Goal: Information Seeking & Learning: Understand process/instructions

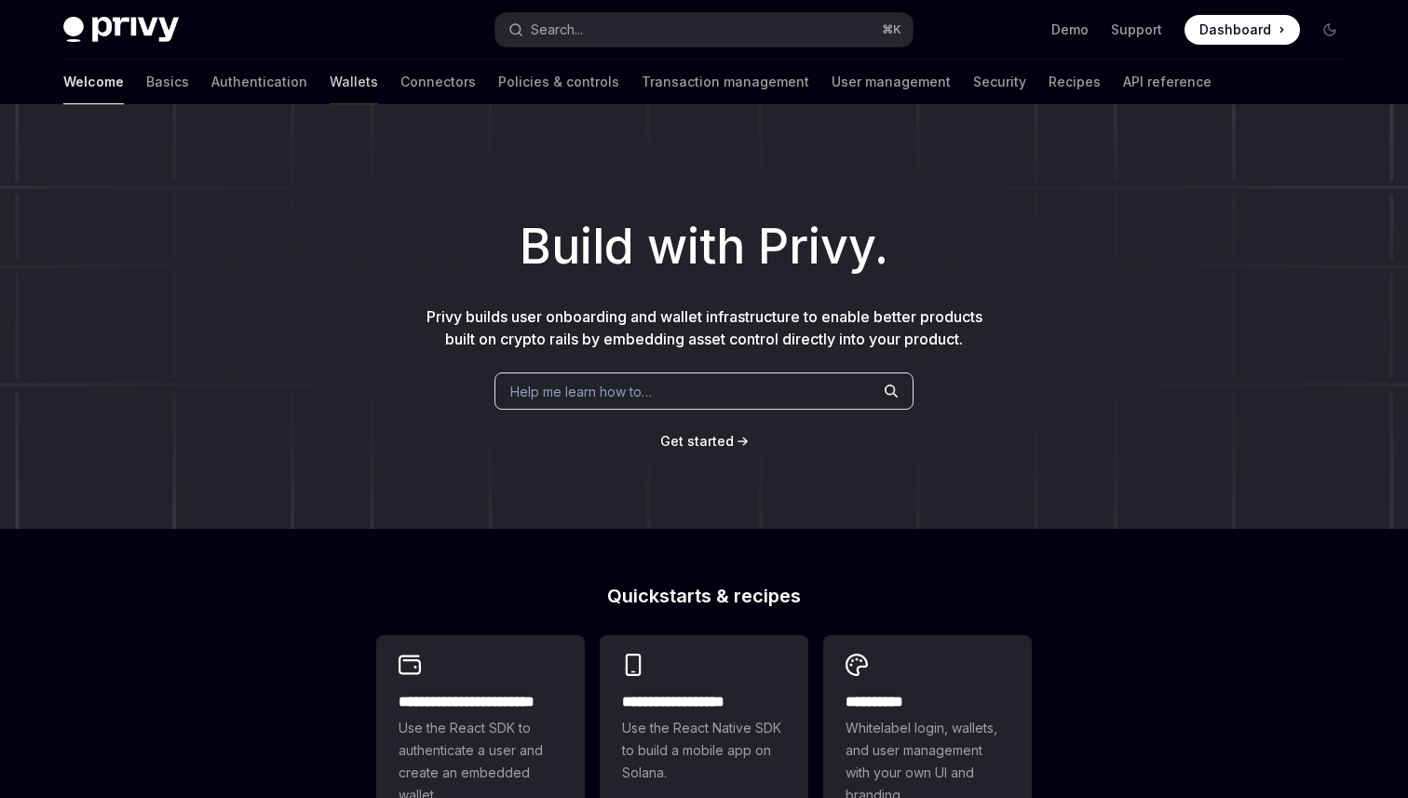
click at [330, 78] on link "Wallets" at bounding box center [354, 82] width 48 height 45
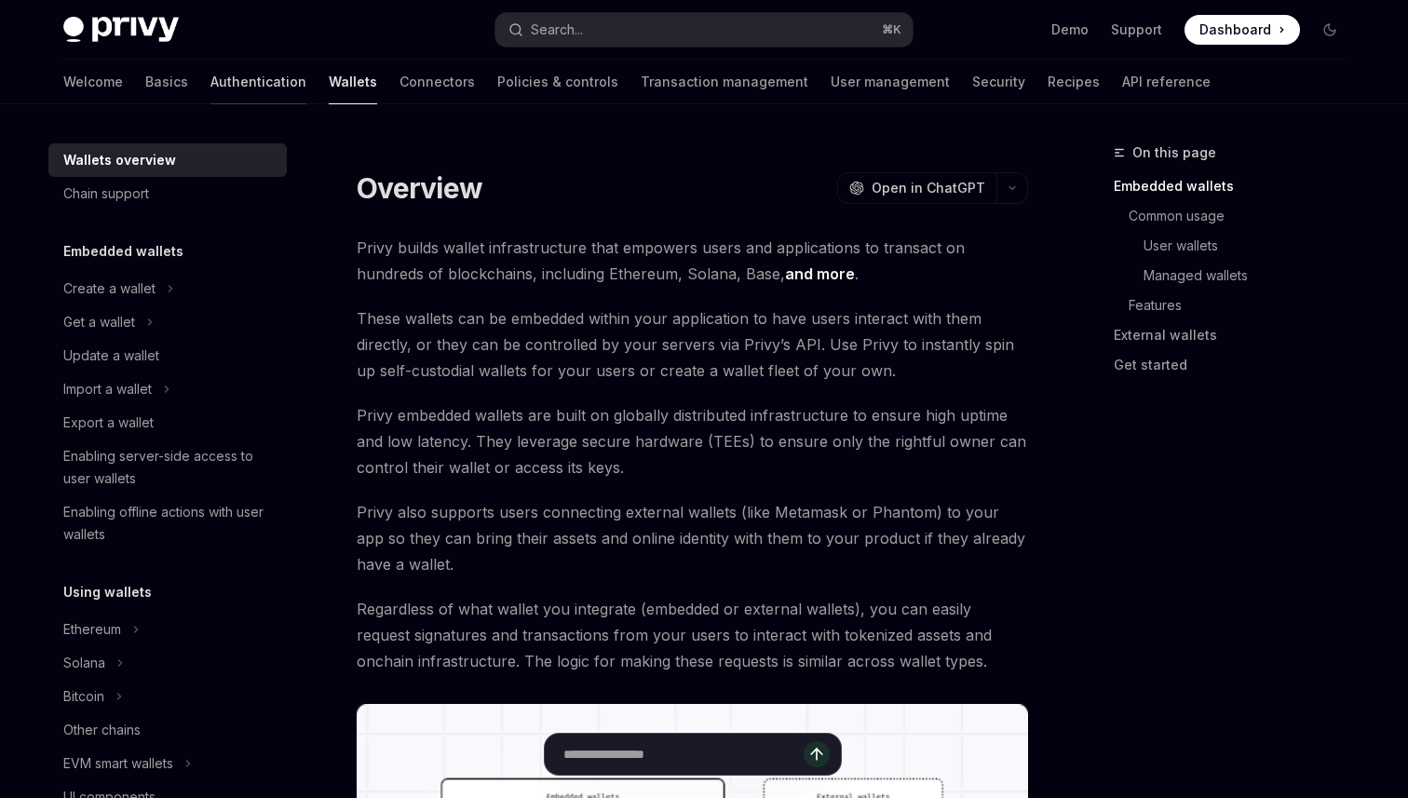
click at [210, 79] on link "Authentication" at bounding box center [258, 82] width 96 height 45
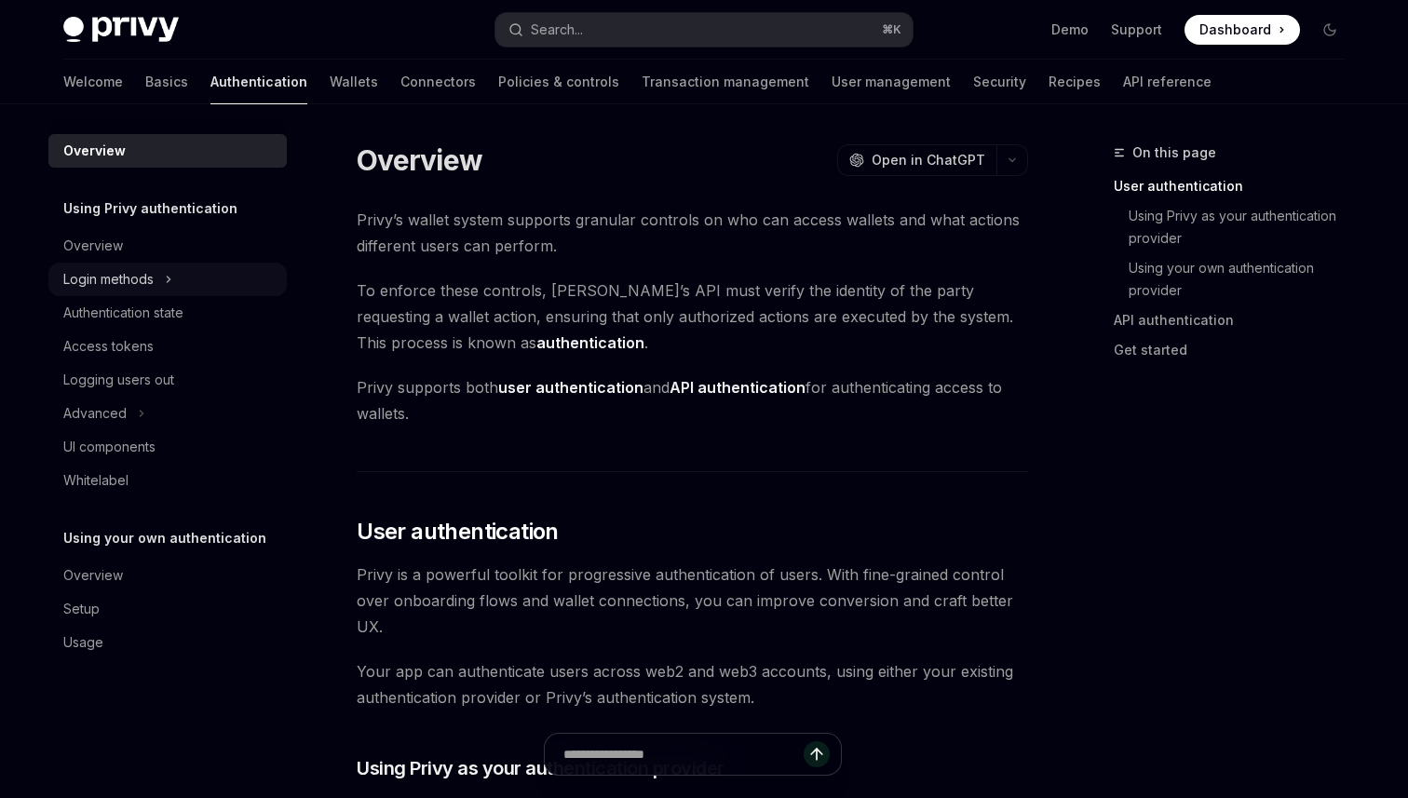
click at [118, 273] on div "Login methods" at bounding box center [108, 279] width 90 height 22
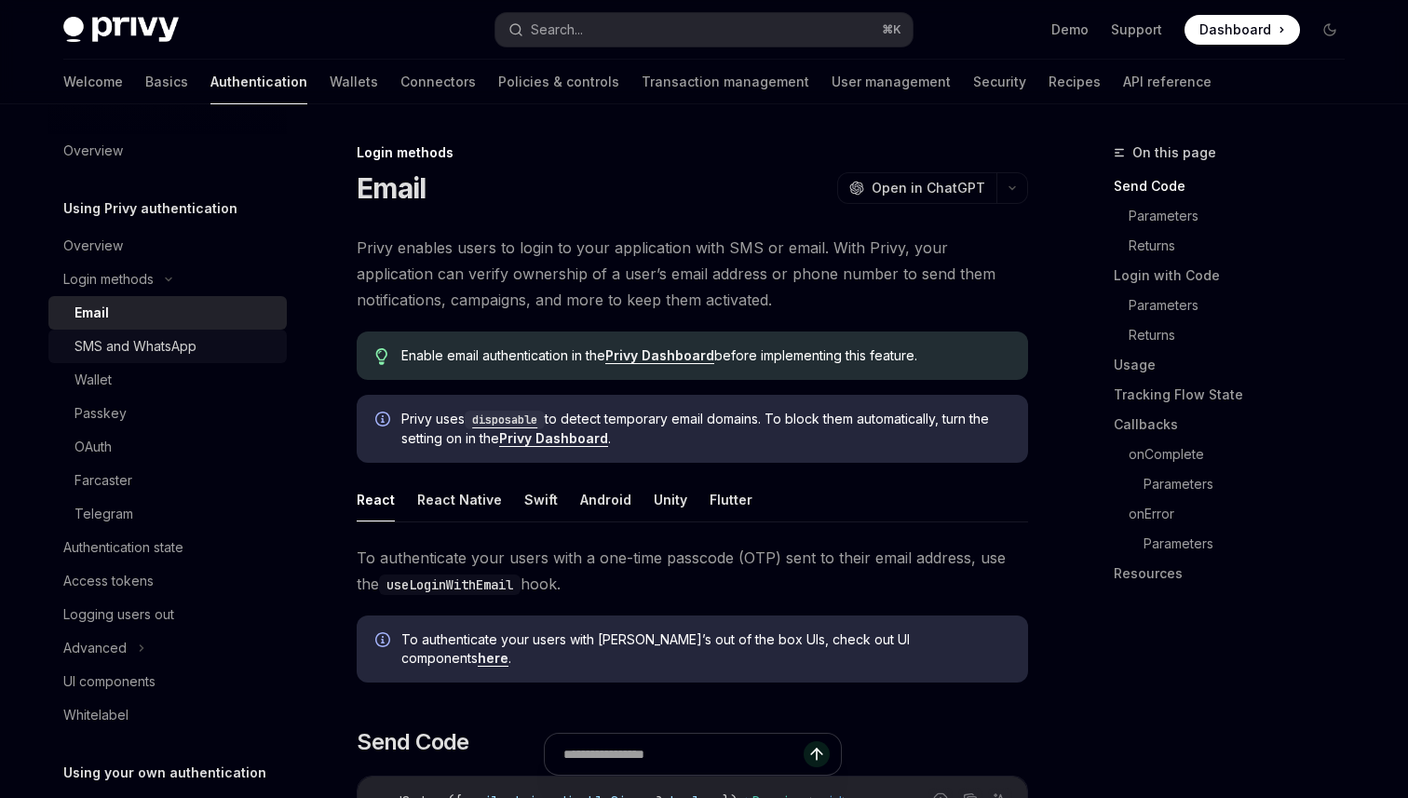
click at [246, 355] on div "SMS and WhatsApp" at bounding box center [175, 346] width 201 height 22
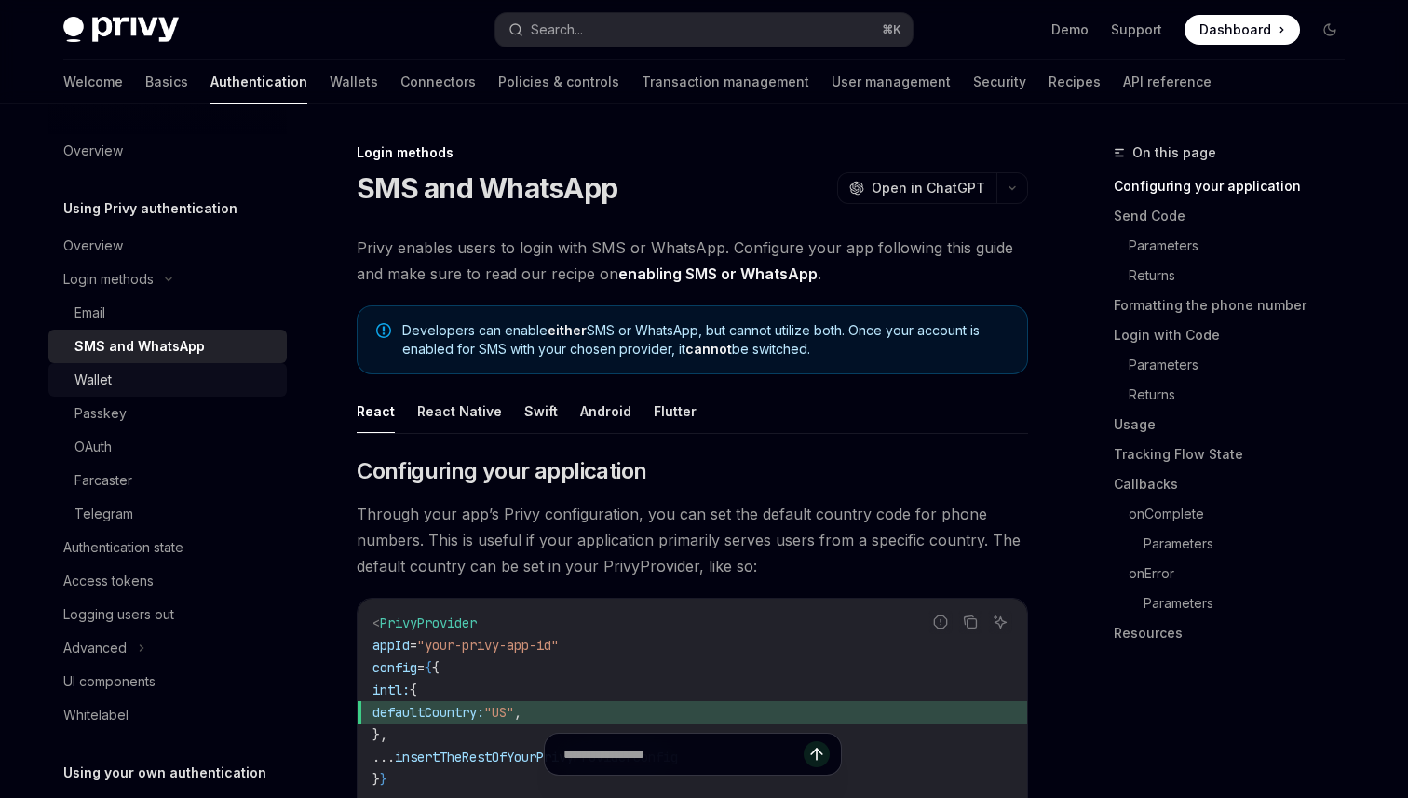
click at [209, 379] on div "Wallet" at bounding box center [175, 380] width 201 height 22
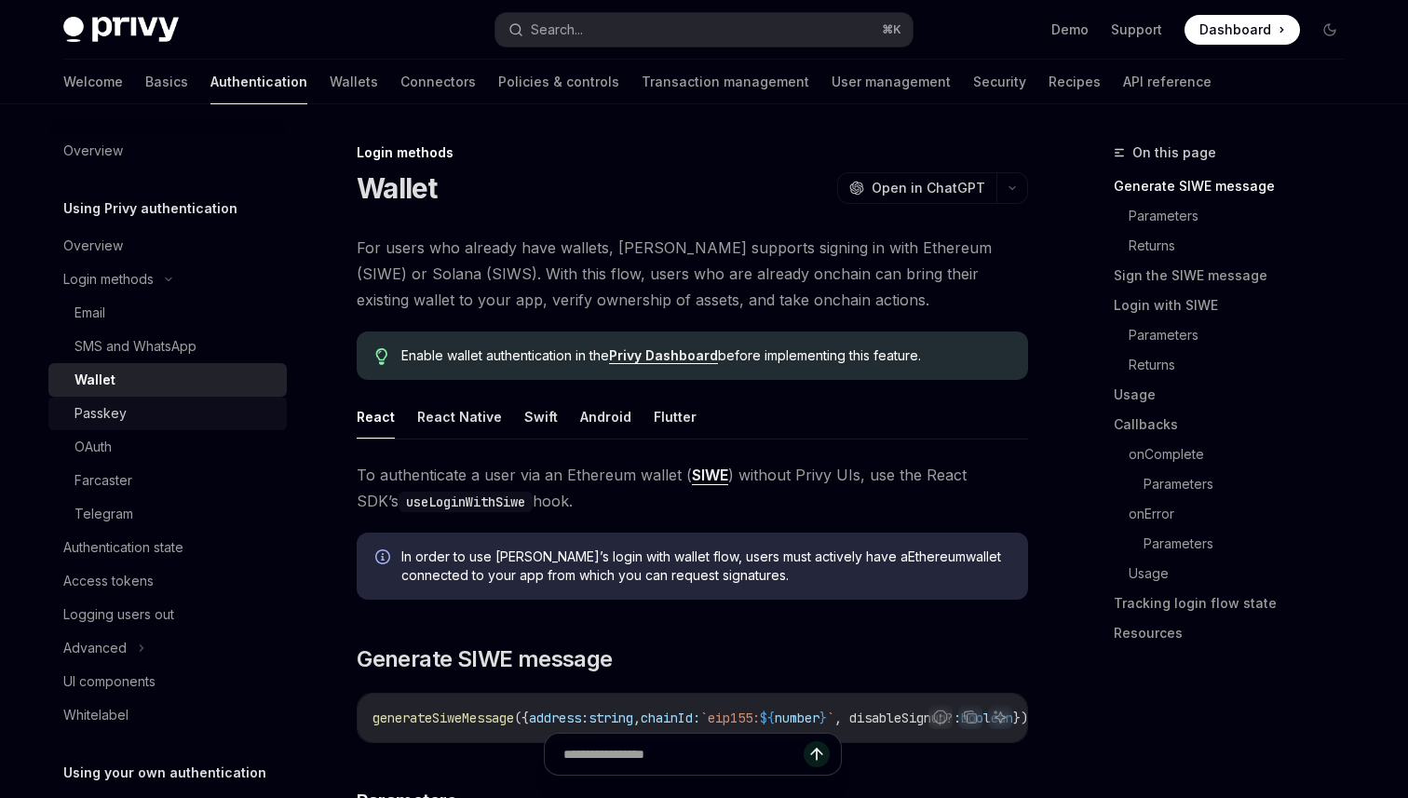
click at [196, 409] on div "Passkey" at bounding box center [175, 413] width 201 height 22
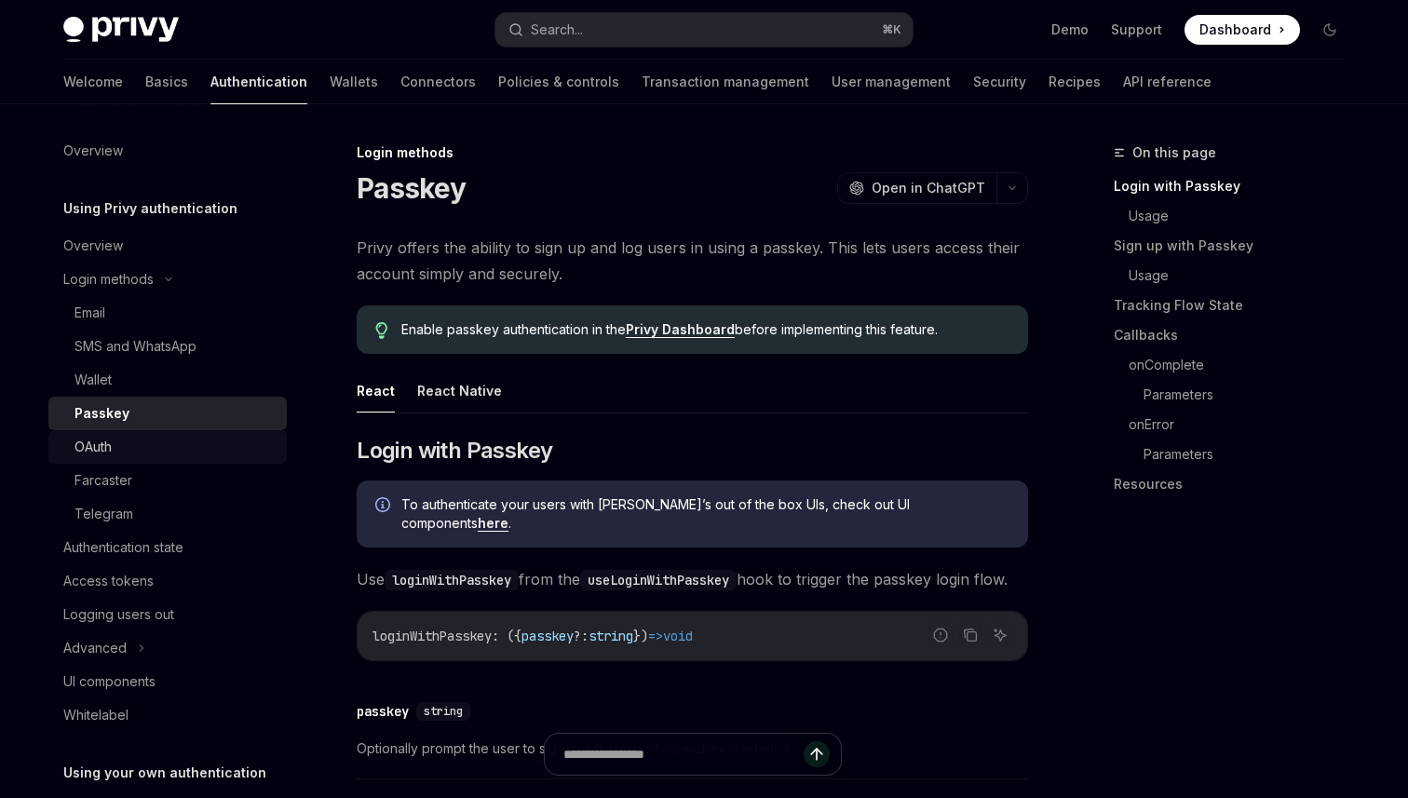
click at [176, 443] on div "OAuth" at bounding box center [175, 447] width 201 height 22
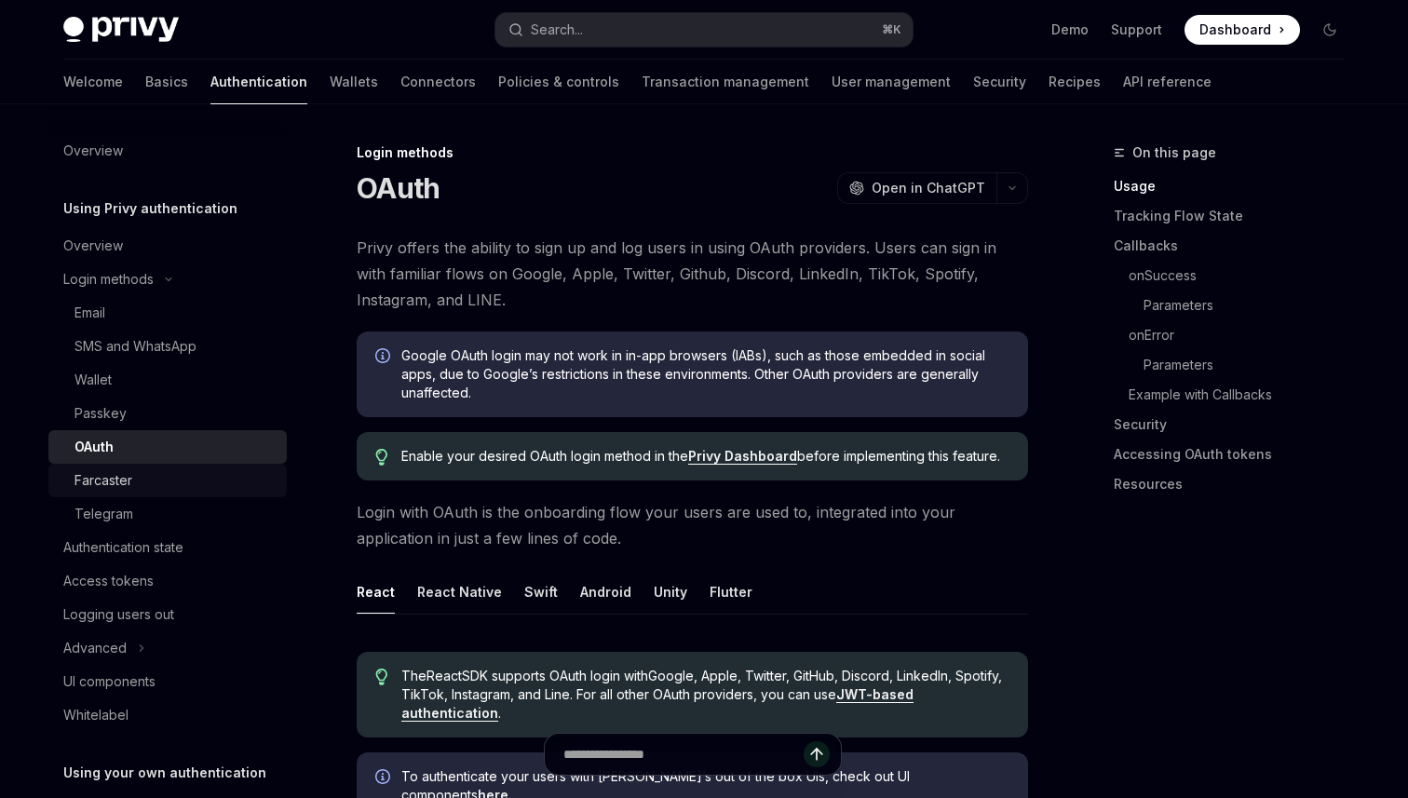
click at [167, 468] on link "Farcaster" at bounding box center [167, 481] width 238 height 34
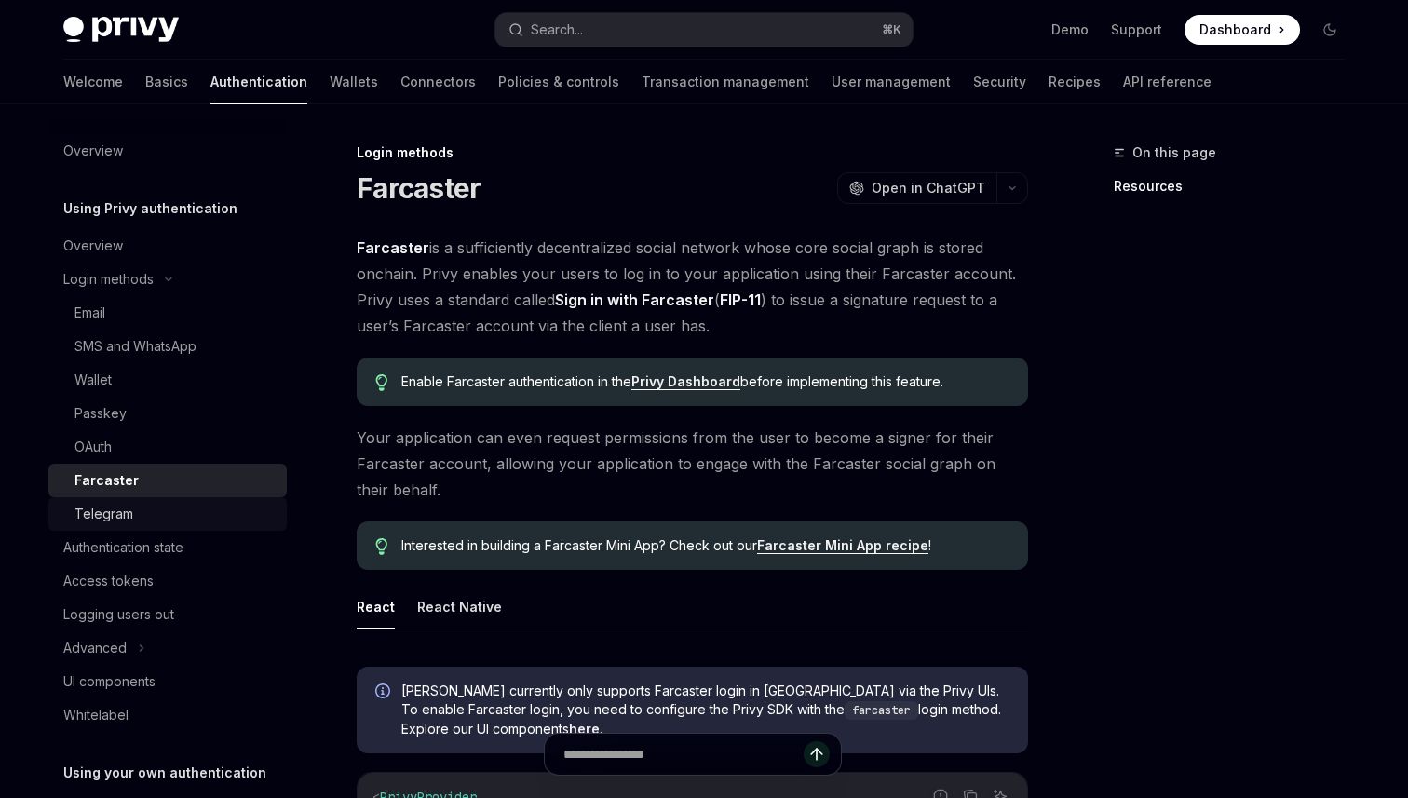
click at [153, 520] on div "Telegram" at bounding box center [175, 514] width 201 height 22
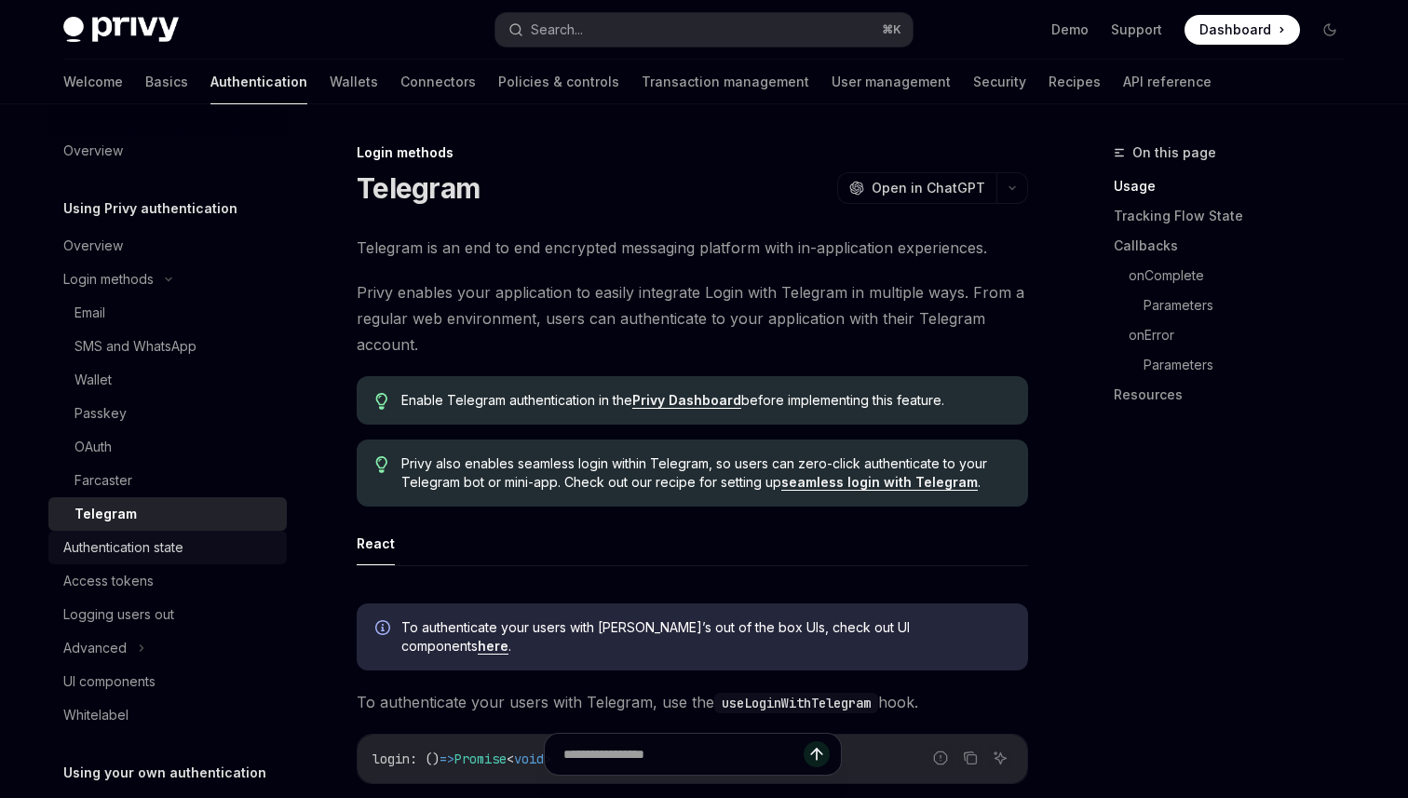
click at [150, 544] on div "Authentication state" at bounding box center [123, 547] width 120 height 22
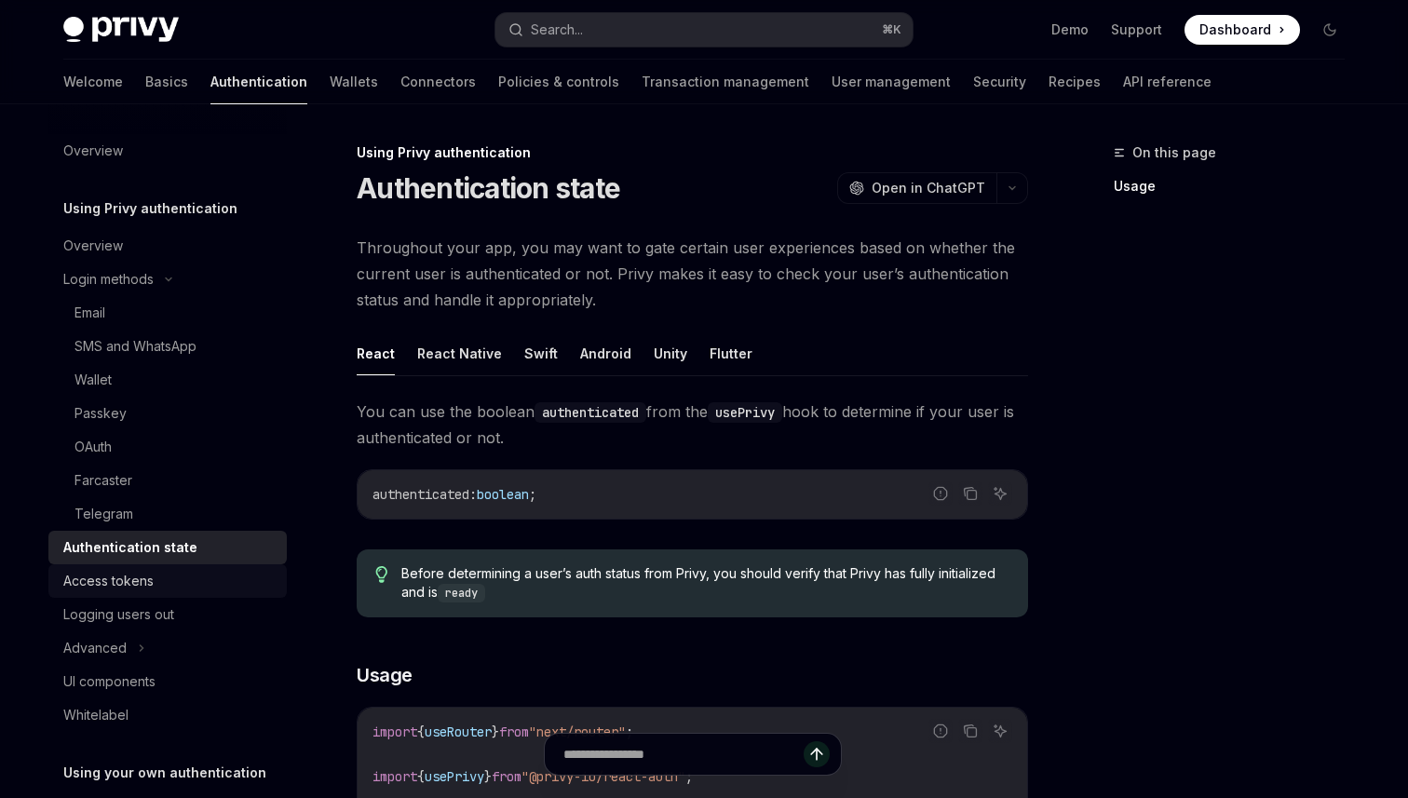
click at [141, 580] on div "Access tokens" at bounding box center [108, 581] width 90 height 22
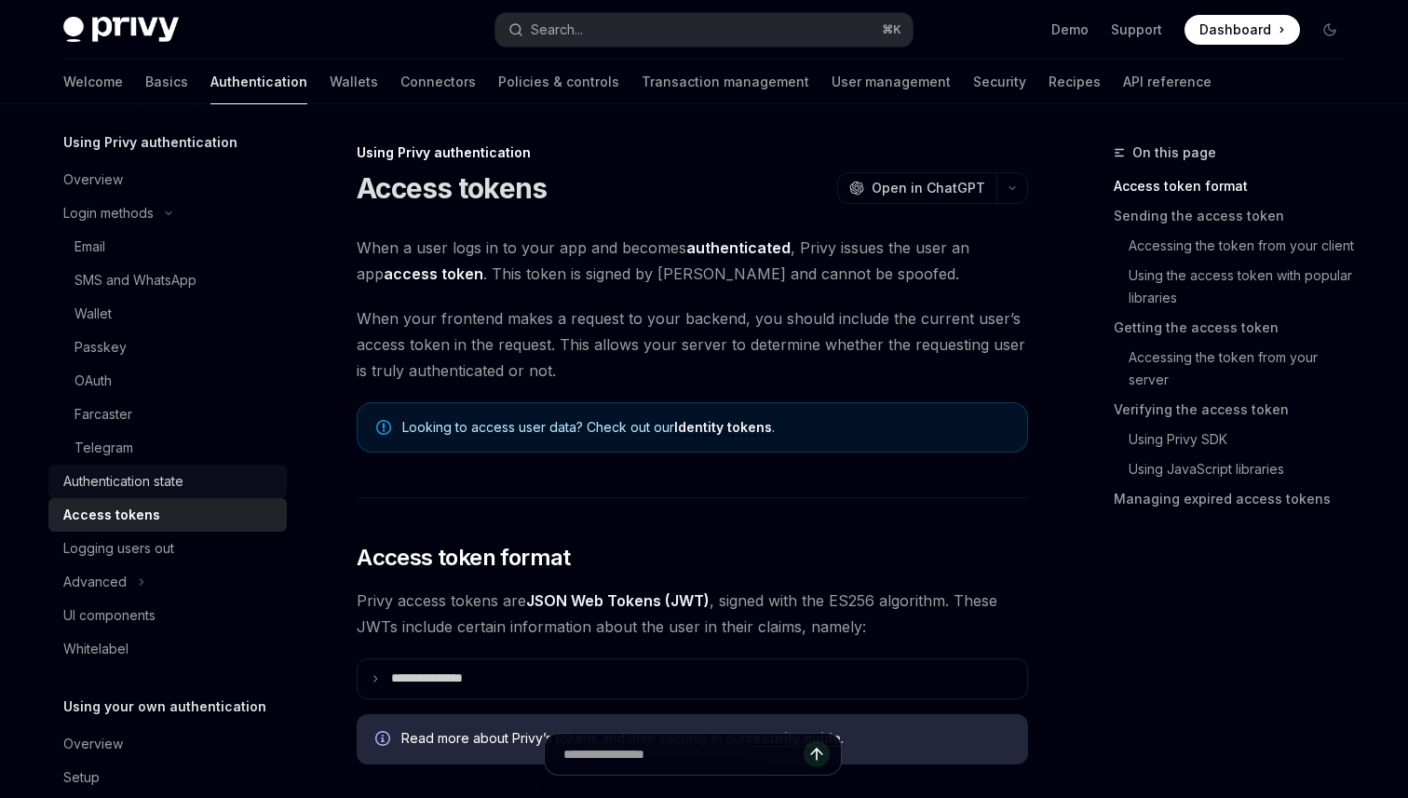
scroll to position [75, 0]
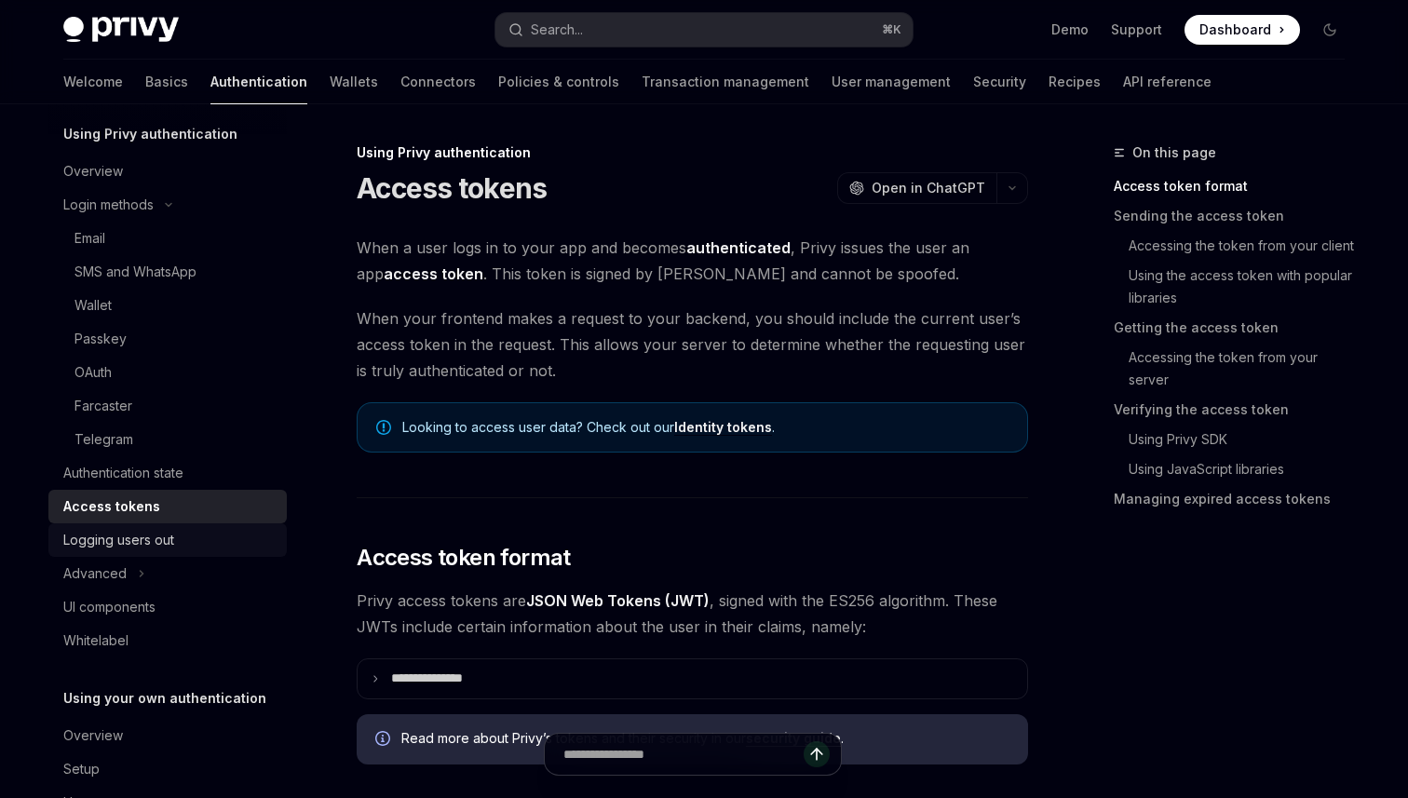
click at [156, 541] on div "Logging users out" at bounding box center [118, 540] width 111 height 22
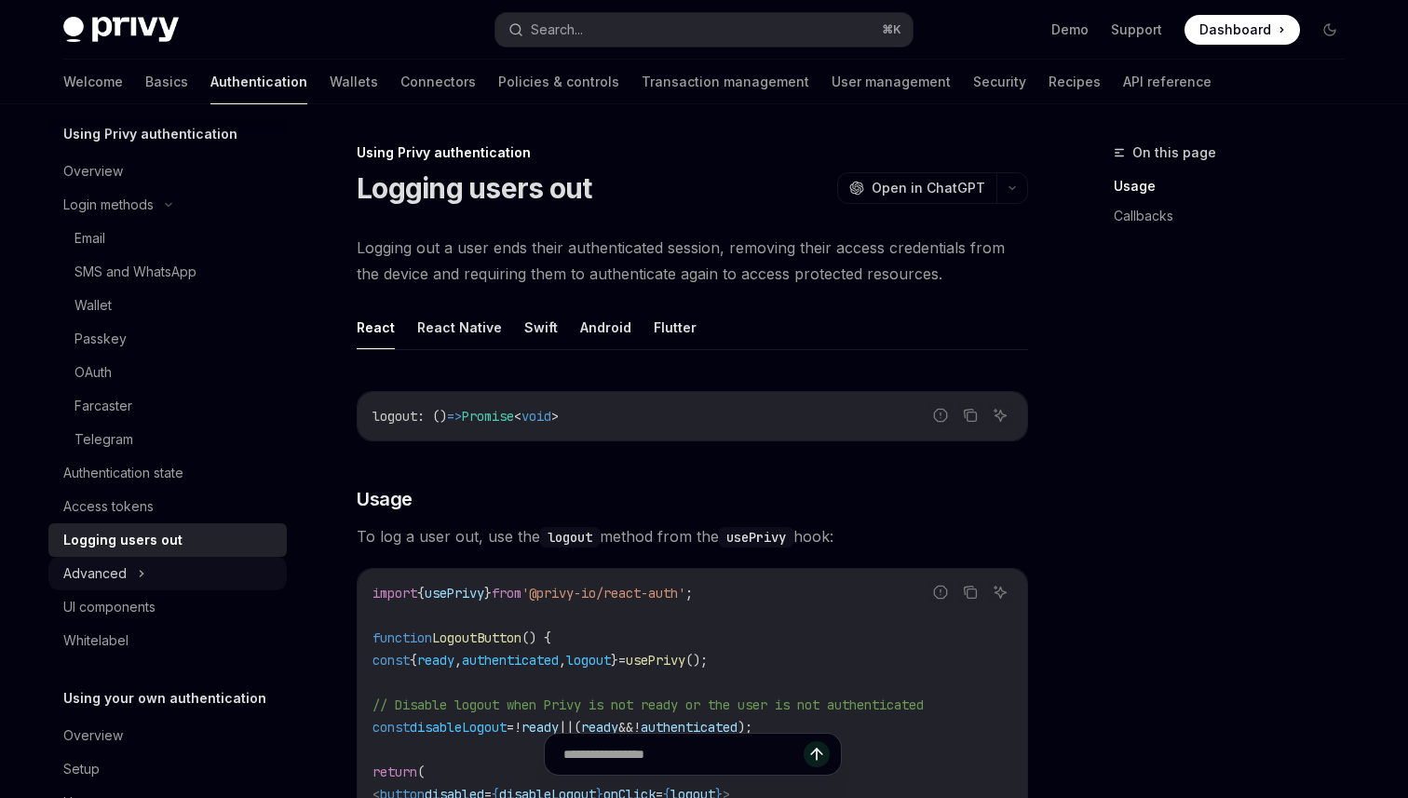
click at [139, 578] on icon at bounding box center [141, 574] width 7 height 22
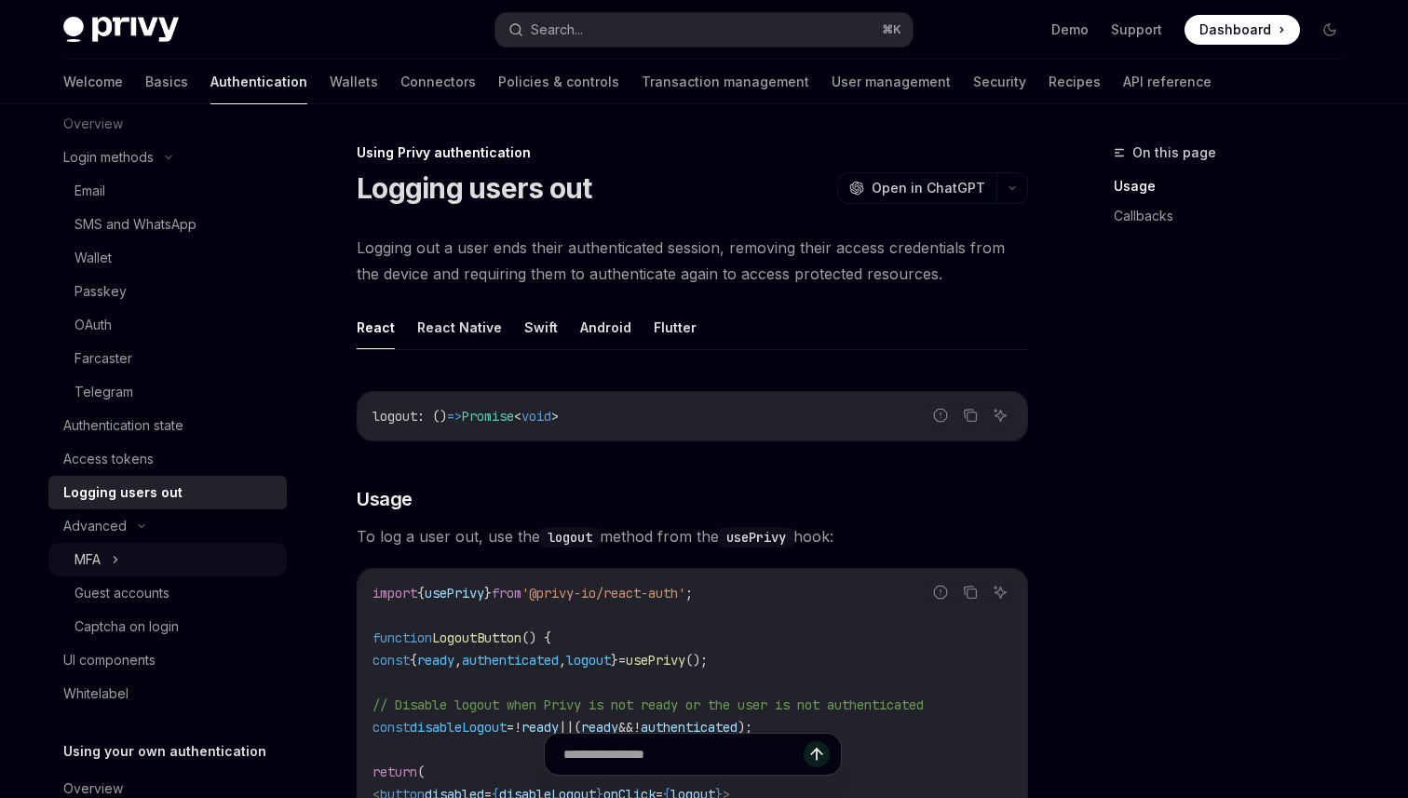
scroll to position [160, 0]
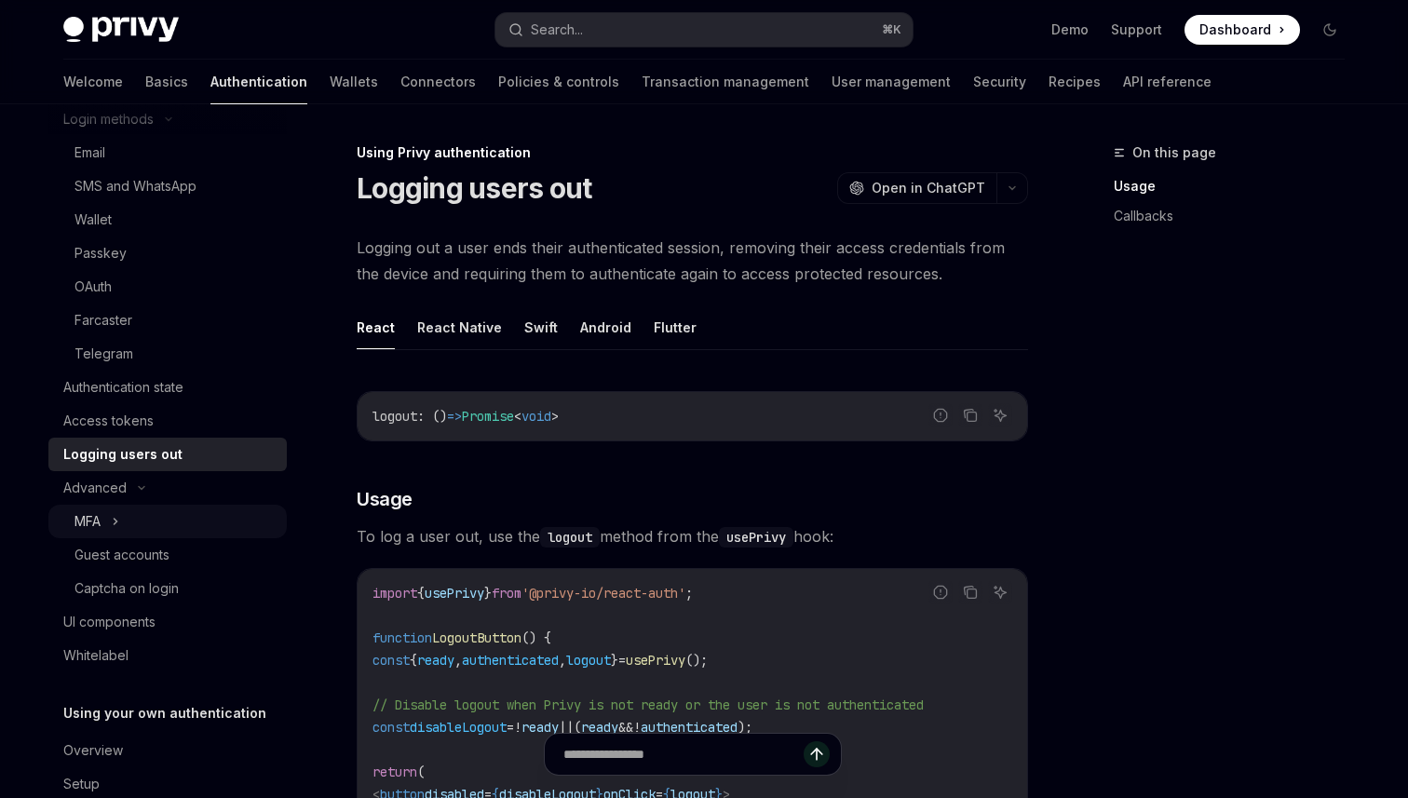
click at [130, 620] on div "UI components" at bounding box center [109, 622] width 92 height 22
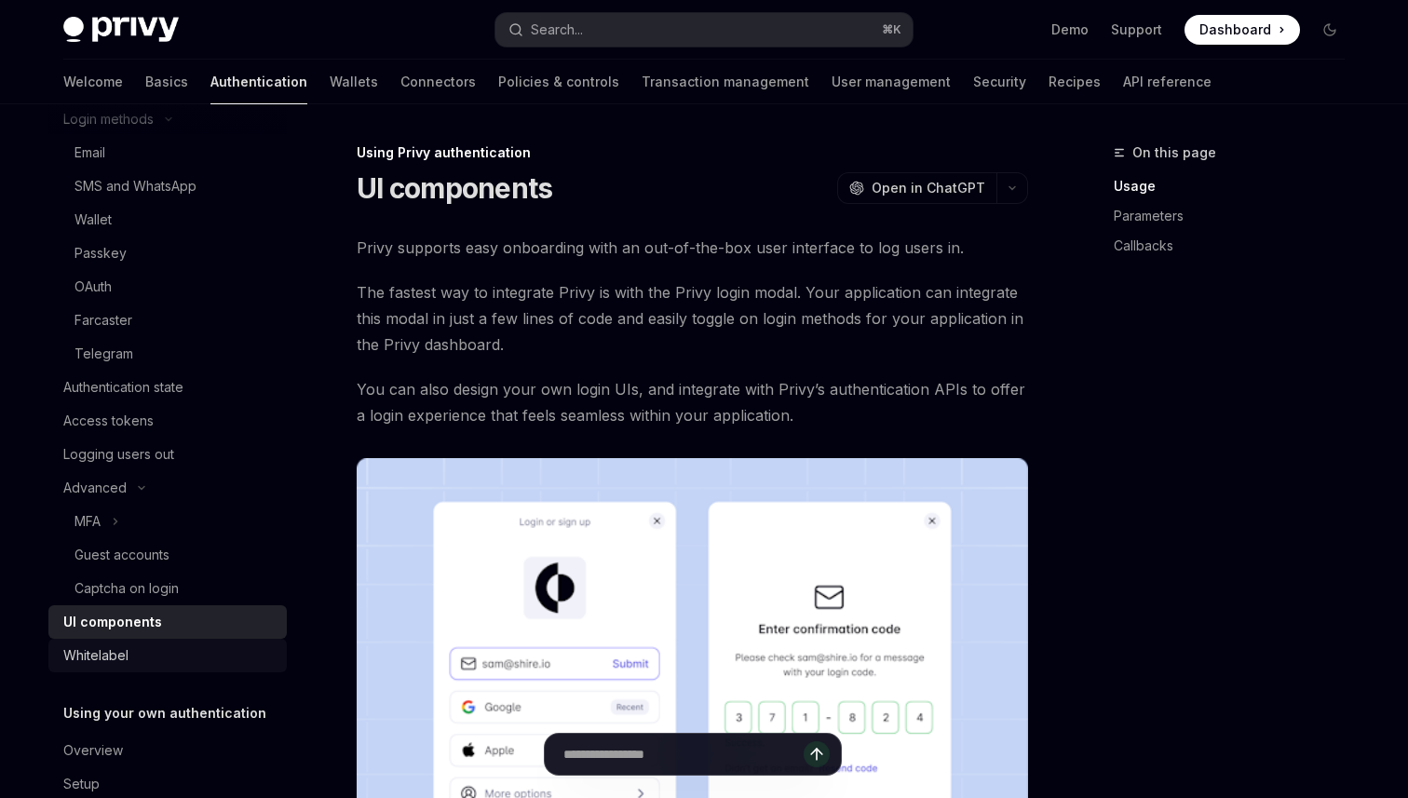
click at [136, 659] on div "Whitelabel" at bounding box center [169, 656] width 212 height 22
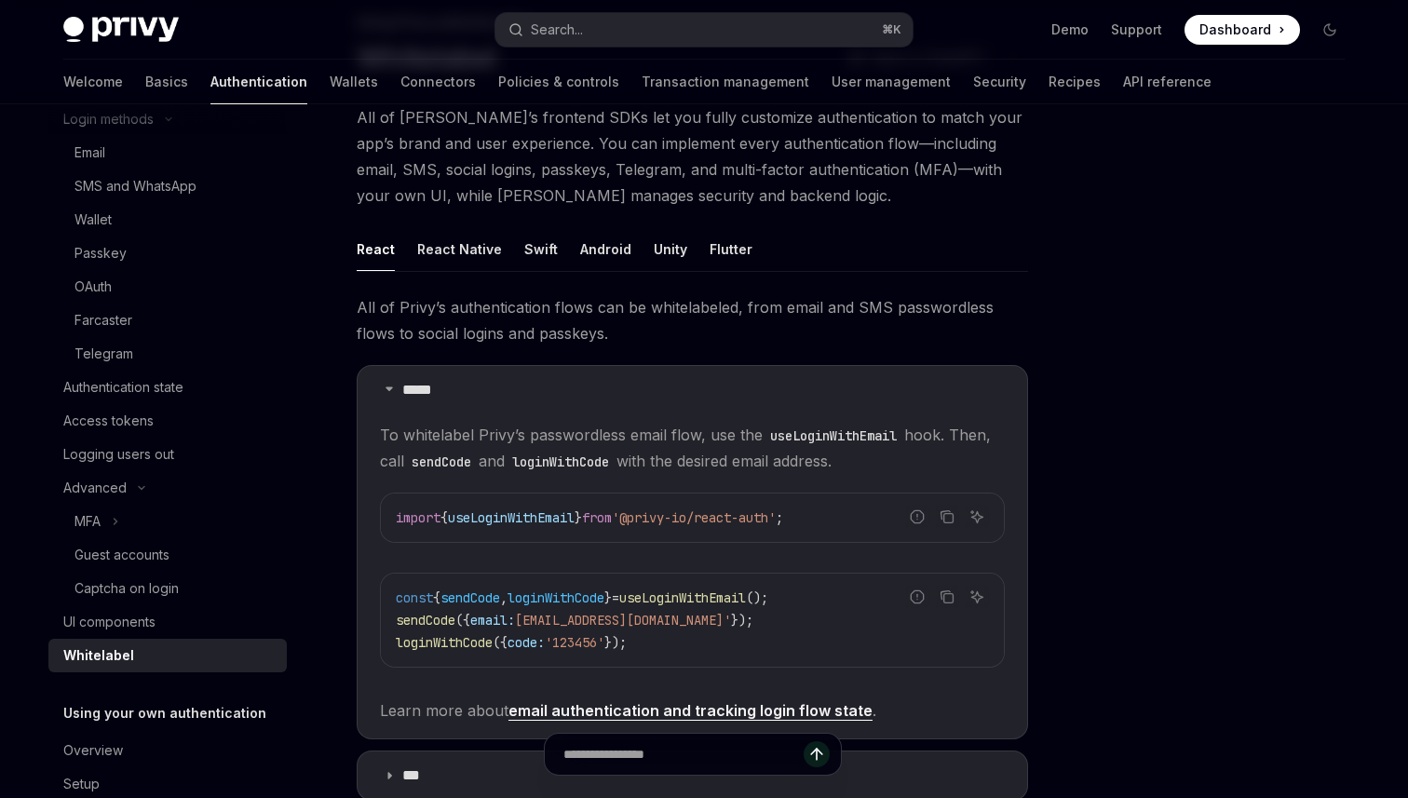
scroll to position [112, 0]
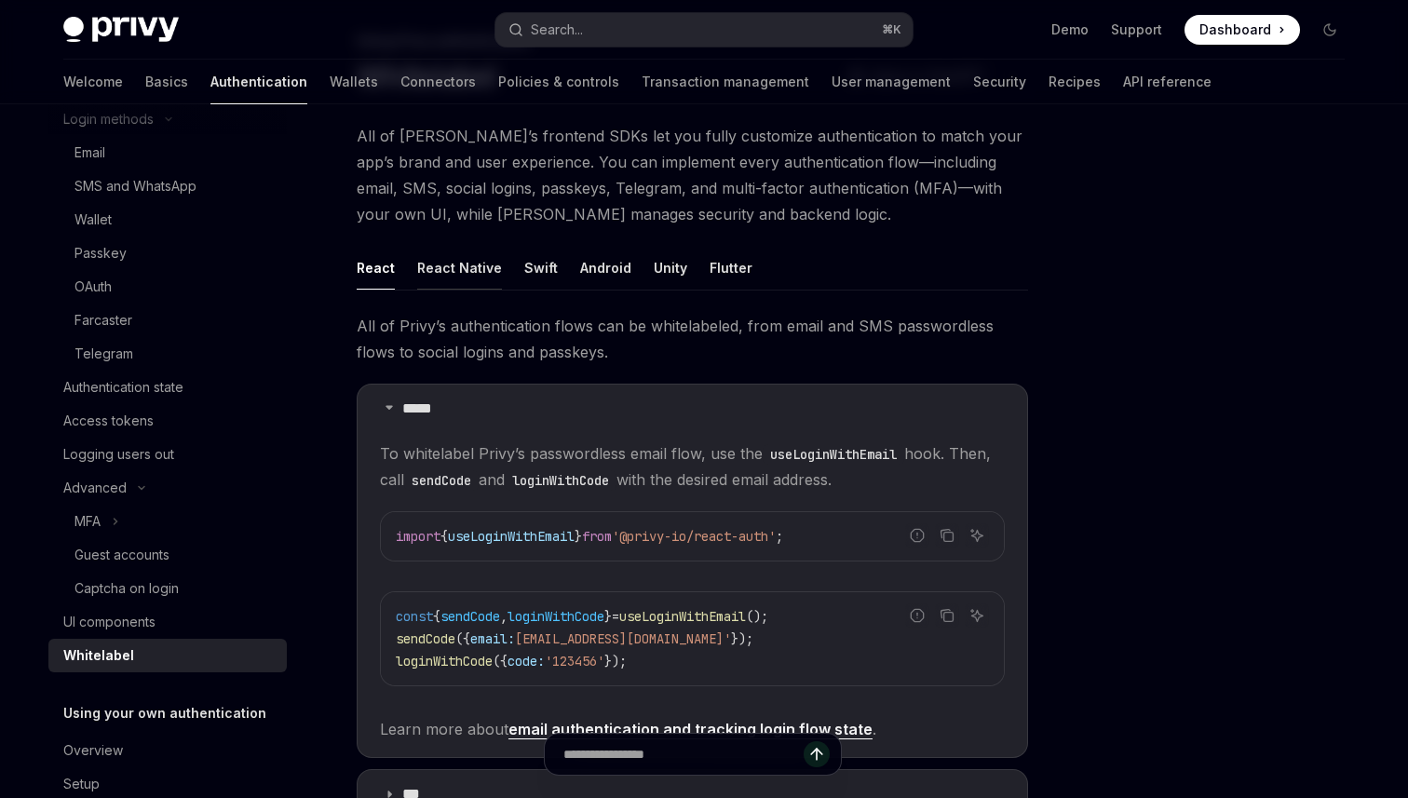
click at [473, 261] on button "React Native" at bounding box center [459, 268] width 85 height 44
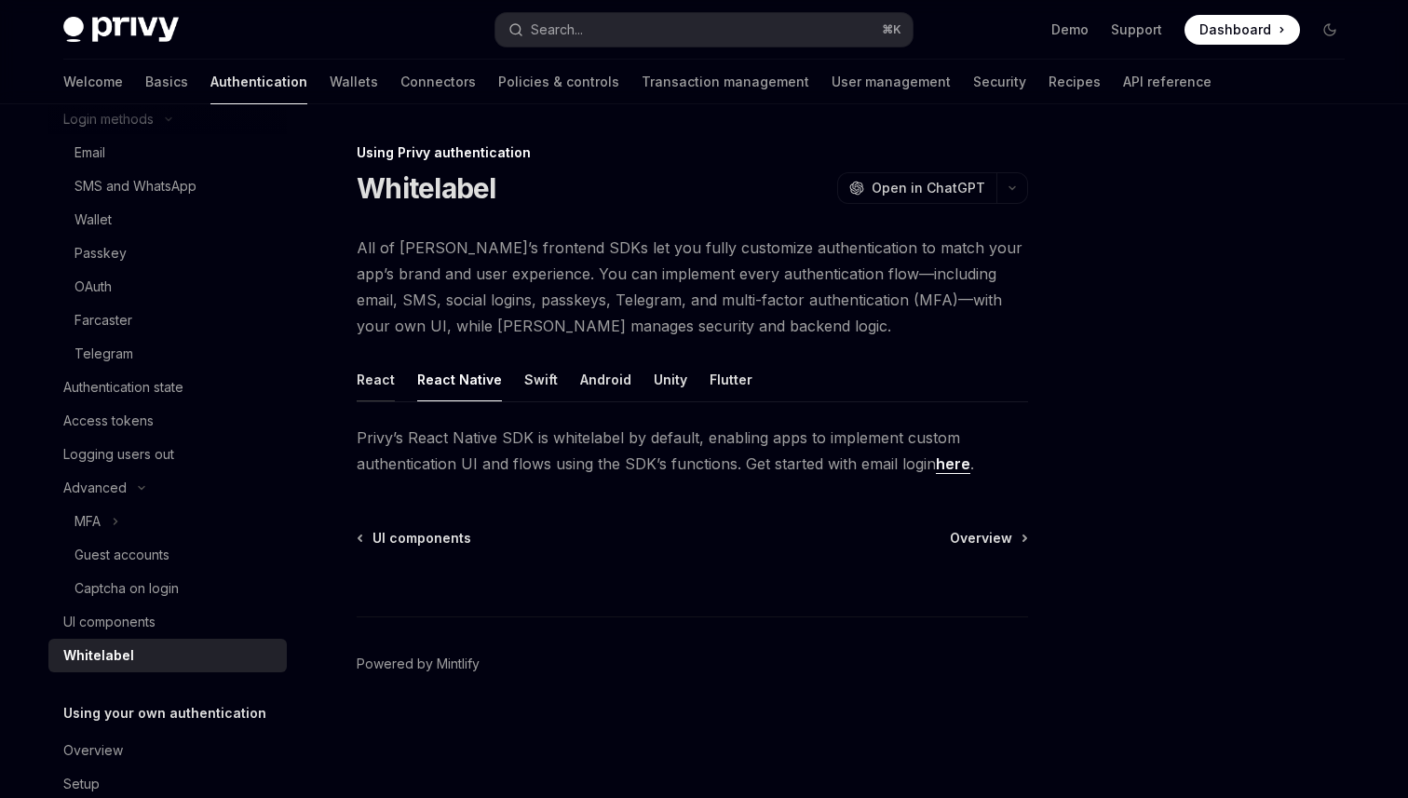
click at [391, 387] on button "React" at bounding box center [376, 380] width 38 height 44
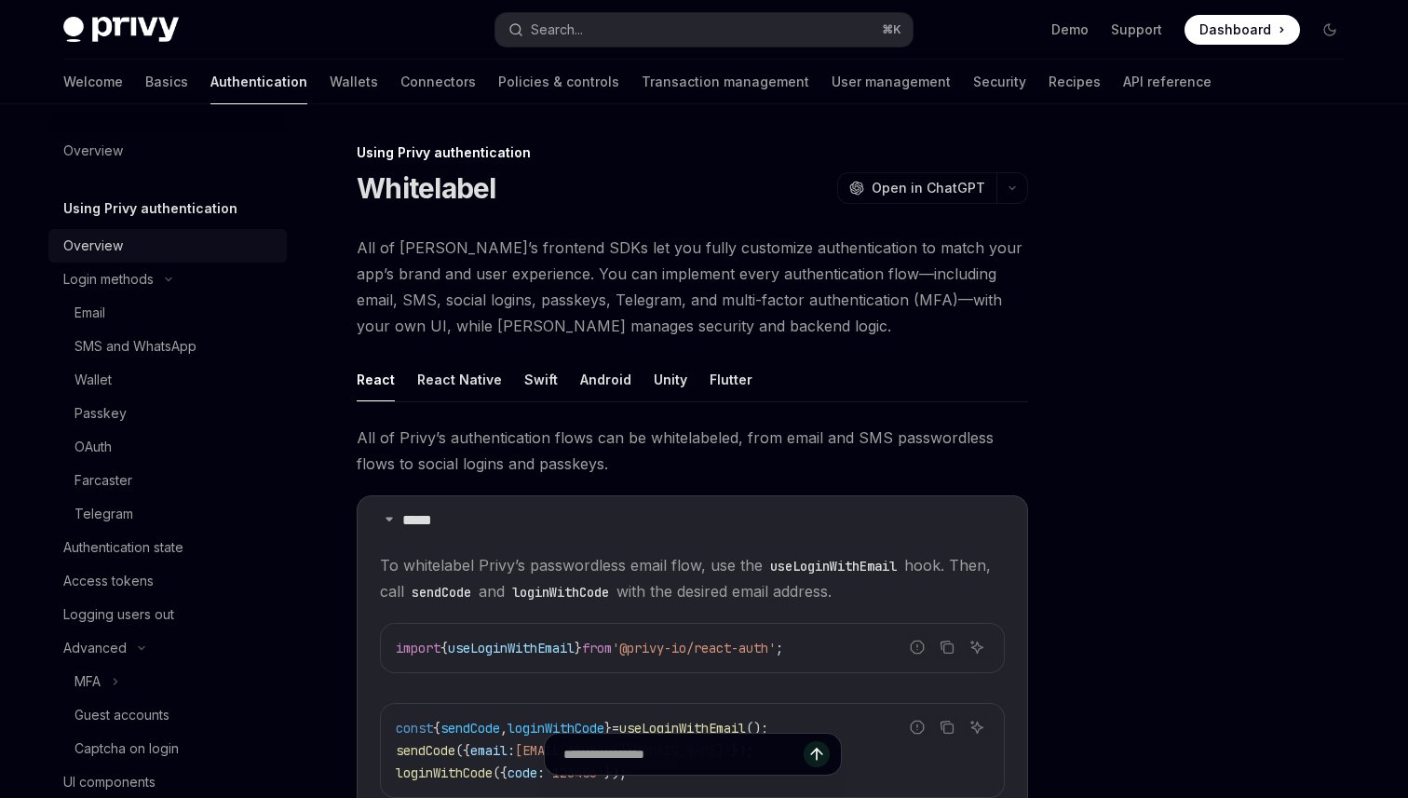
click at [147, 241] on div "Overview" at bounding box center [169, 246] width 212 height 22
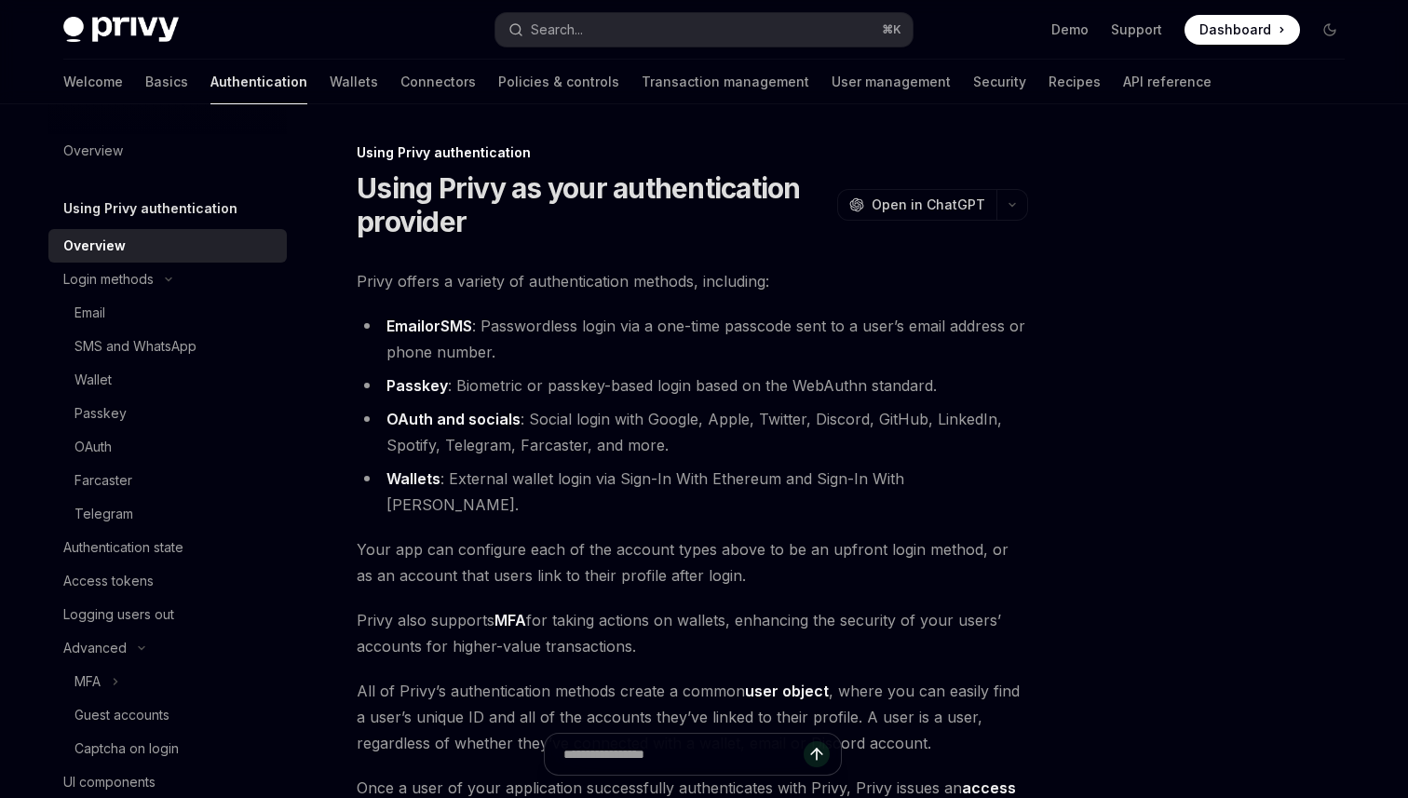
click at [596, 410] on li "OAuth and socials : Social login with Google, Apple, Twitter, Discord, GitHub, …" at bounding box center [693, 432] width 672 height 52
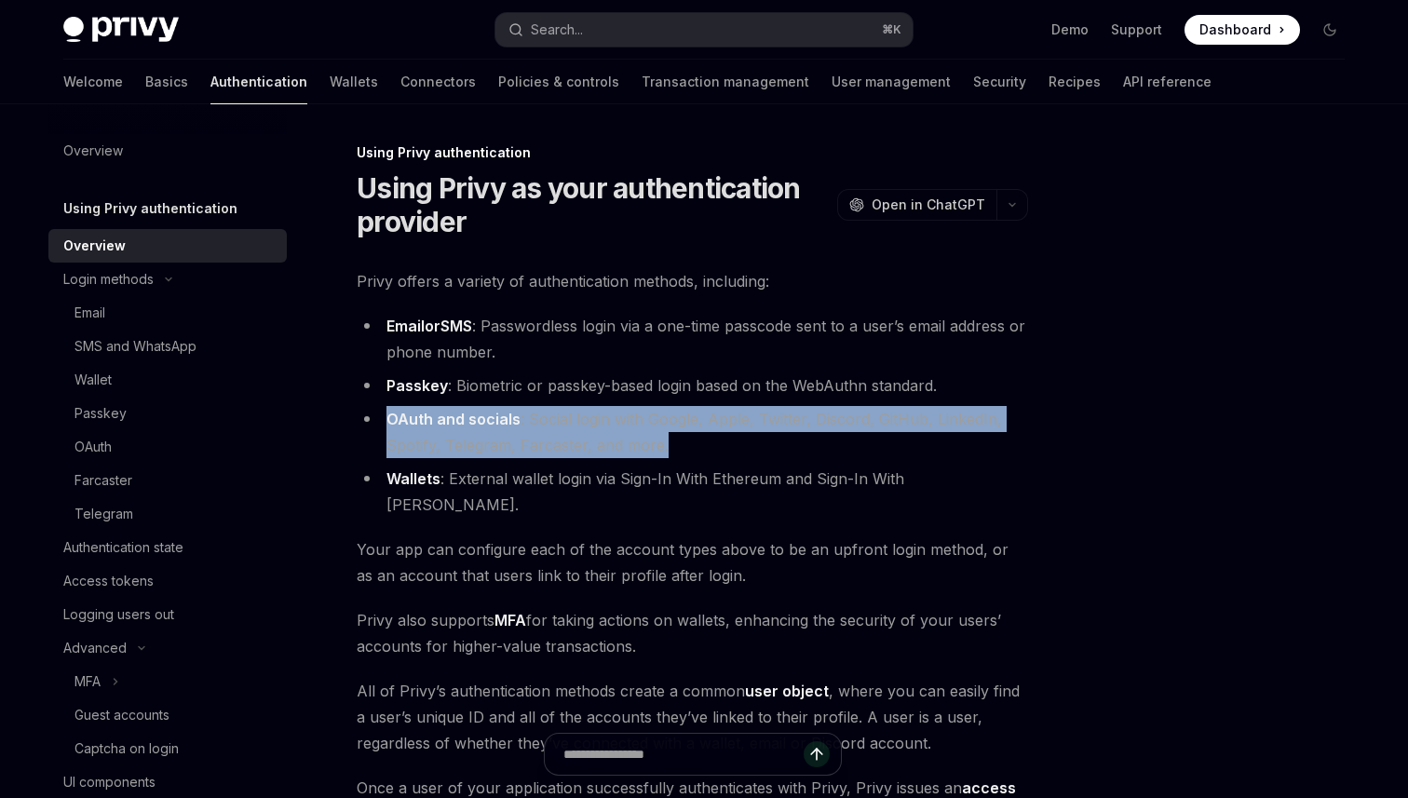
click at [596, 410] on li "OAuth and socials : Social login with Google, Apple, Twitter, Discord, GitHub, …" at bounding box center [693, 432] width 672 height 52
click at [596, 464] on ul "Email or SMS : Passwordless login via a one-time passcode sent to a user’s emai…" at bounding box center [693, 415] width 672 height 205
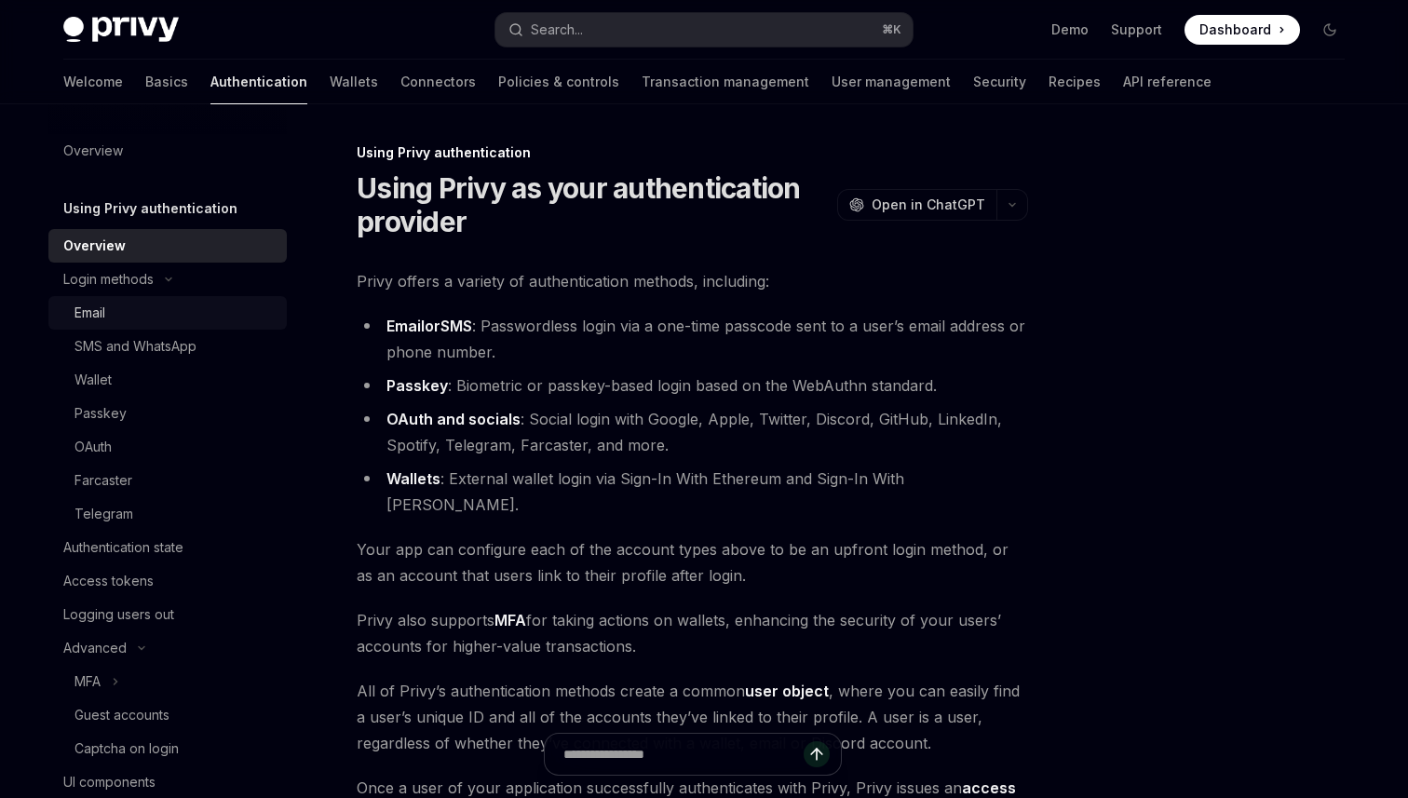
click at [102, 312] on div "Email" at bounding box center [90, 313] width 31 height 22
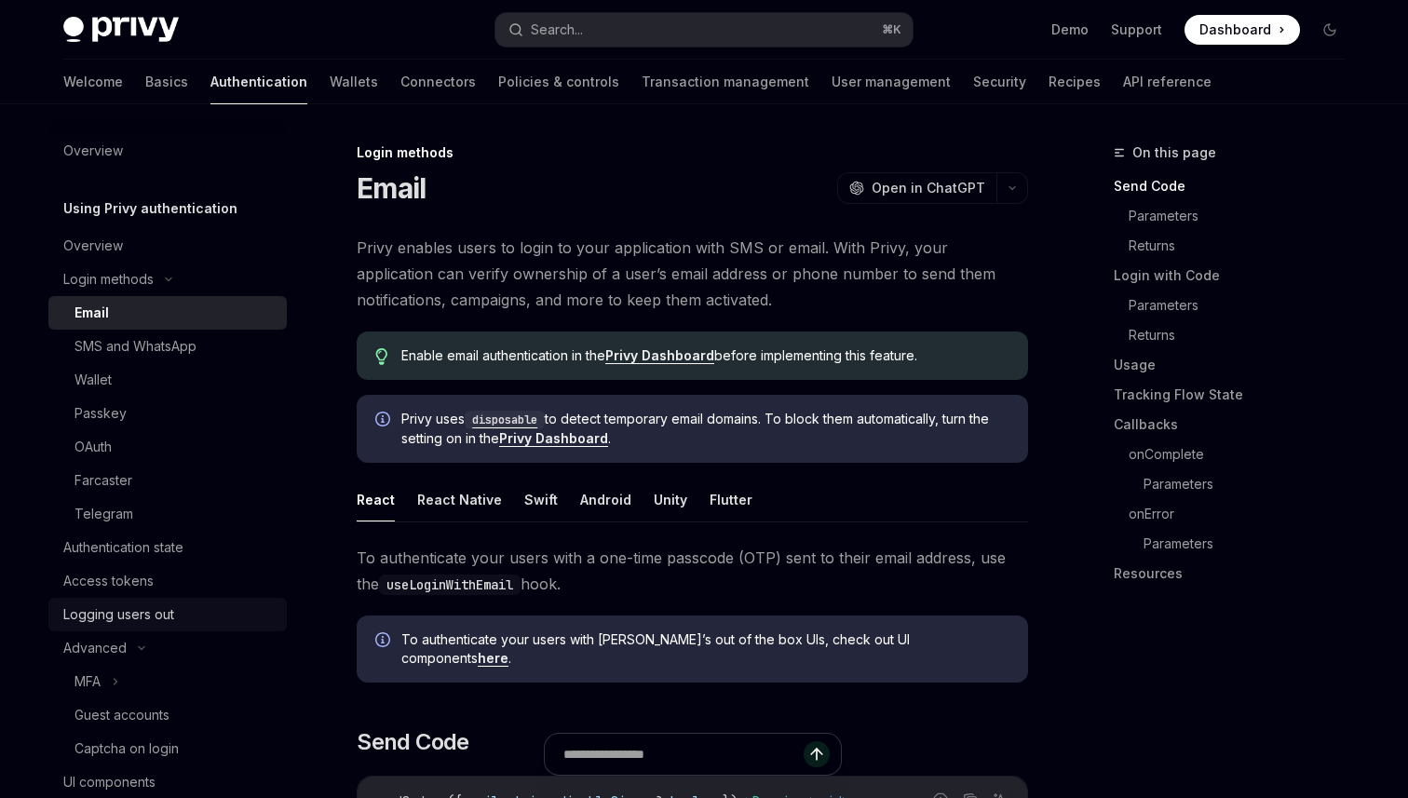
click at [116, 615] on div "Logging users out" at bounding box center [118, 615] width 111 height 22
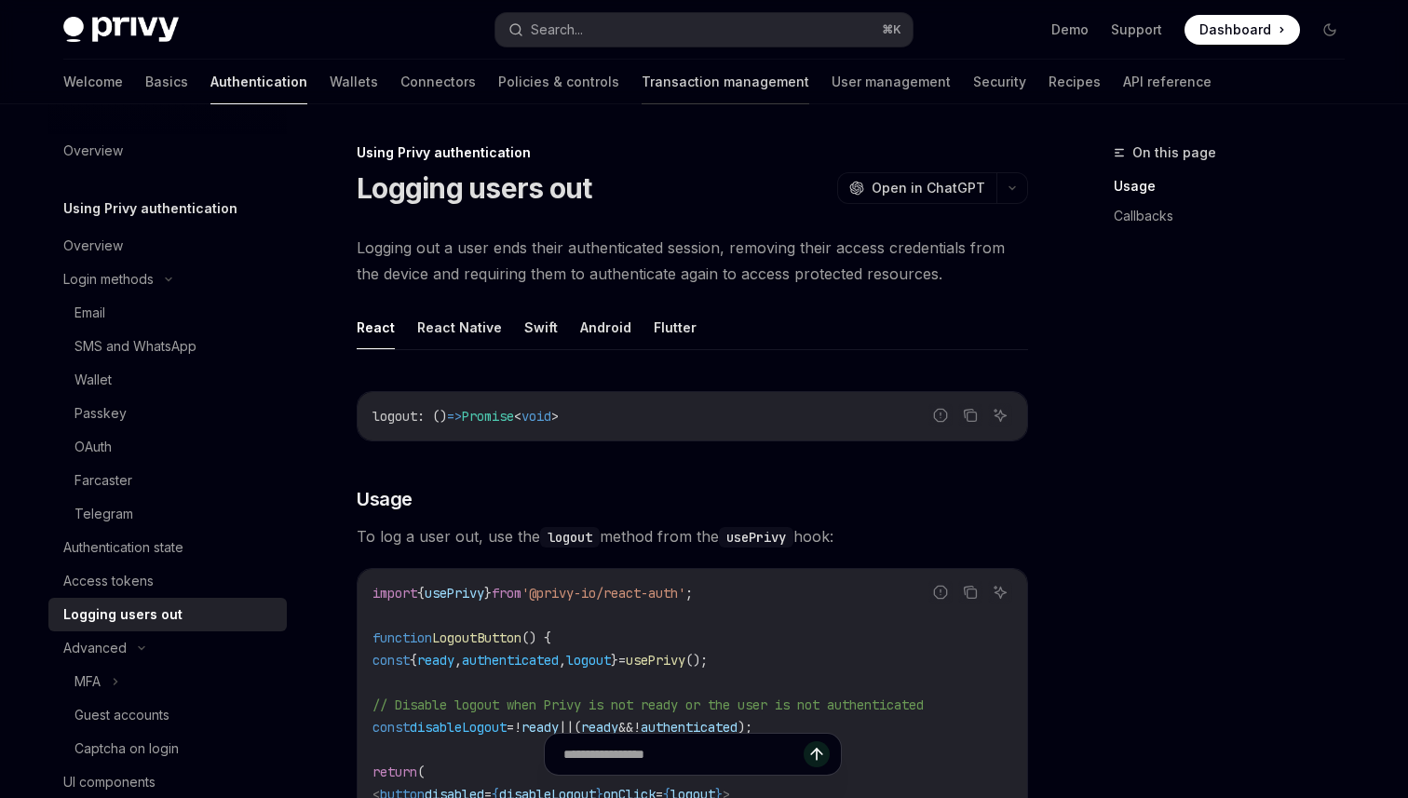
click at [646, 81] on link "Transaction management" at bounding box center [726, 82] width 168 height 45
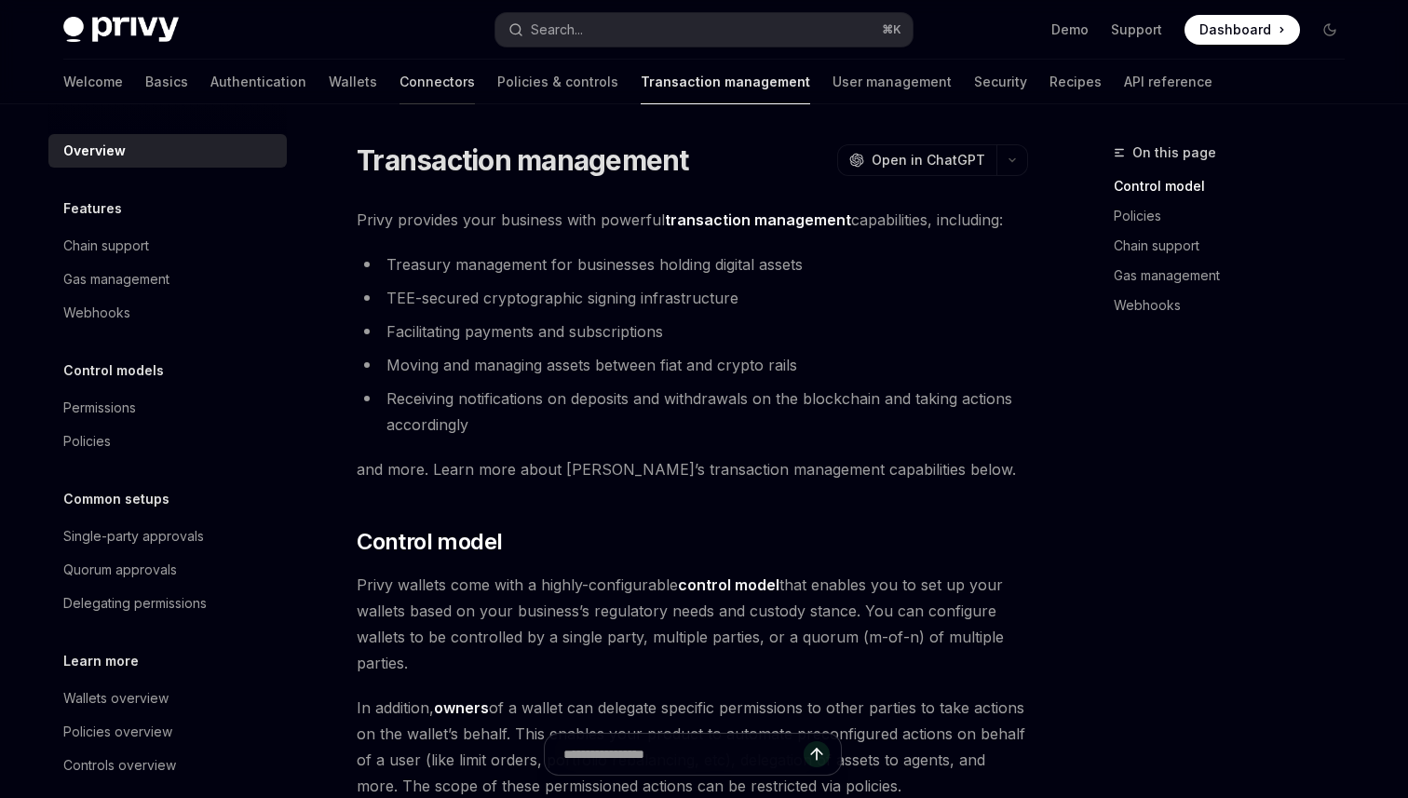
click at [400, 79] on link "Connectors" at bounding box center [437, 82] width 75 height 45
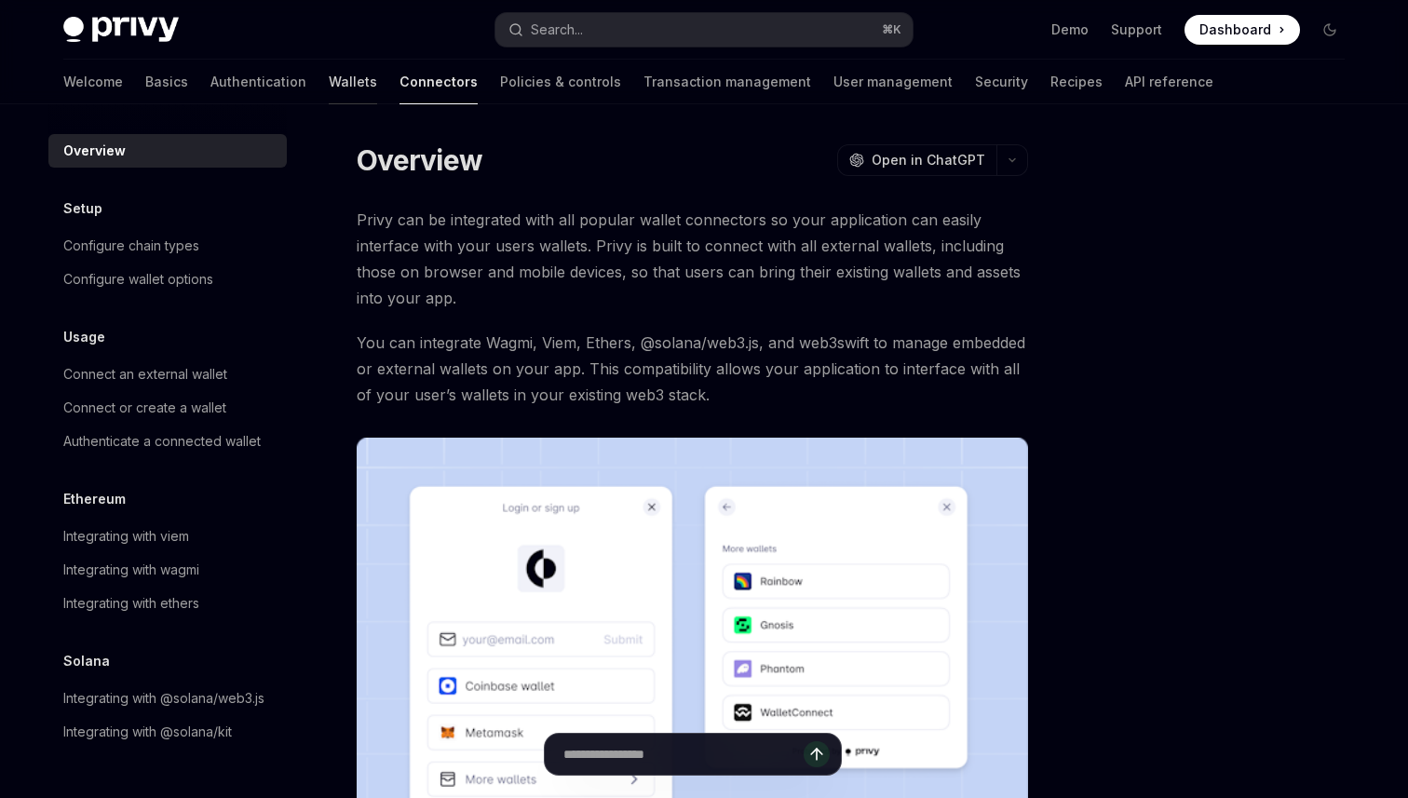
click at [329, 74] on link "Wallets" at bounding box center [353, 82] width 48 height 45
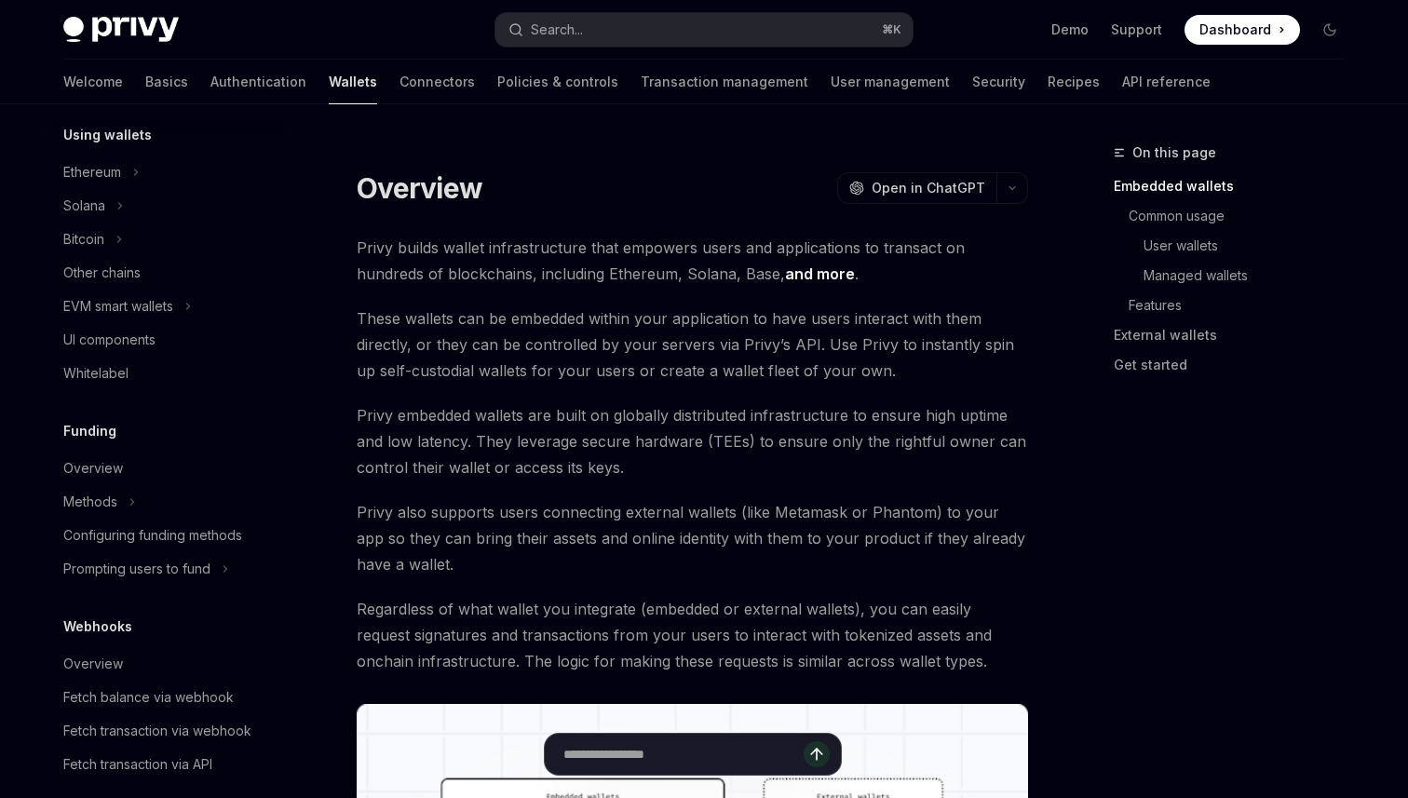
scroll to position [487, 0]
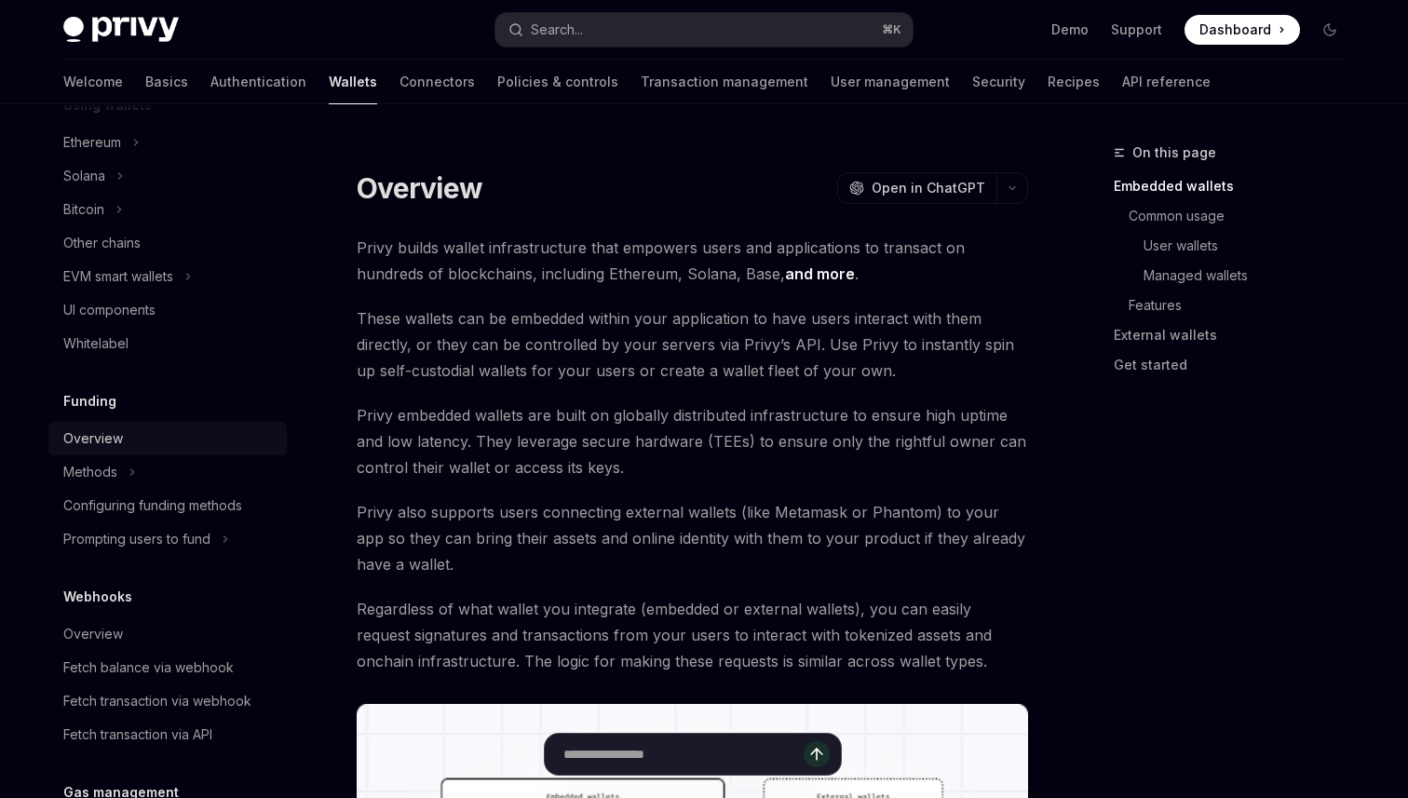
click at [108, 436] on div "Overview" at bounding box center [93, 439] width 60 height 22
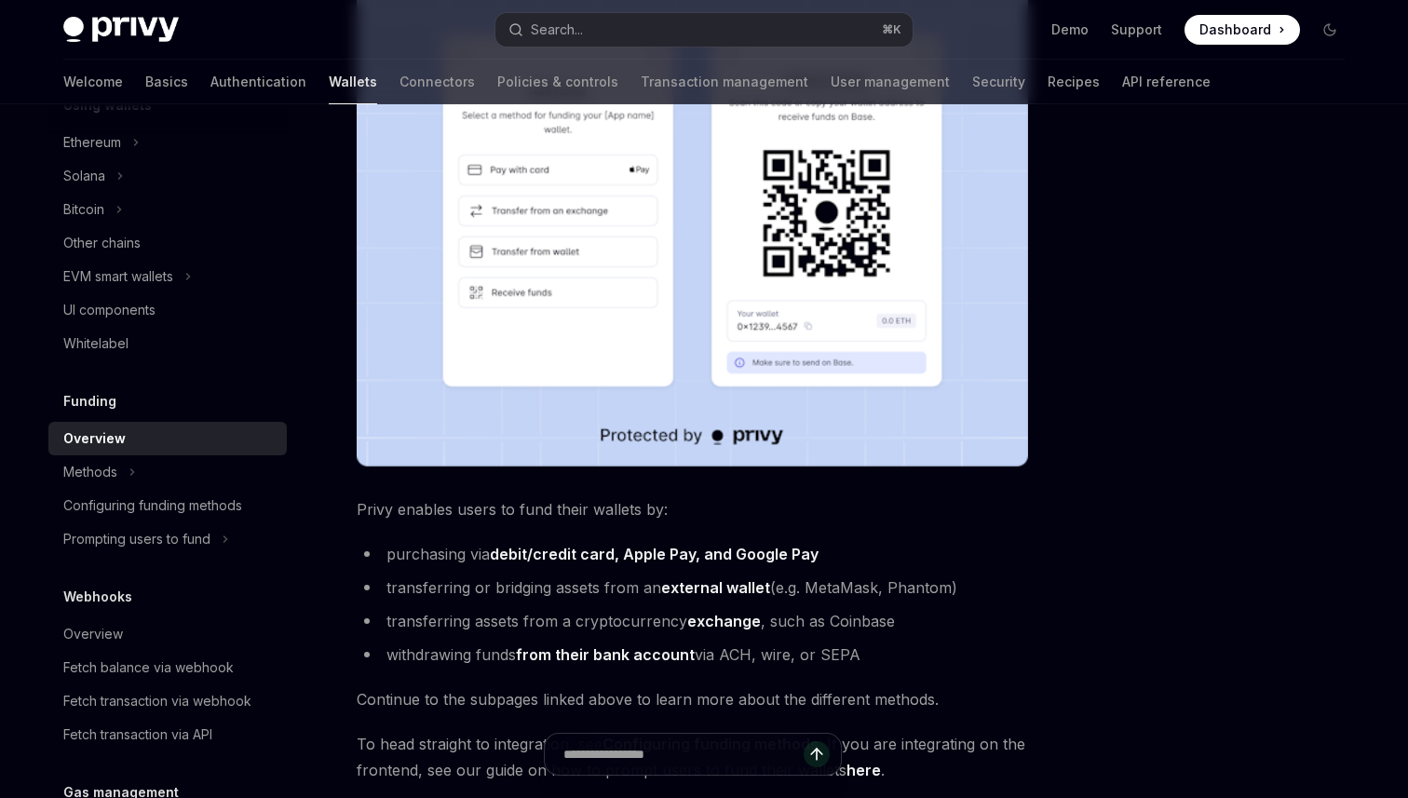
scroll to position [624, 0]
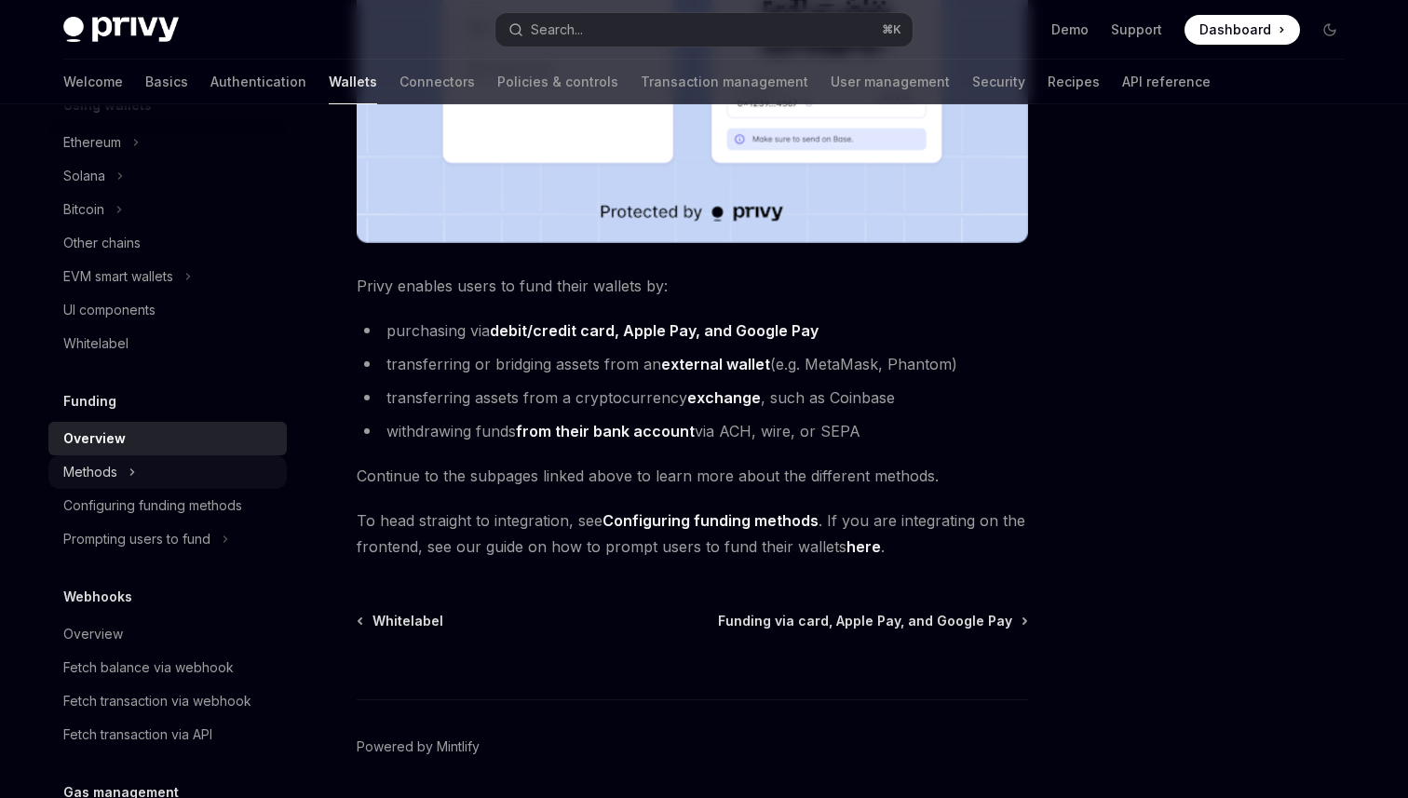
click at [121, 479] on div "Methods" at bounding box center [167, 472] width 238 height 34
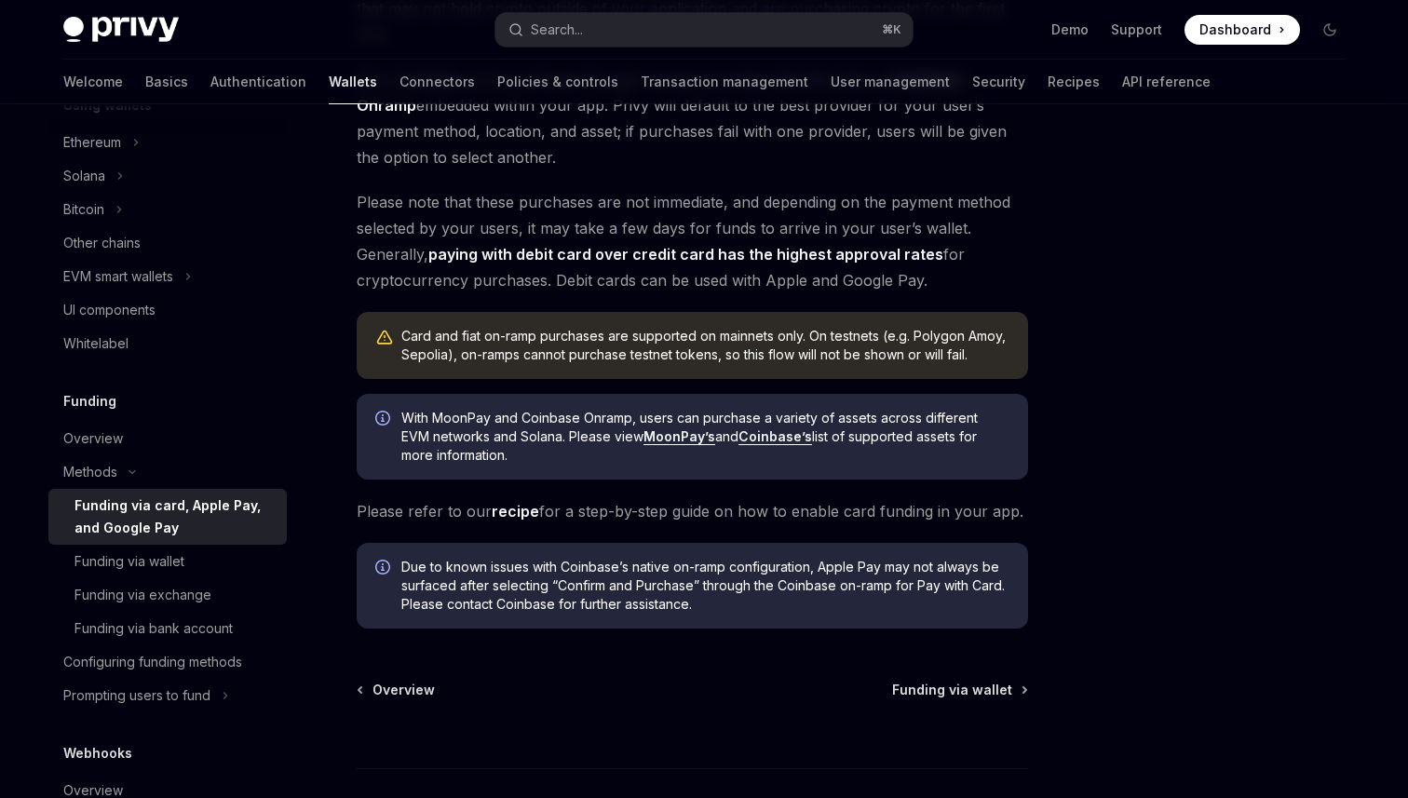
scroll to position [412, 0]
click at [588, 441] on span "With MoonPay and Coinbase Onramp, users can purchase a variety of assets across…" at bounding box center [705, 438] width 608 height 56
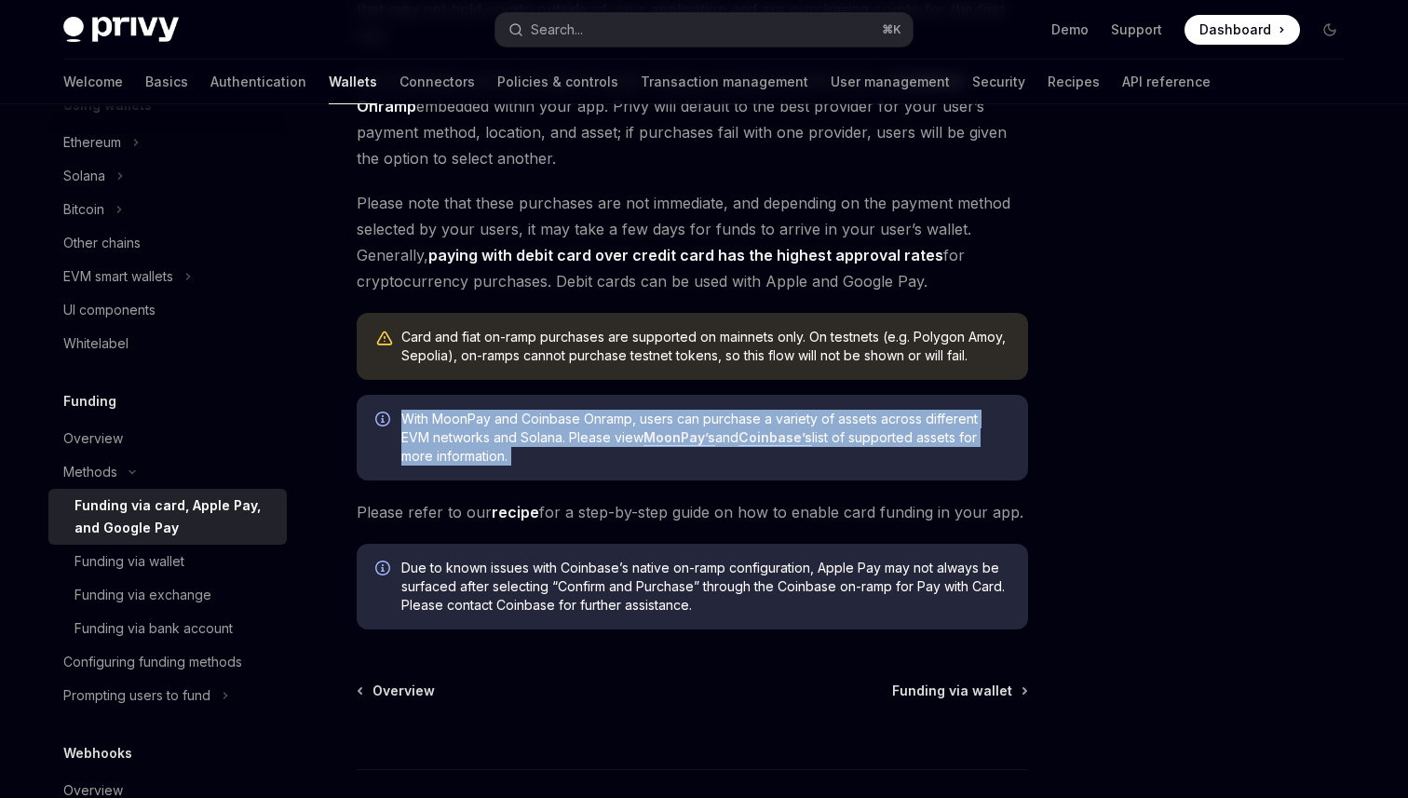
click at [588, 441] on span "With MoonPay and Coinbase Onramp, users can purchase a variety of assets across…" at bounding box center [705, 438] width 608 height 56
click at [585, 452] on span "With MoonPay and Coinbase Onramp, users can purchase a variety of assets across…" at bounding box center [705, 438] width 608 height 56
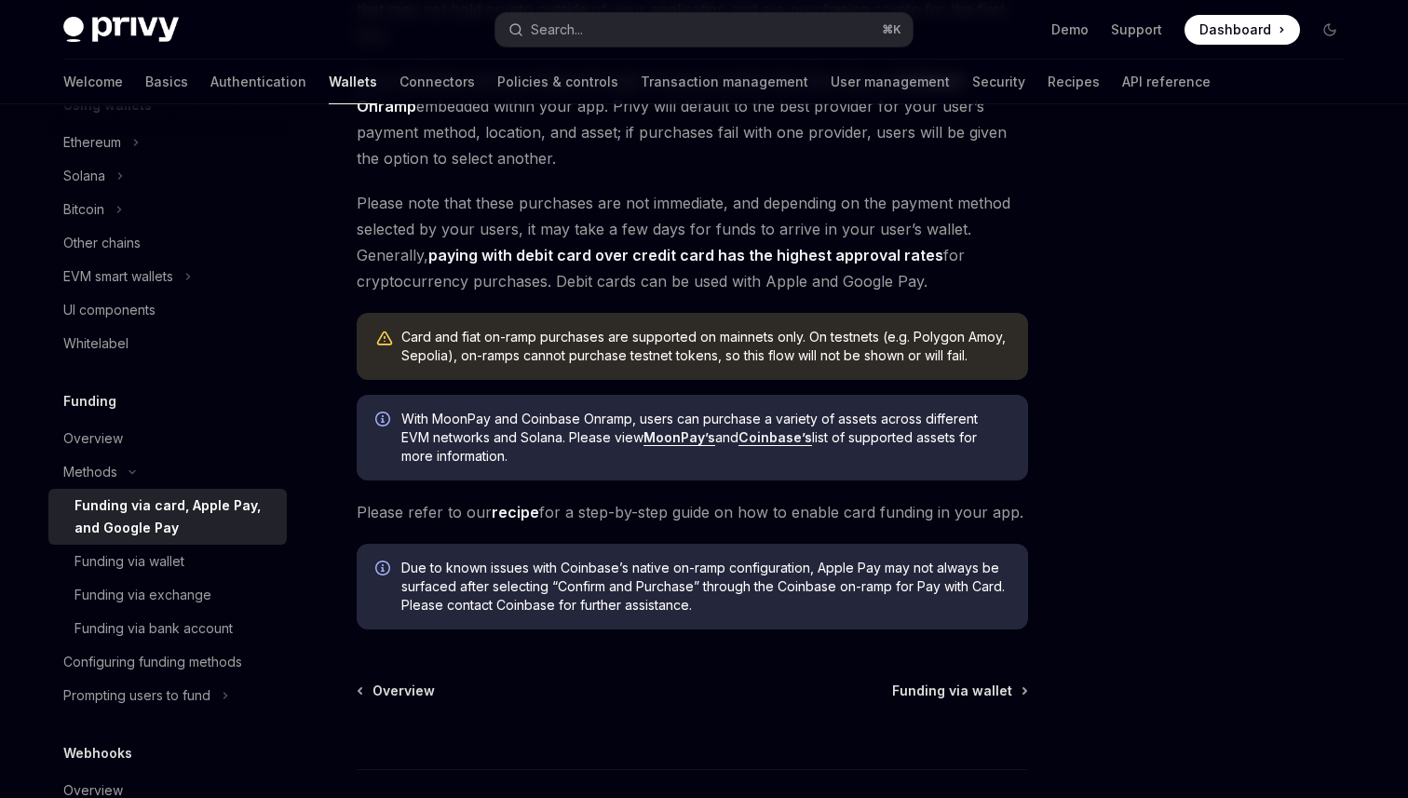
click at [590, 424] on span "With MoonPay and Coinbase Onramp, users can purchase a variety of assets across…" at bounding box center [705, 438] width 608 height 56
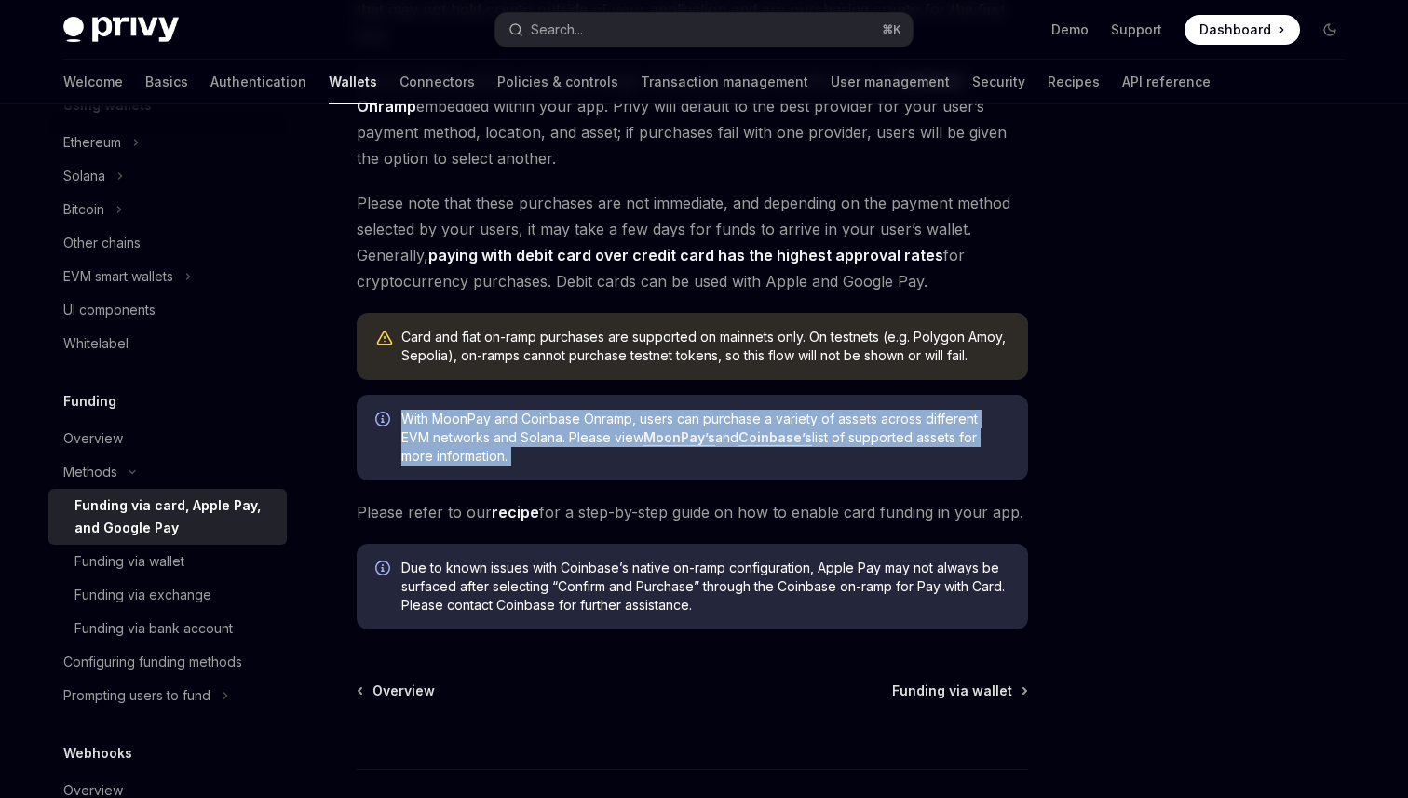
click at [590, 424] on span "With MoonPay and Coinbase Onramp, users can purchase a variety of assets across…" at bounding box center [705, 438] width 608 height 56
click at [578, 450] on span "With MoonPay and Coinbase Onramp, users can purchase a variety of assets across…" at bounding box center [705, 438] width 608 height 56
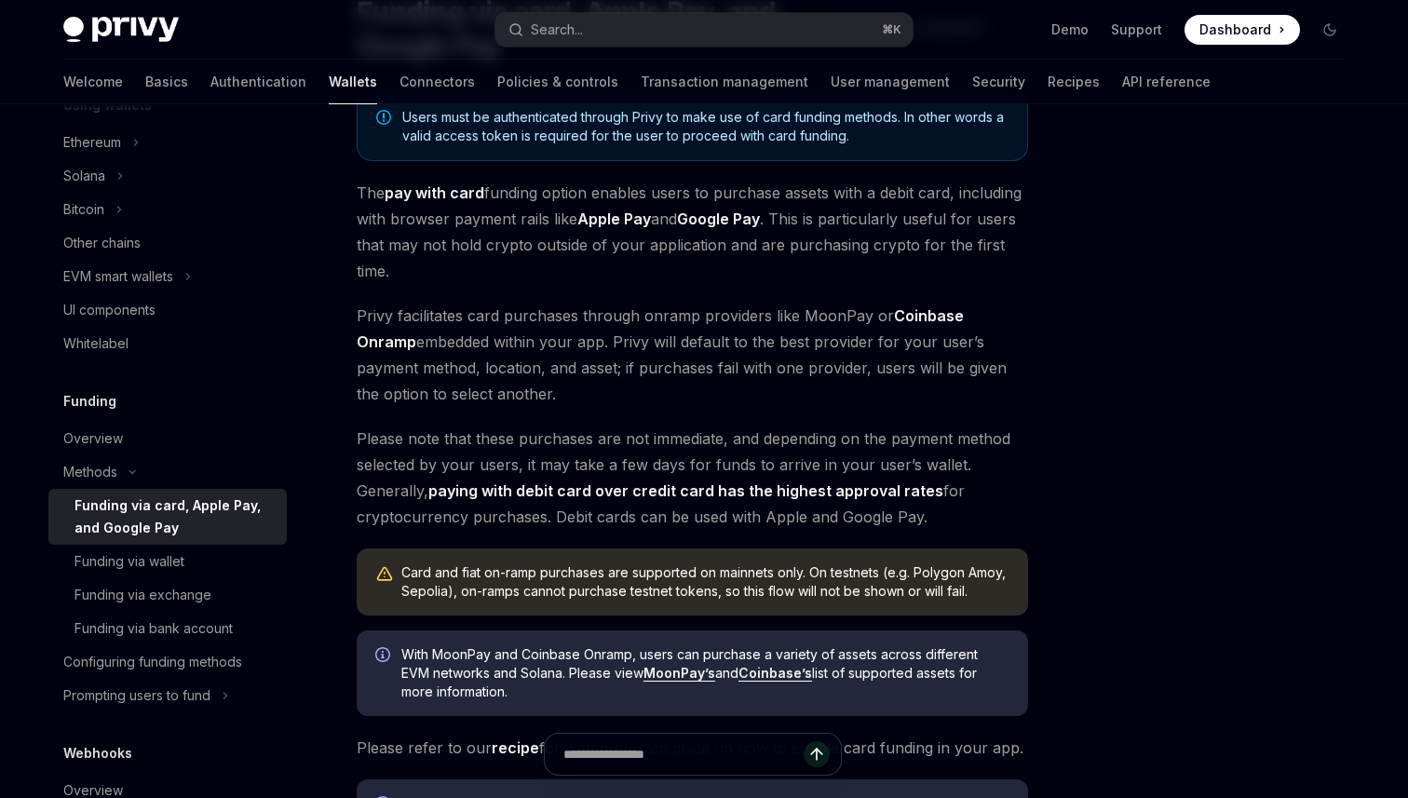
scroll to position [27, 0]
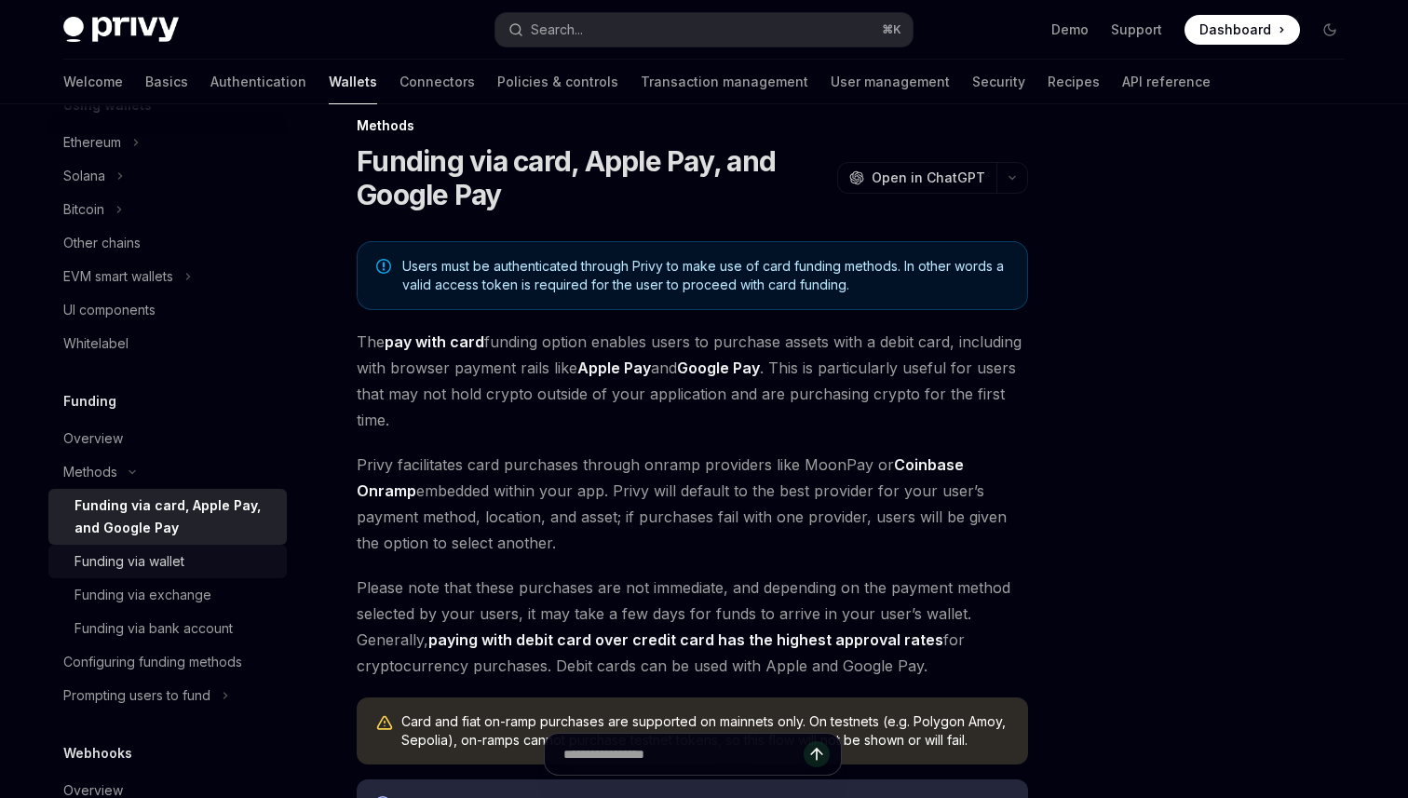
click at [198, 573] on link "Funding via wallet" at bounding box center [167, 562] width 238 height 34
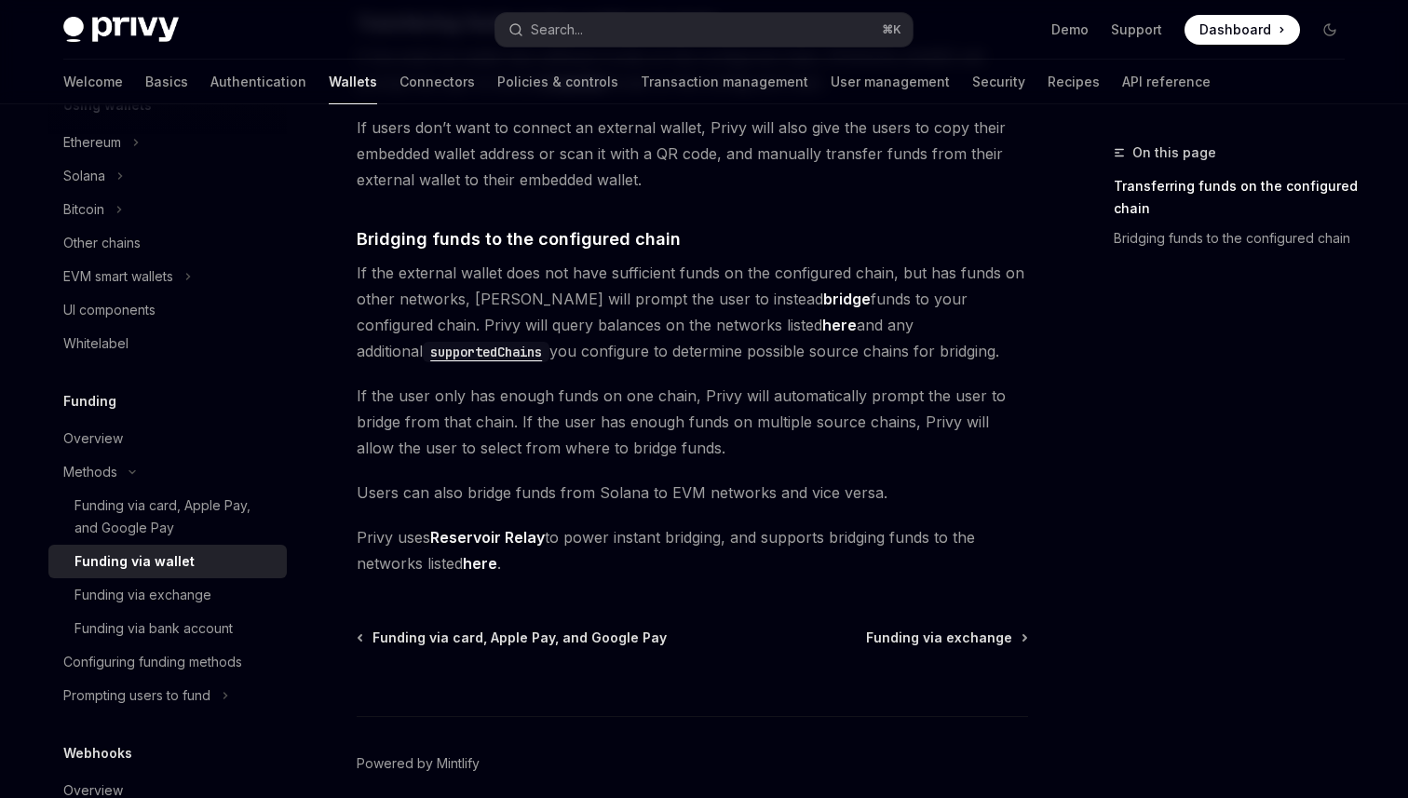
scroll to position [627, 0]
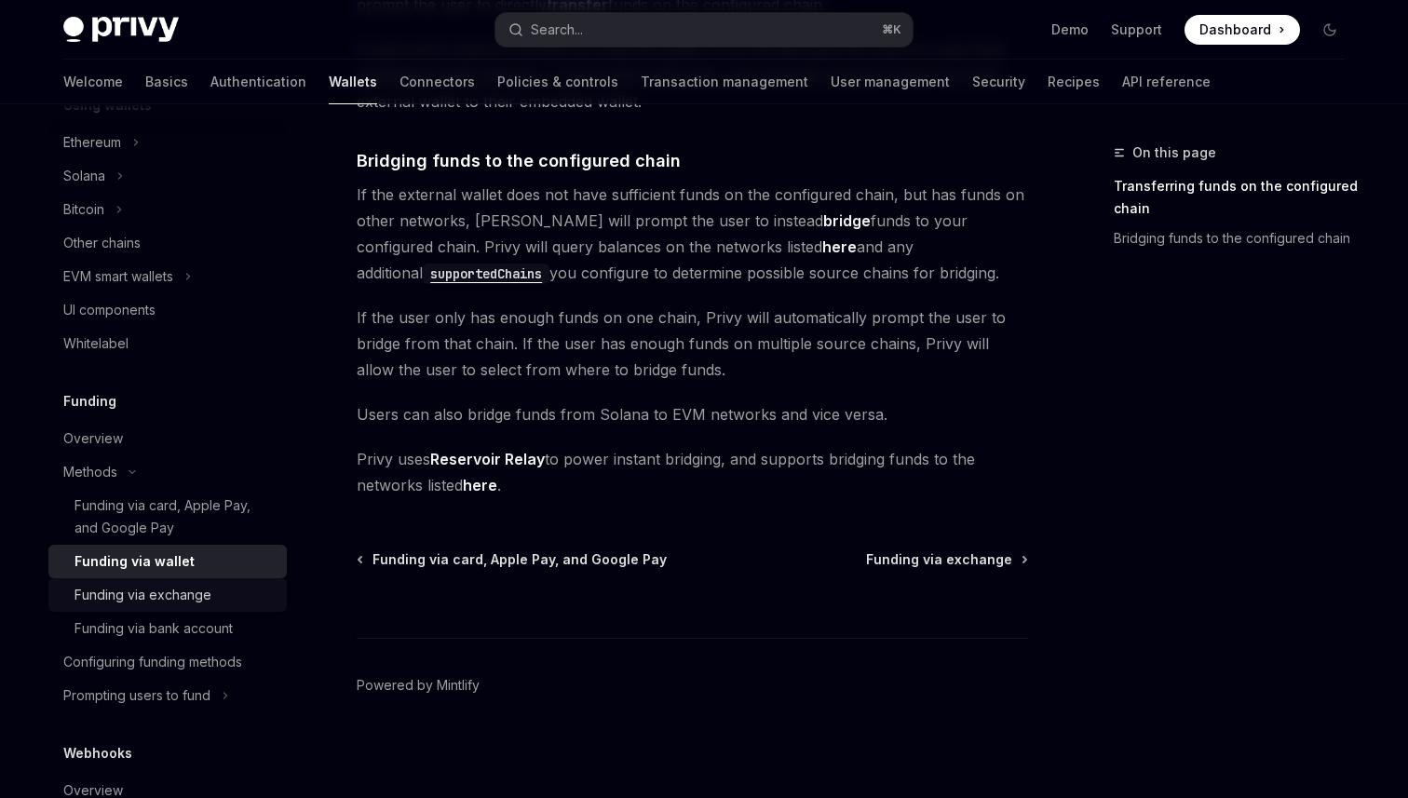
click at [218, 586] on div "Funding via exchange" at bounding box center [175, 595] width 201 height 22
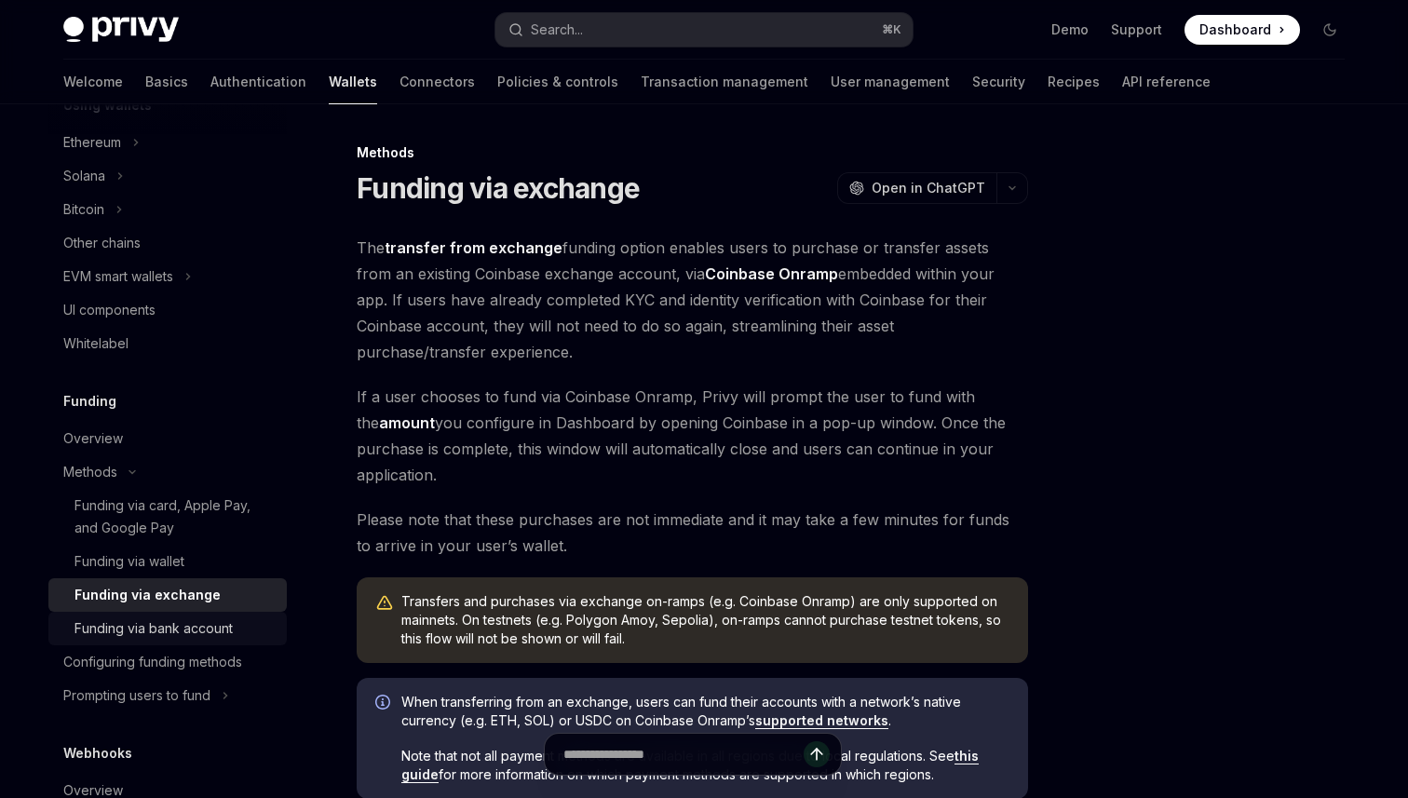
click at [202, 620] on div "Funding via bank account" at bounding box center [154, 629] width 158 height 22
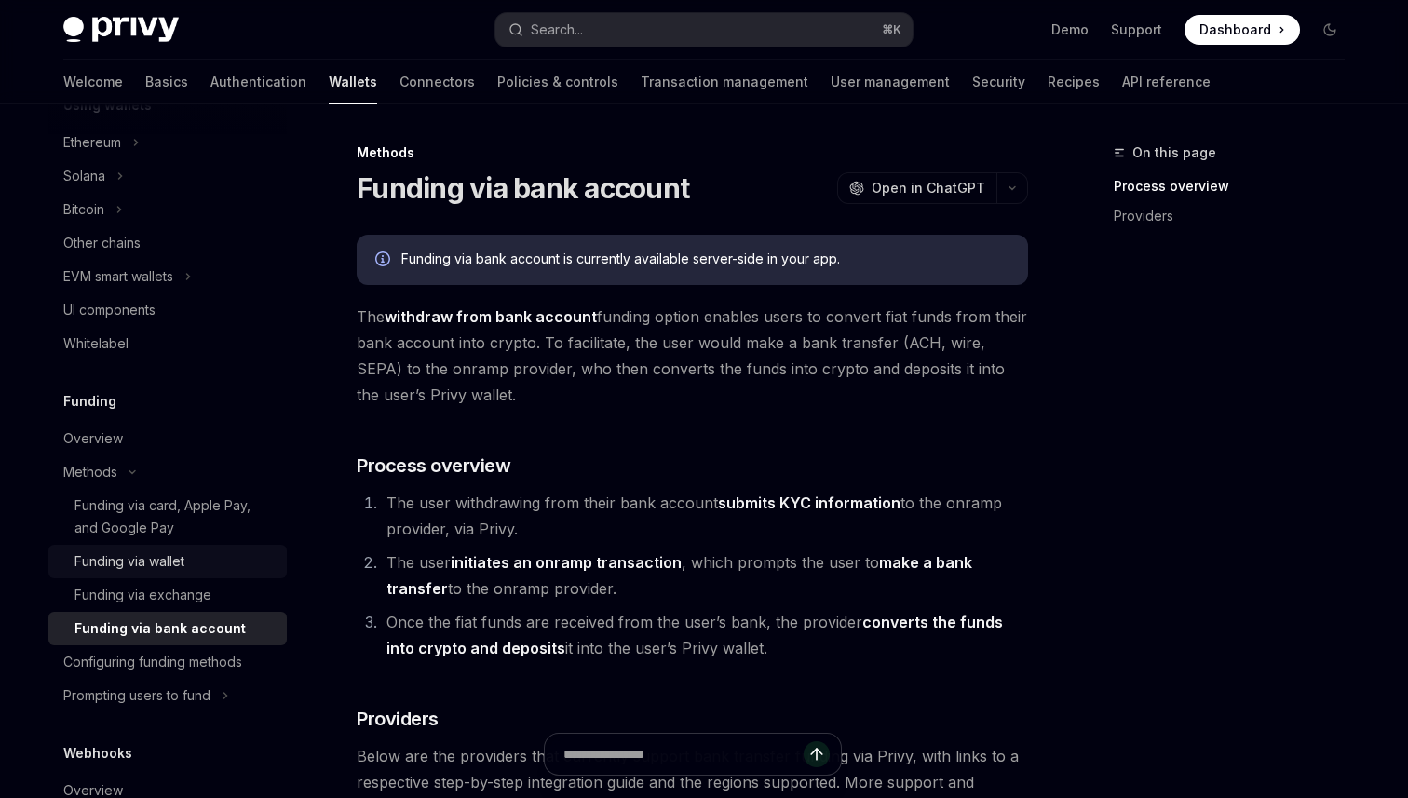
click at [192, 561] on div "Funding via wallet" at bounding box center [175, 561] width 201 height 22
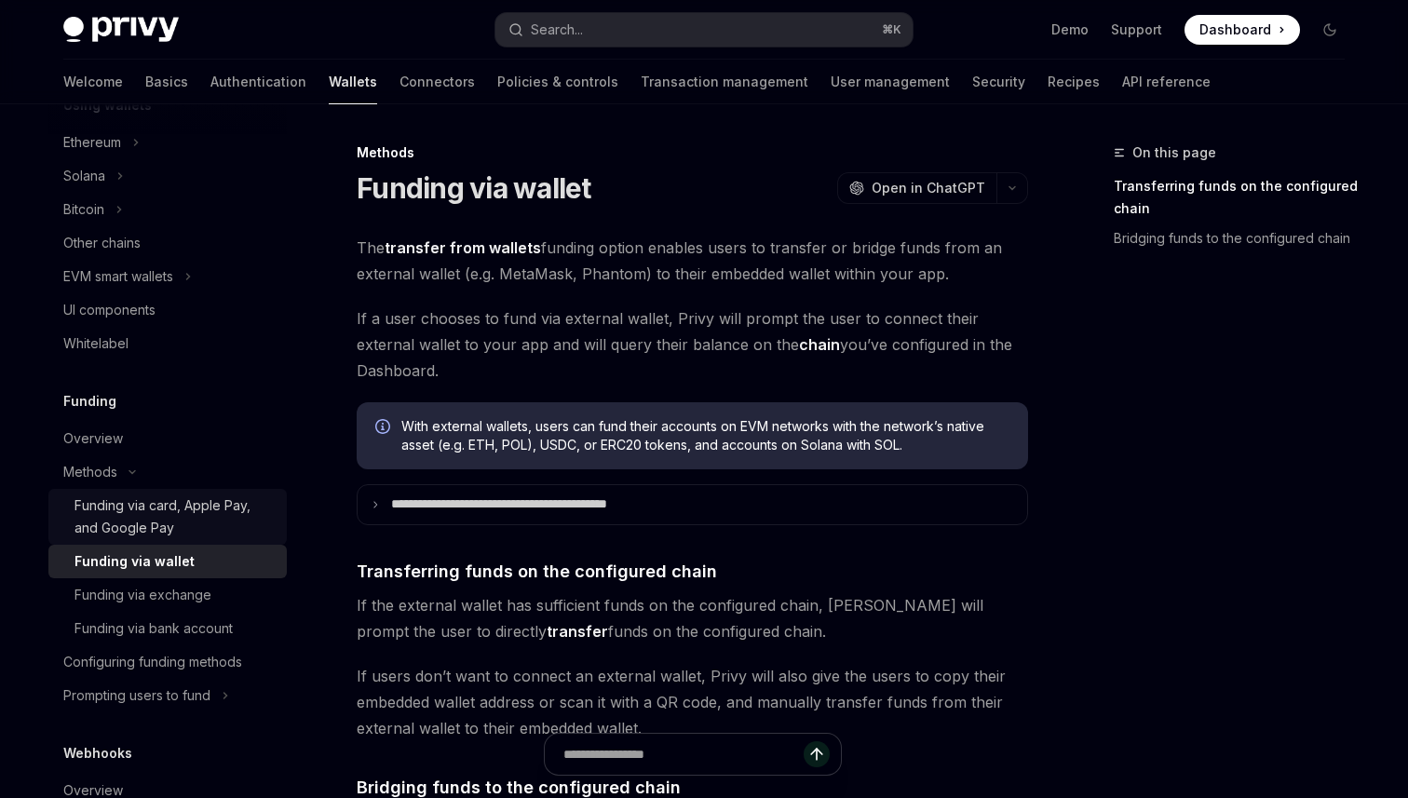
click at [193, 523] on div "Funding via card, Apple Pay, and Google Pay" at bounding box center [175, 517] width 201 height 45
type textarea "*"
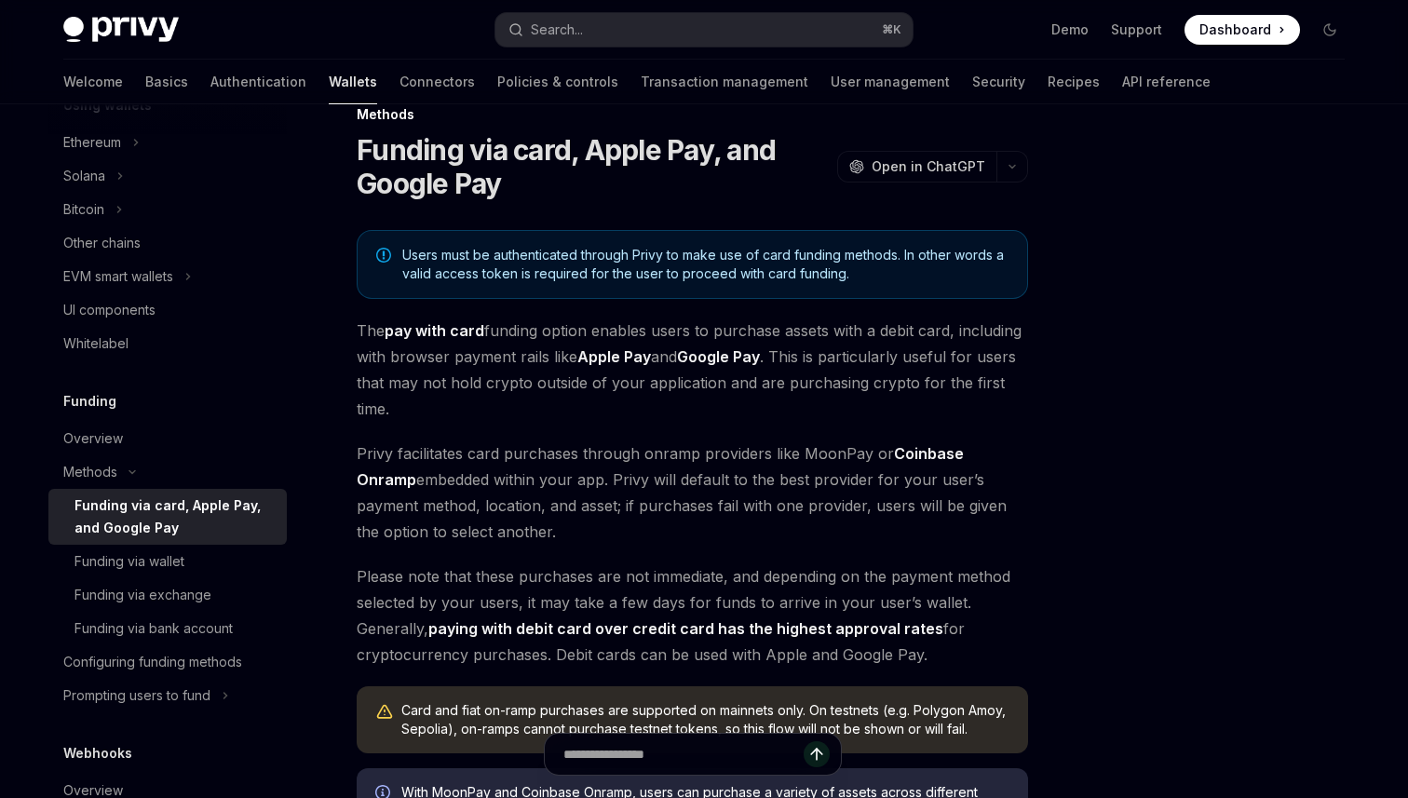
scroll to position [47, 0]
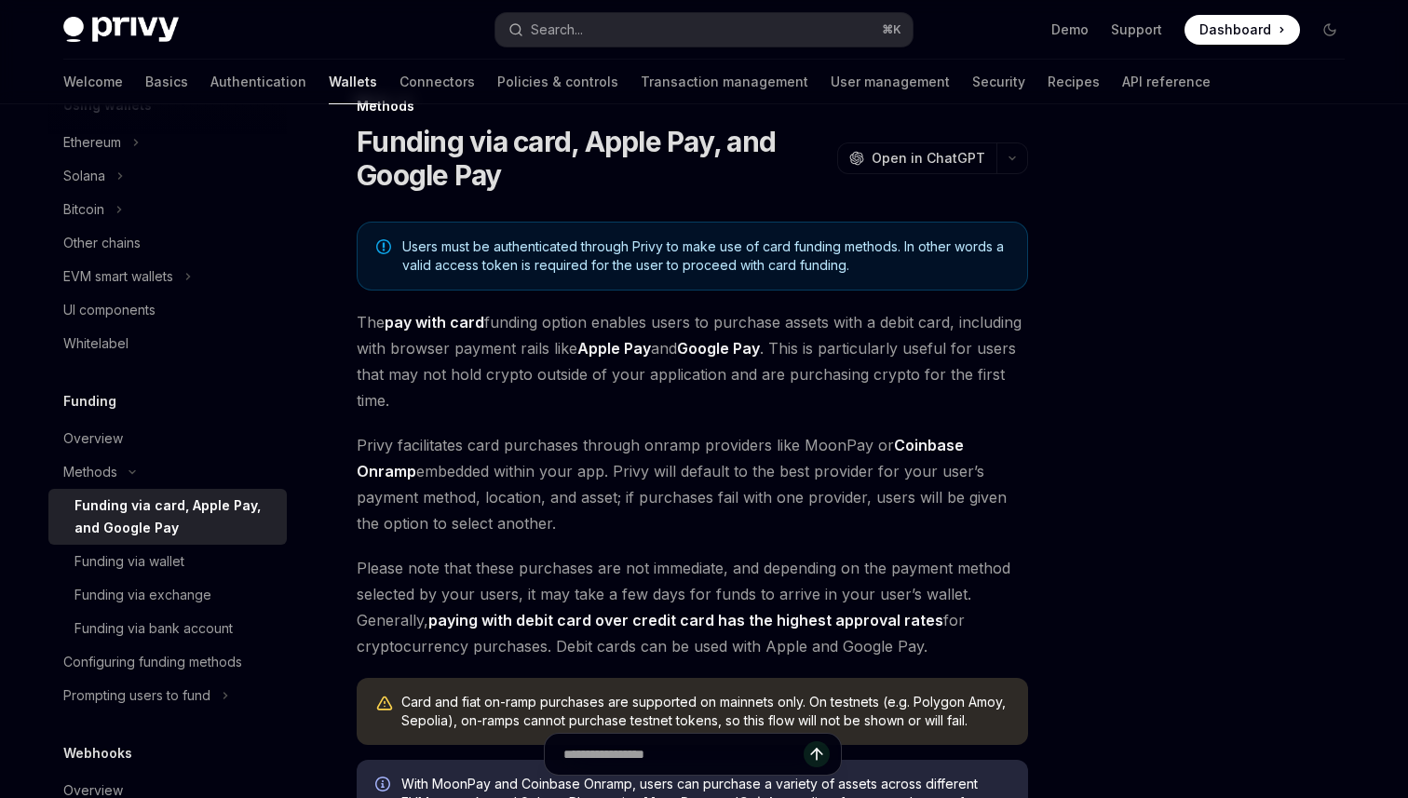
click at [621, 353] on strong "Apple Pay" at bounding box center [614, 348] width 74 height 19
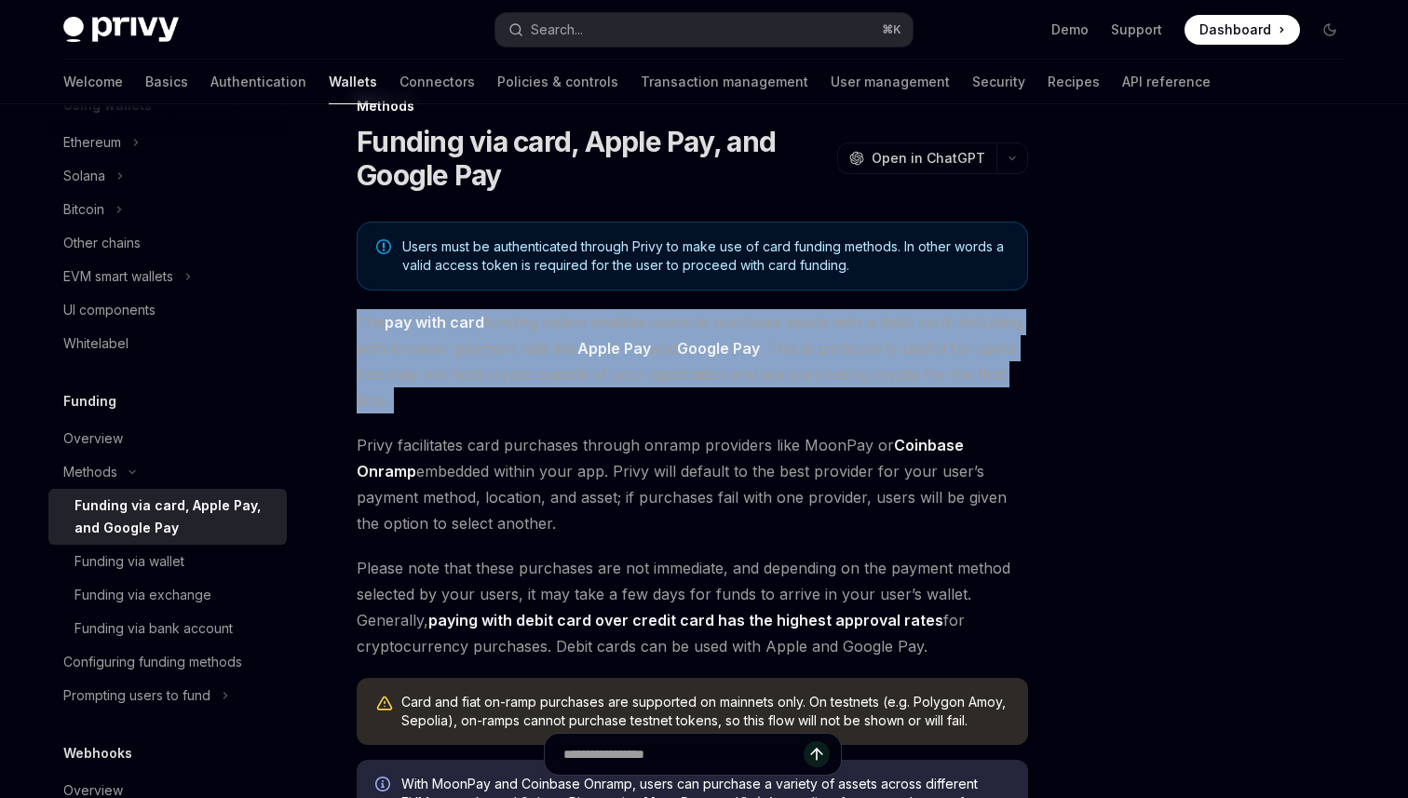
click at [621, 353] on strong "Apple Pay" at bounding box center [614, 348] width 74 height 19
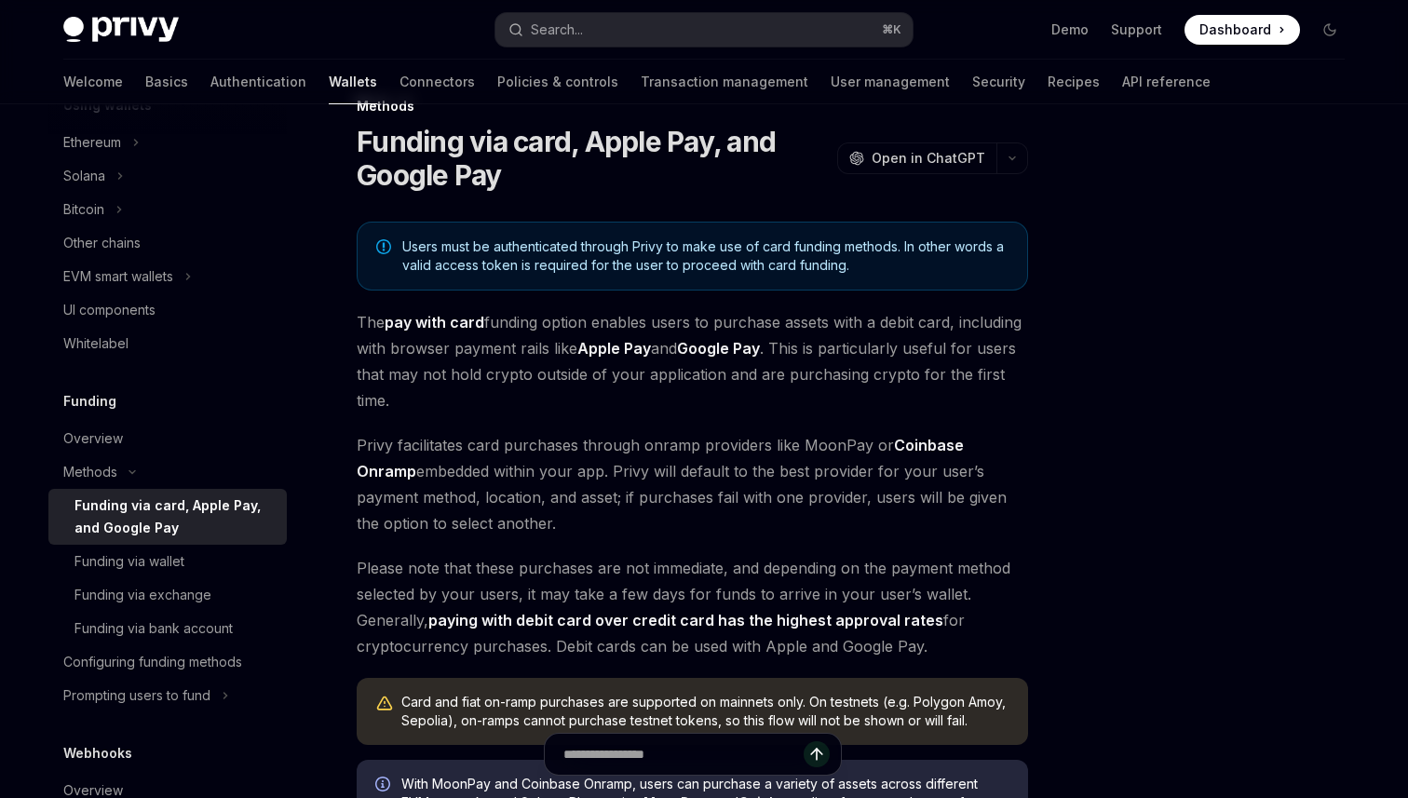
click at [628, 461] on span "Privy facilitates card purchases through onramp providers like MoonPay or Coinb…" at bounding box center [693, 484] width 672 height 104
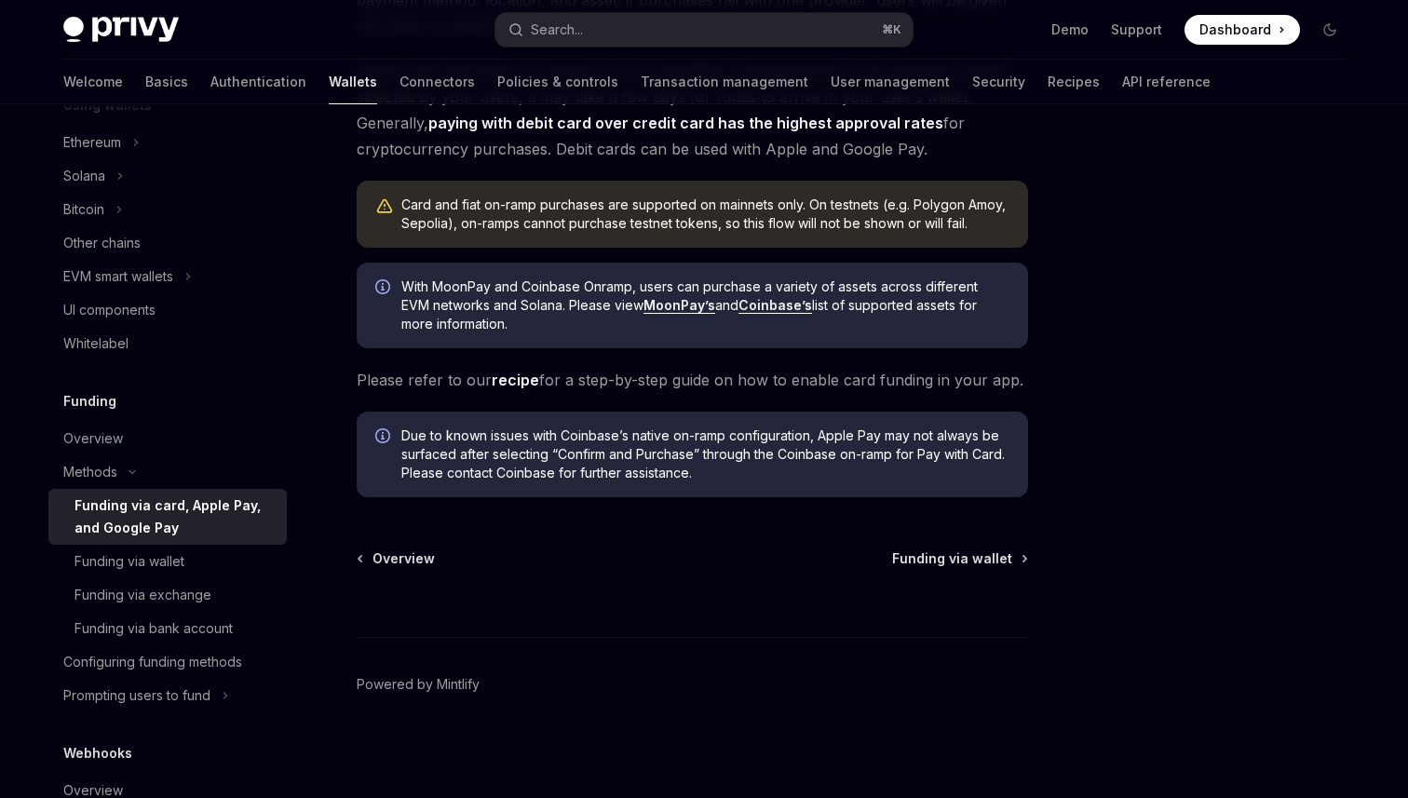
scroll to position [522, 0]
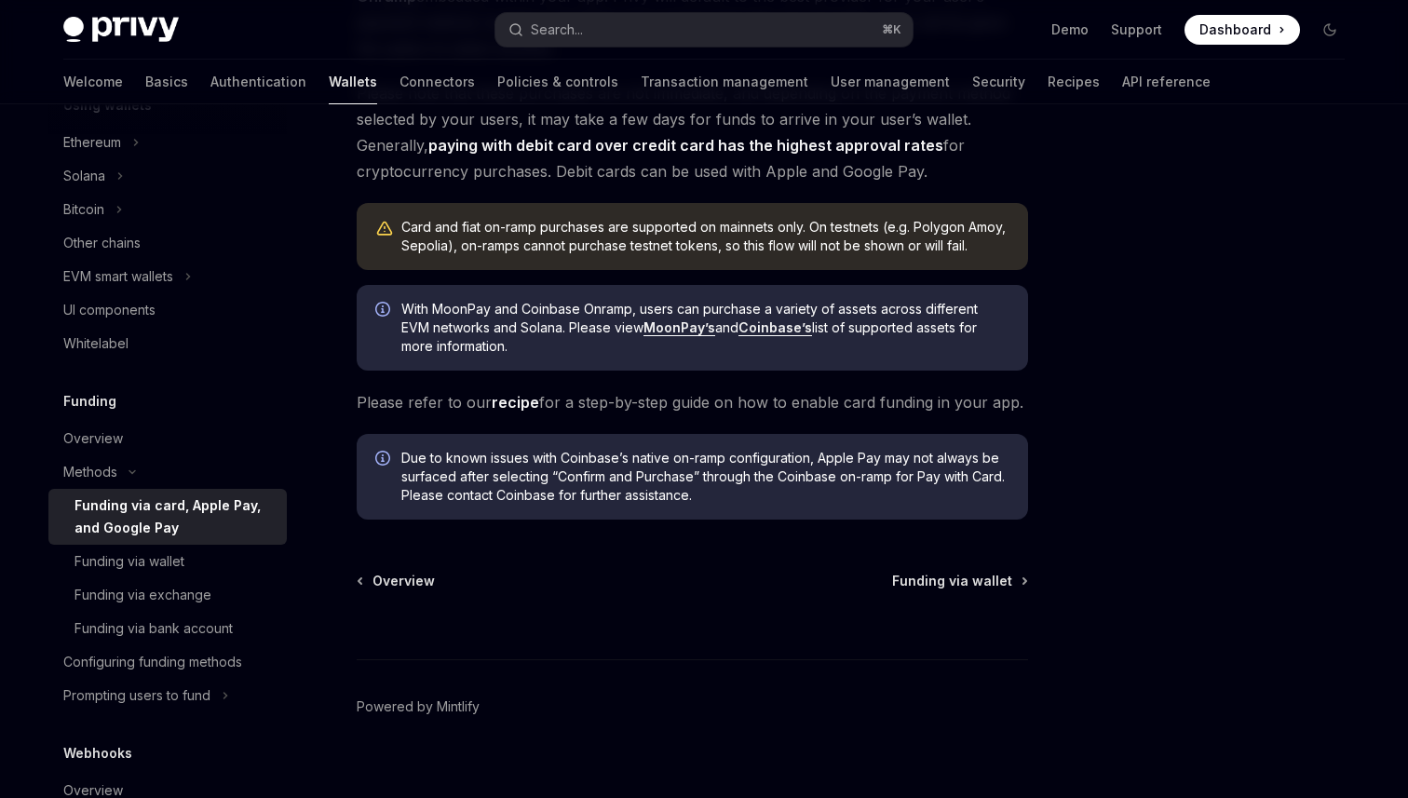
click at [605, 491] on span "Due to known issues with Coinbase’s native on-ramp configuration, Apple Pay may…" at bounding box center [705, 477] width 608 height 56
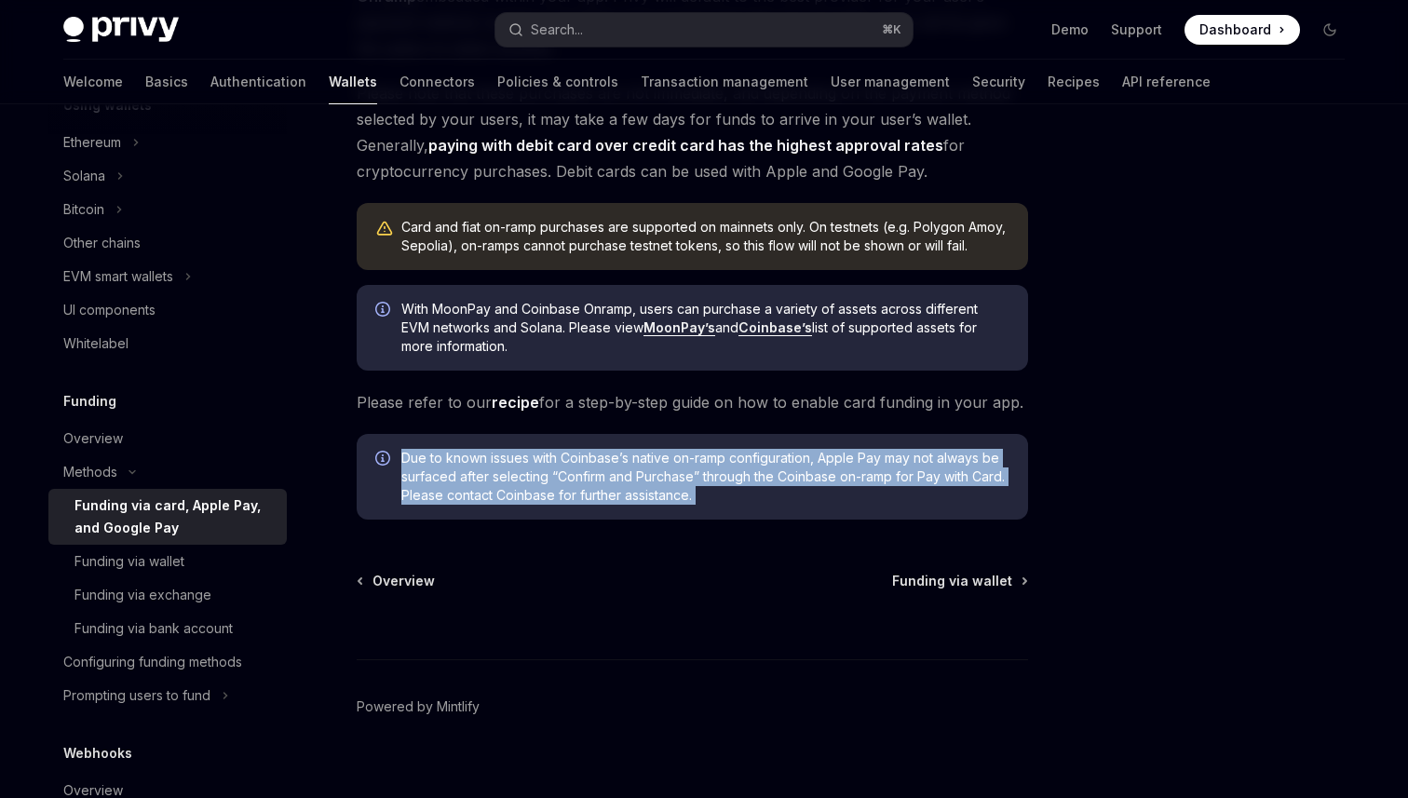
click at [605, 491] on span "Due to known issues with Coinbase’s native on-ramp configuration, Apple Pay may…" at bounding box center [705, 477] width 608 height 56
click at [611, 542] on div "Methods Funding via card, Apple Pay, and Google Pay OpenAI Open in ChatGPT Open…" at bounding box center [518, 220] width 1028 height 1201
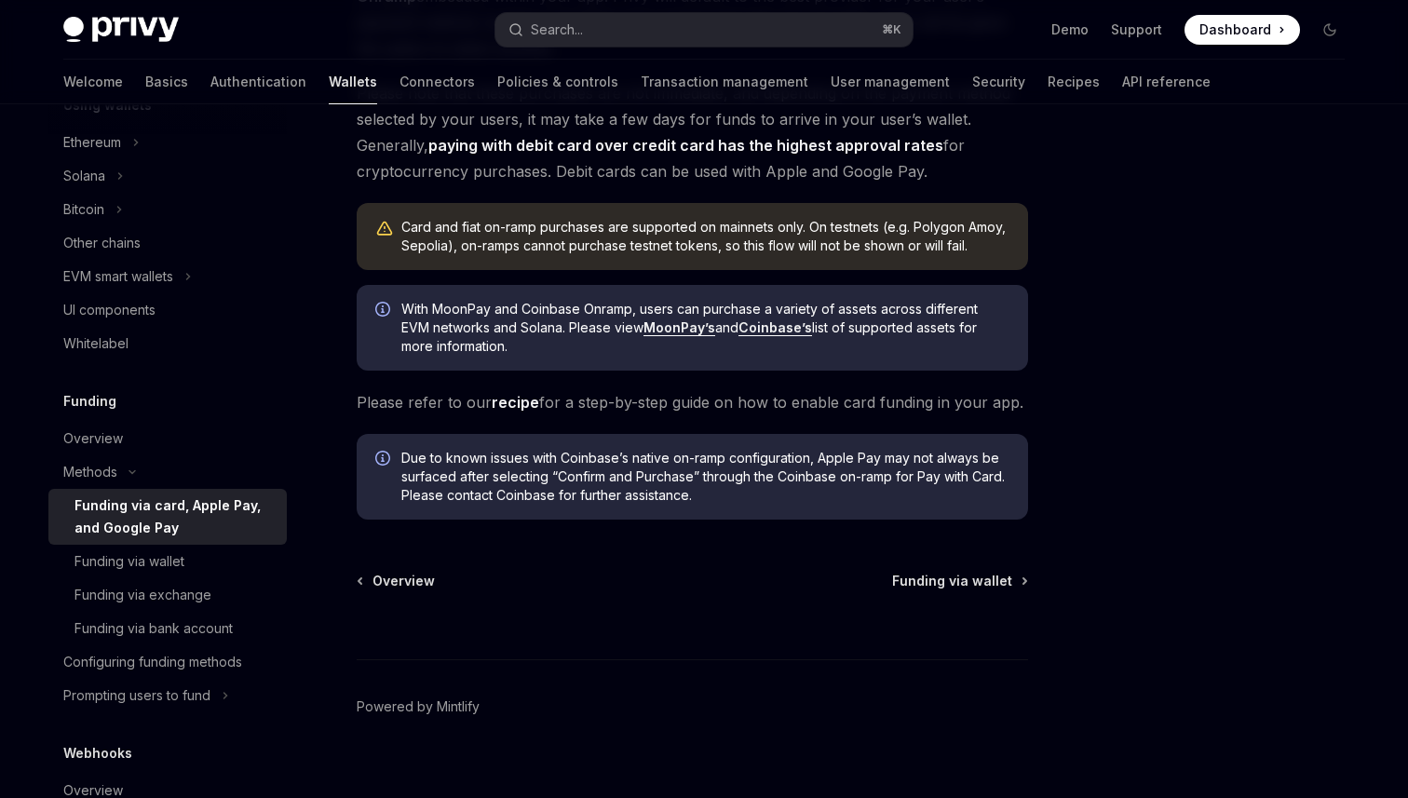
scroll to position [0, 0]
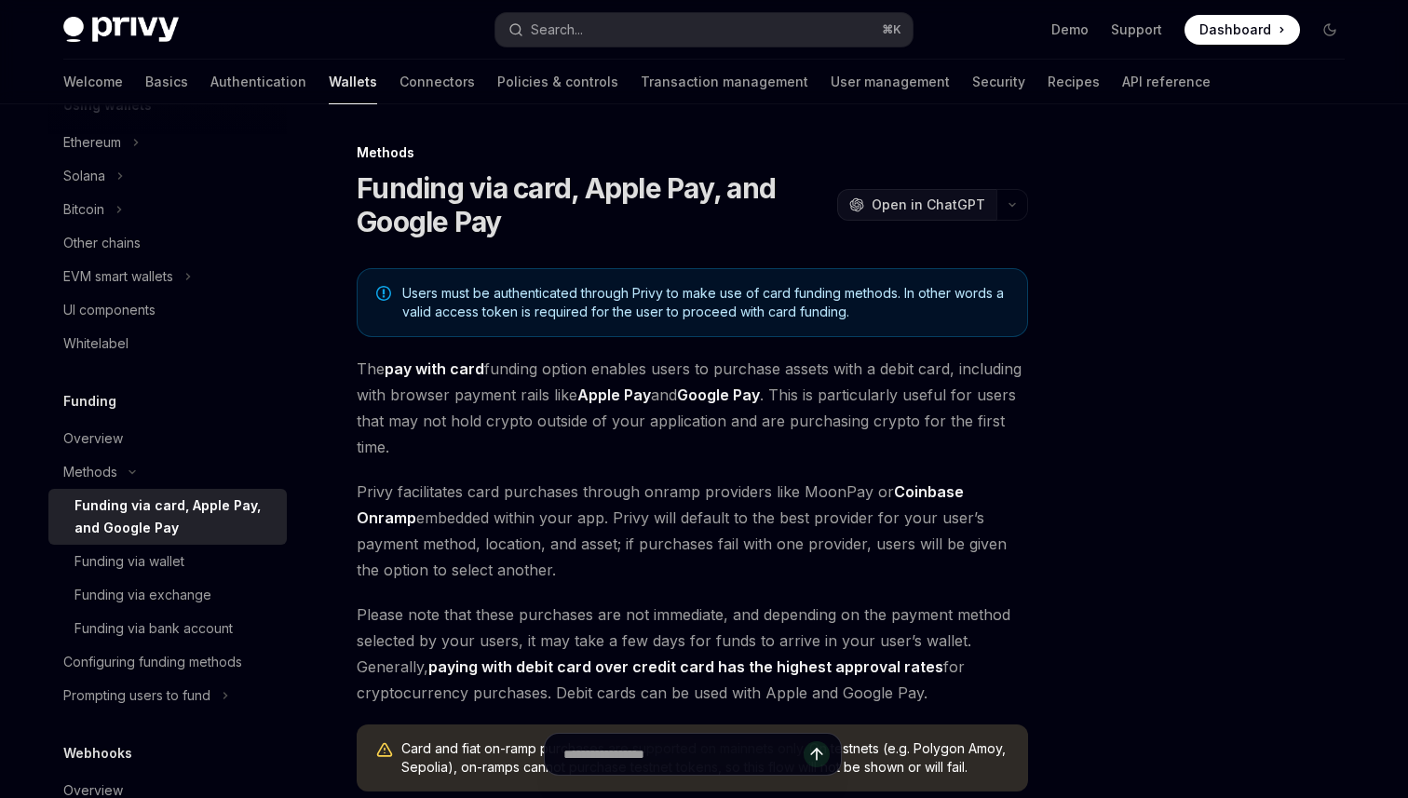
click at [940, 201] on span "Open in ChatGPT" at bounding box center [929, 205] width 114 height 19
click at [1011, 199] on button "button" at bounding box center [1013, 205] width 32 height 32
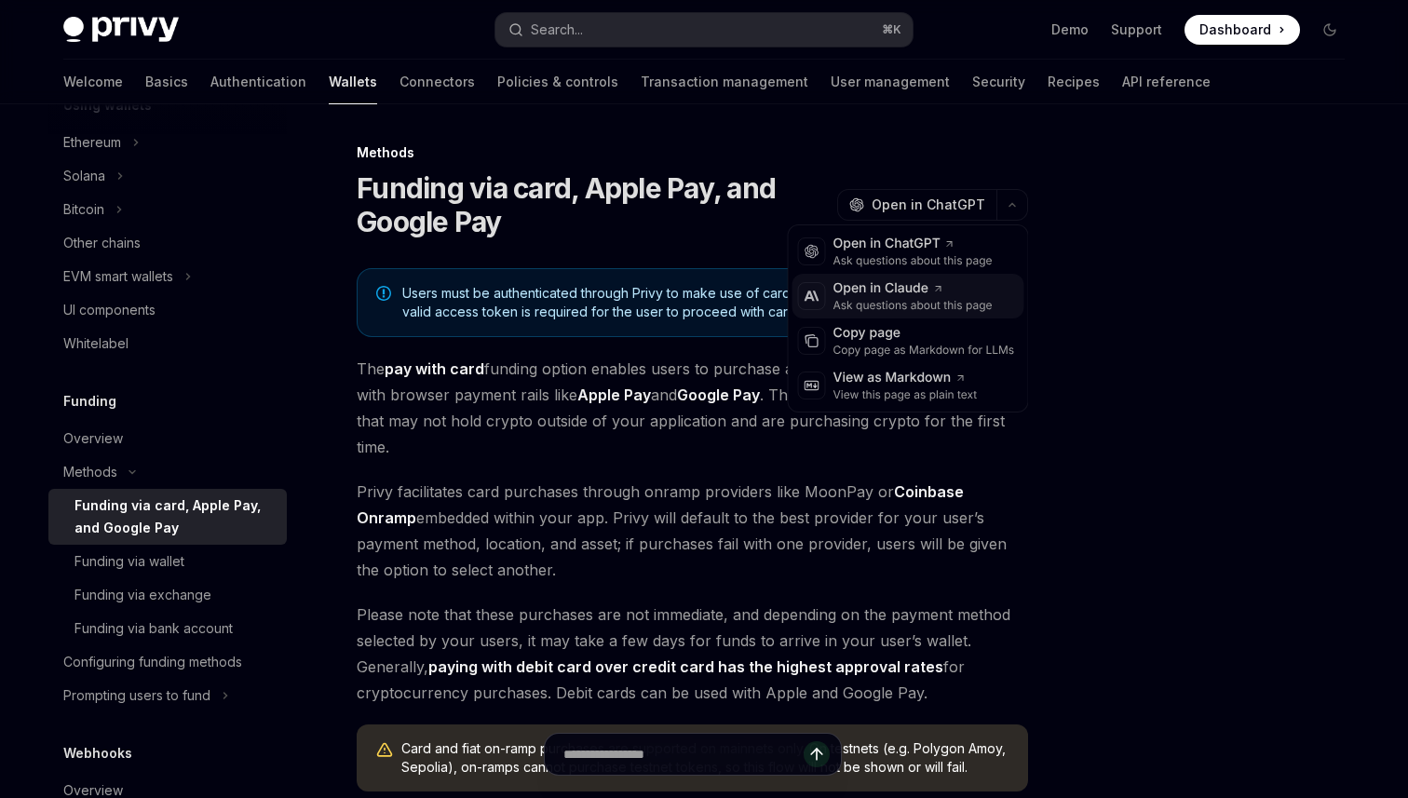
click at [899, 298] on div "Ask questions about this page" at bounding box center [913, 305] width 159 height 15
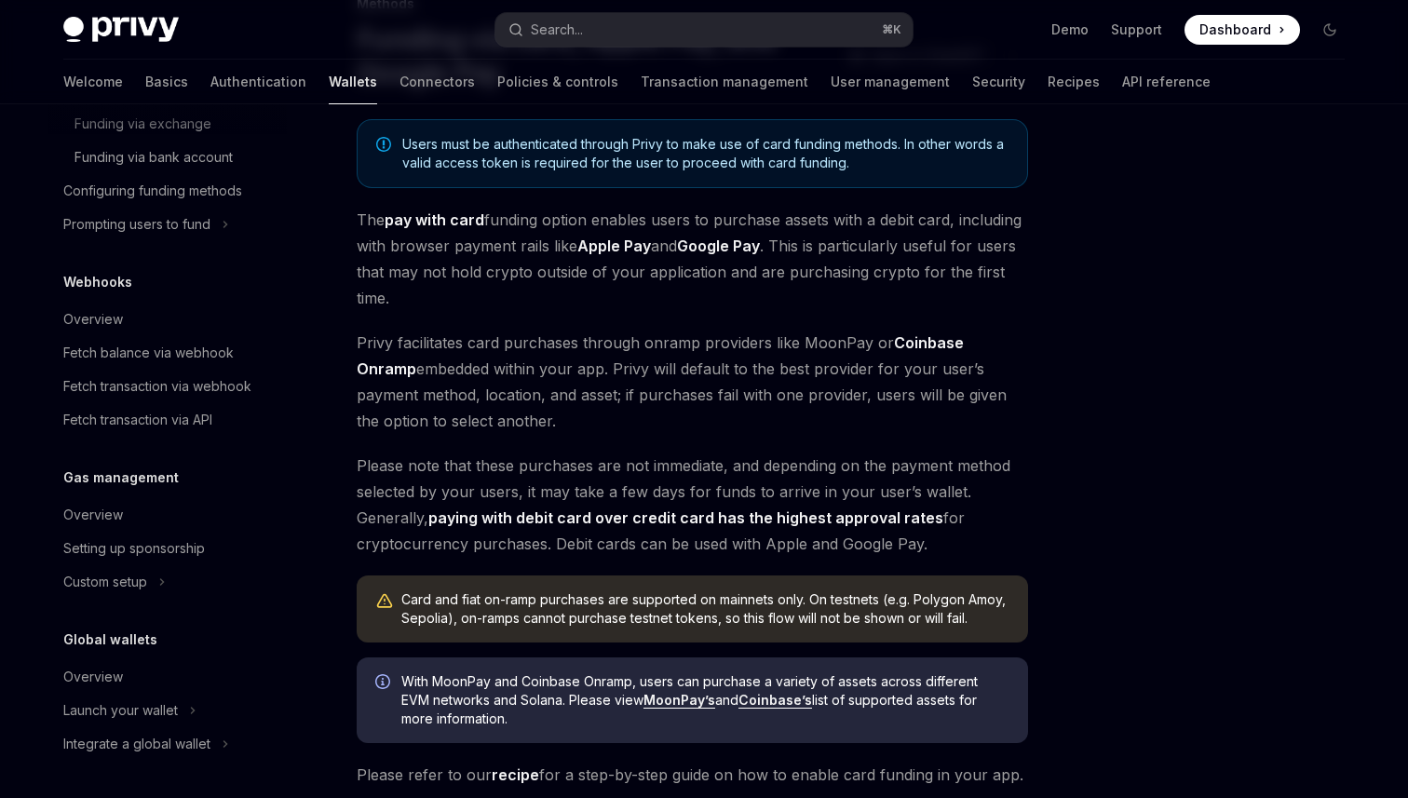
scroll to position [544, 0]
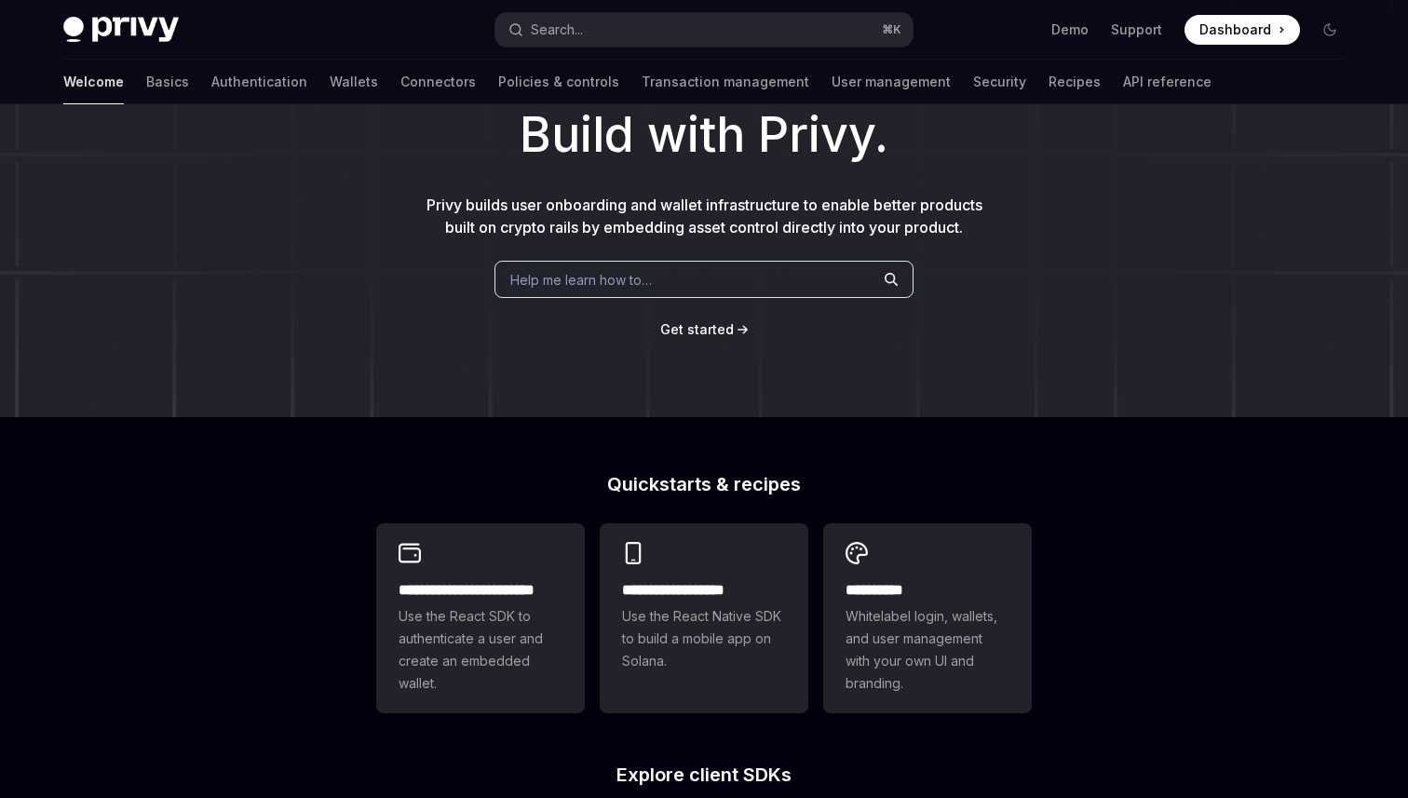
scroll to position [3, 0]
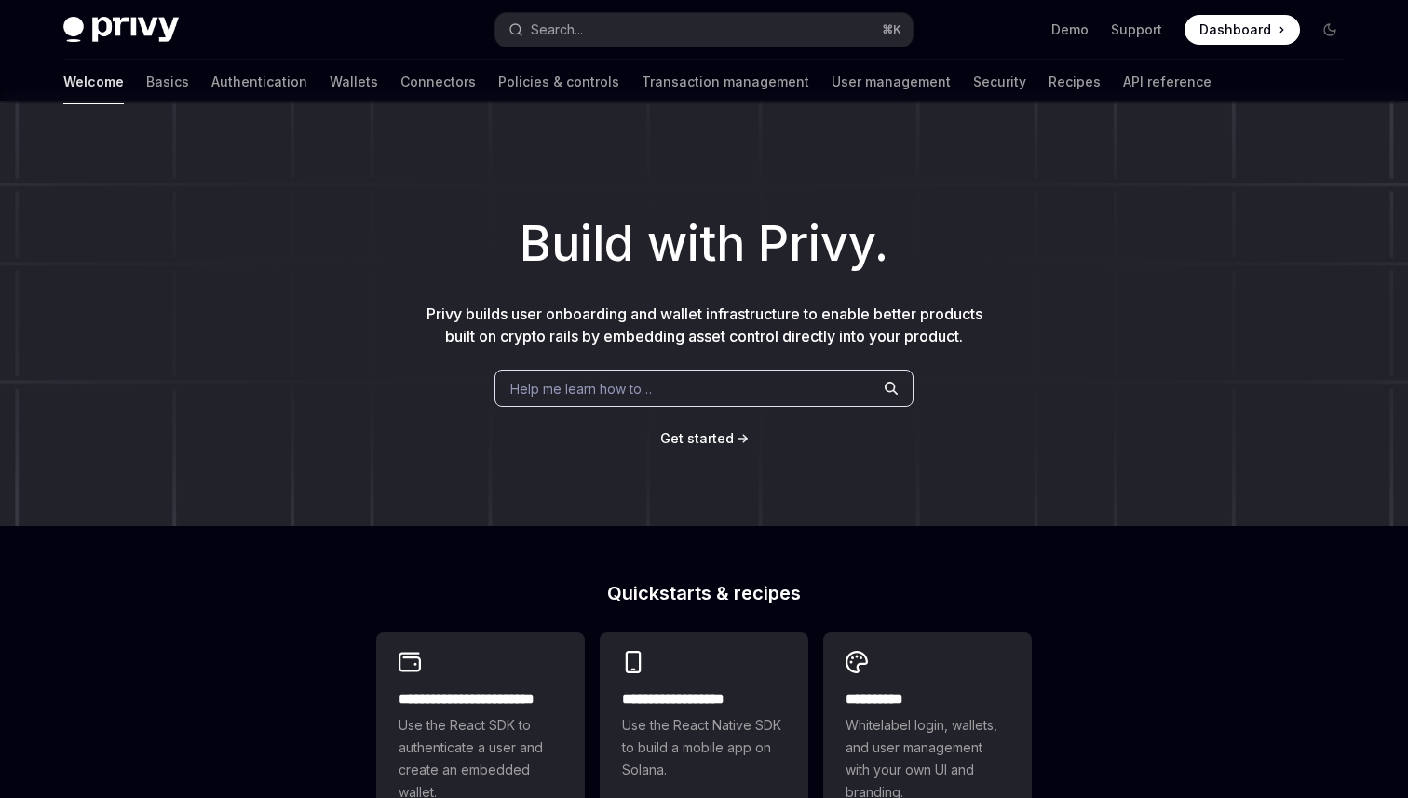
click at [667, 376] on div "Help me learn how to…" at bounding box center [704, 388] width 419 height 37
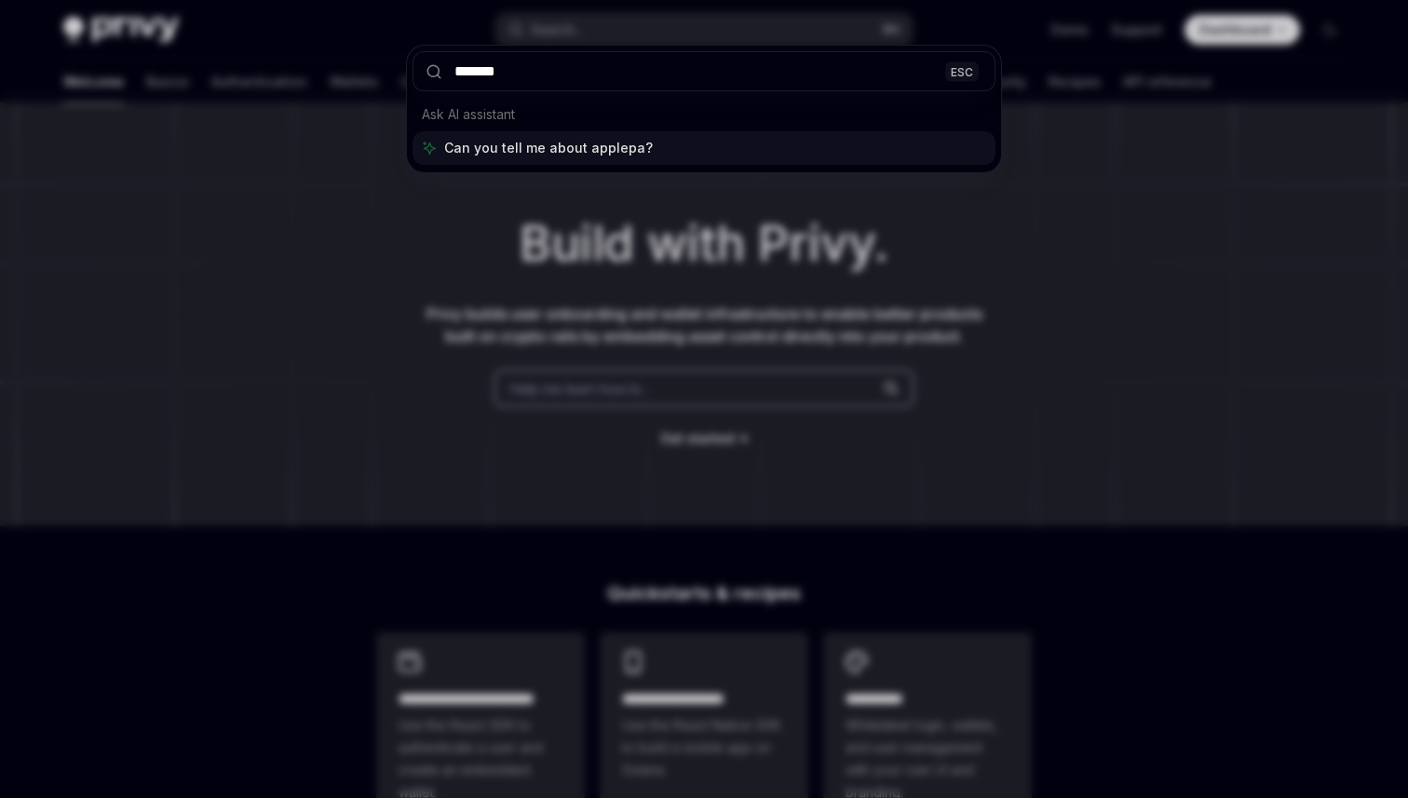
type input "********"
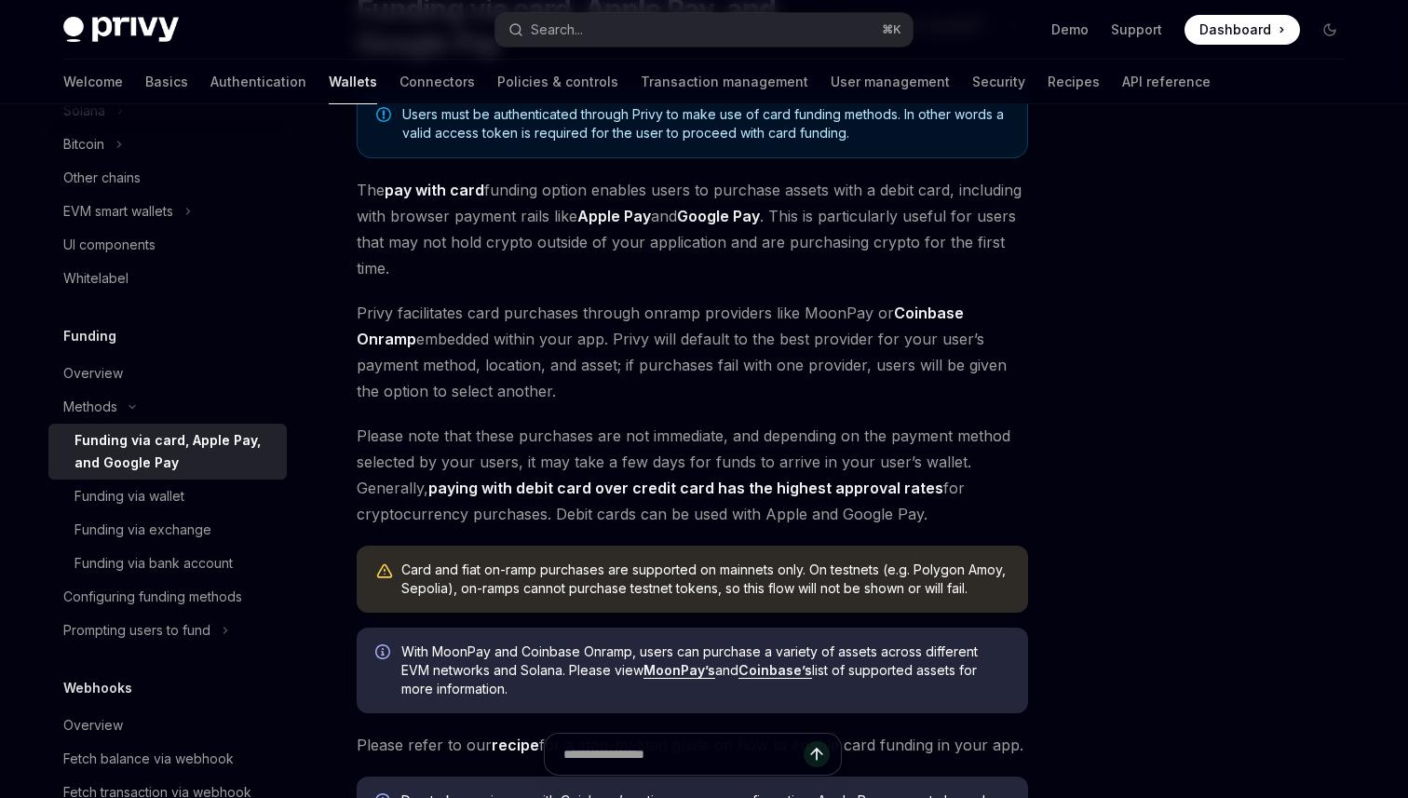
scroll to position [210, 0]
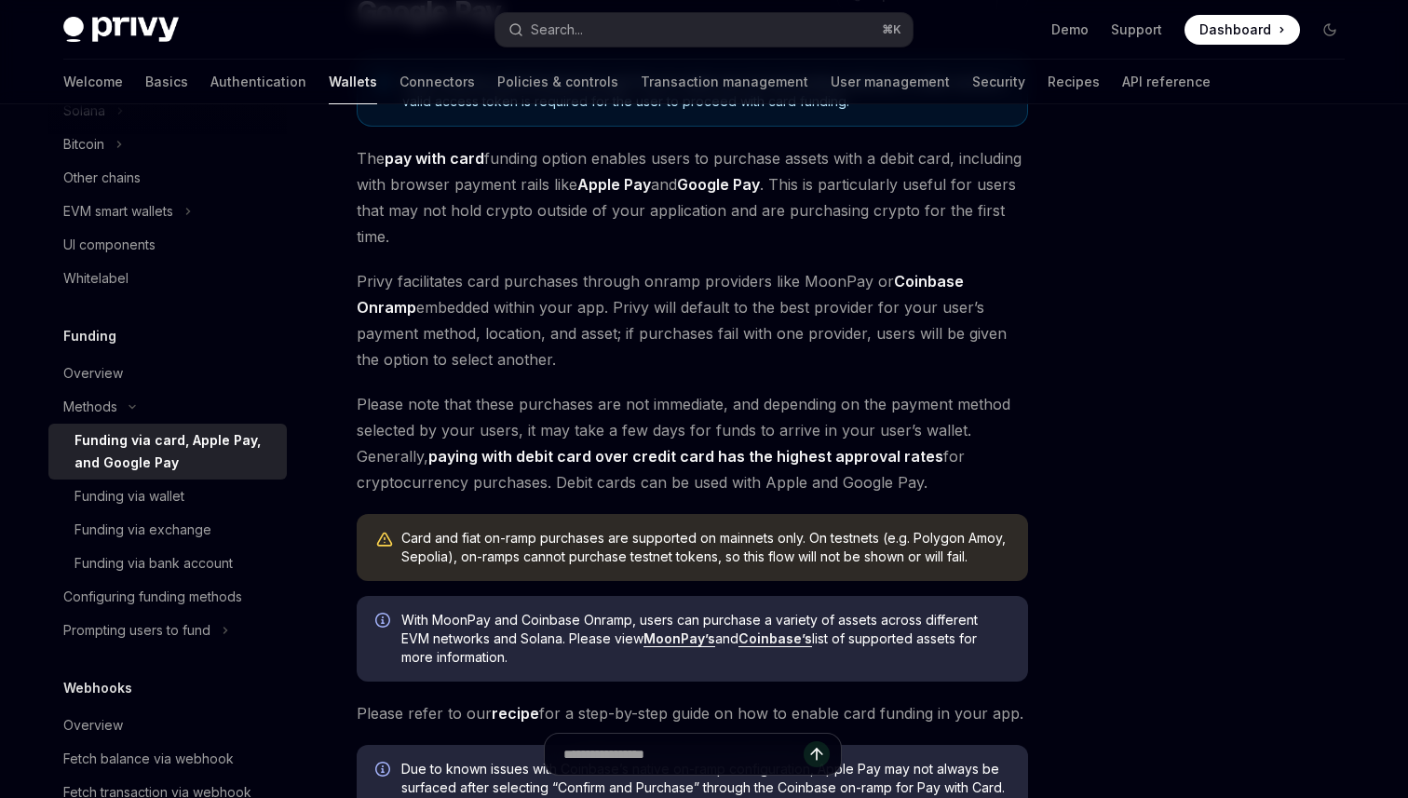
click at [559, 561] on div "Card and fiat on-ramp purchases are supported on mainnets only. On testnets (e.…" at bounding box center [705, 547] width 608 height 37
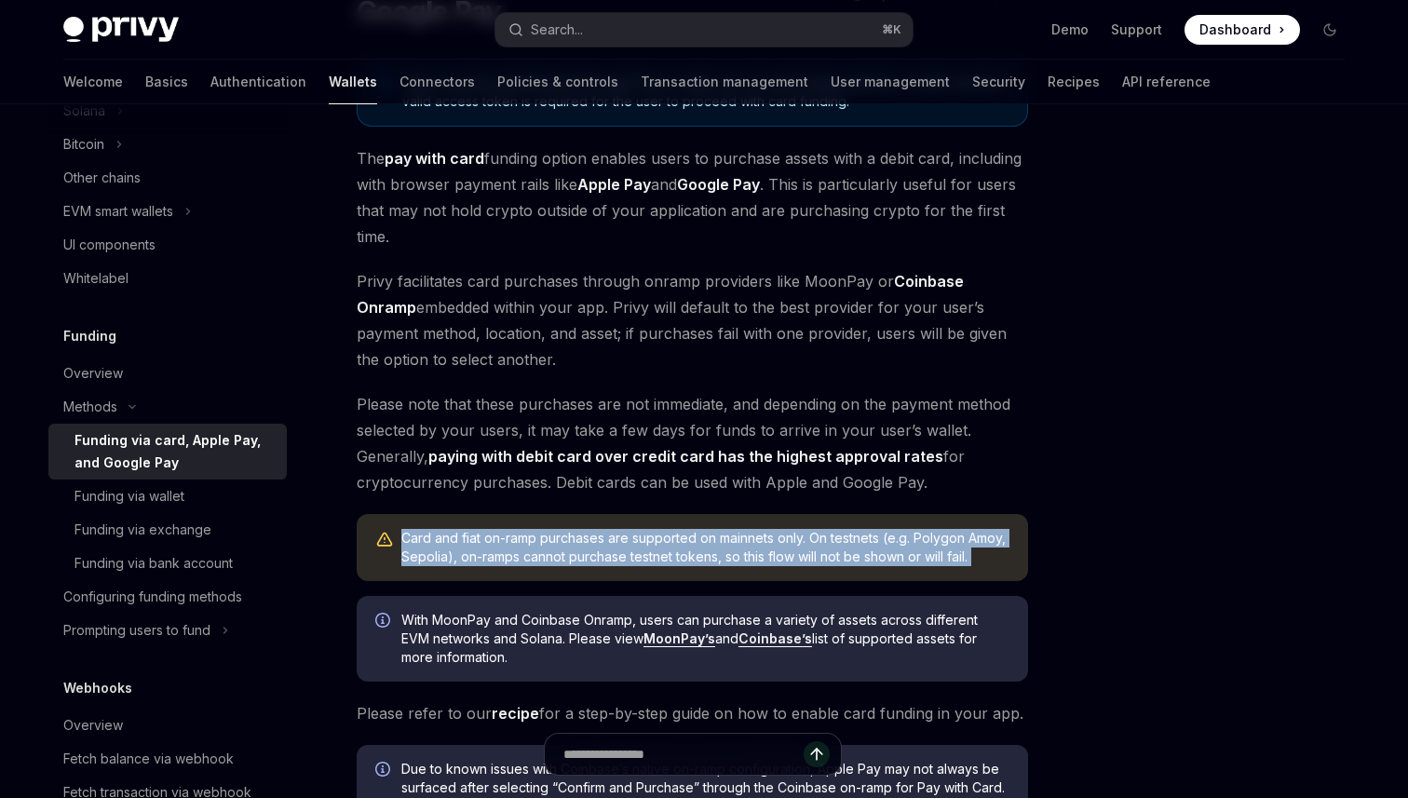
click at [559, 561] on div "Card and fiat on-ramp purchases are supported on mainnets only. On testnets (e.…" at bounding box center [705, 547] width 608 height 37
click at [619, 561] on div "Card and fiat on-ramp purchases are supported on mainnets only. On testnets (e.…" at bounding box center [705, 547] width 608 height 37
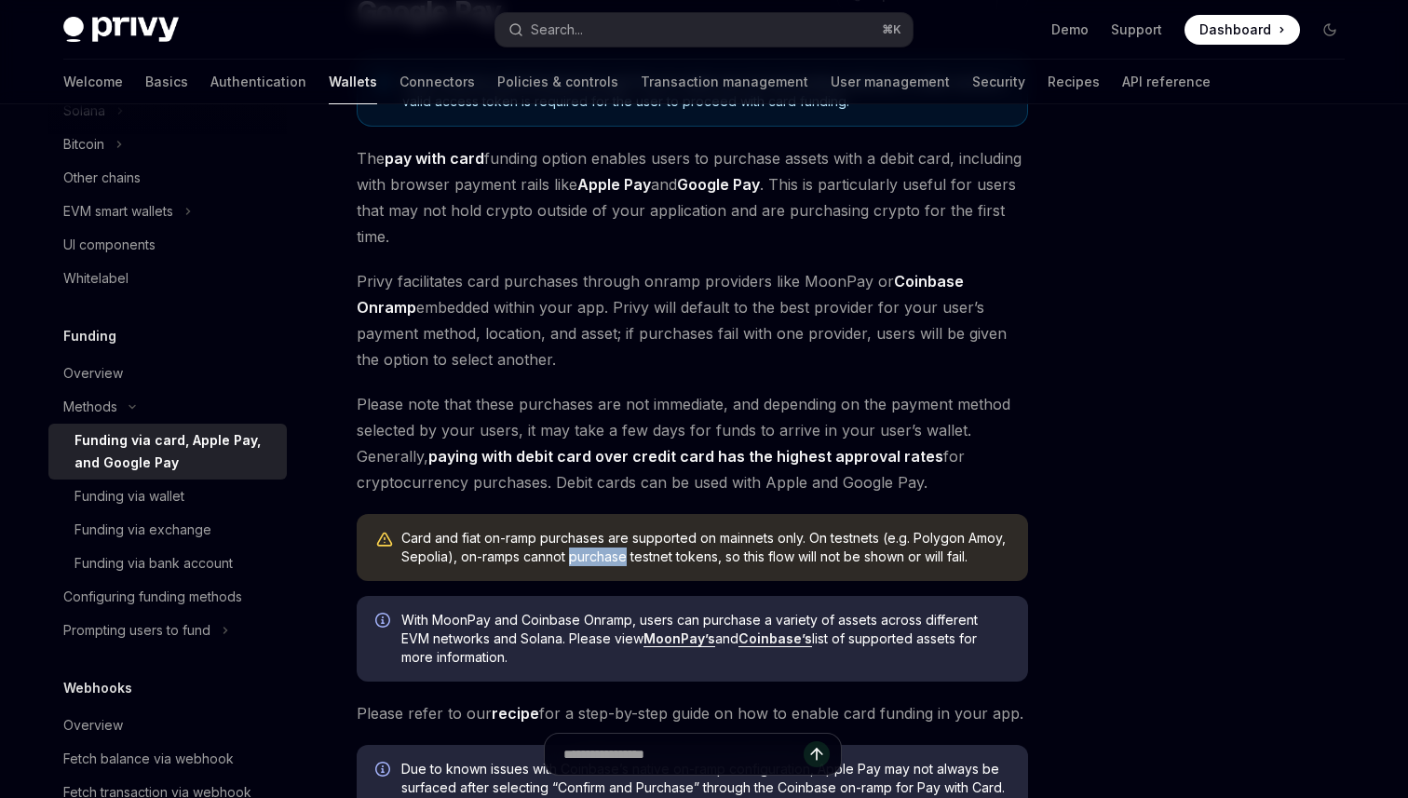
click at [619, 561] on div "Card and fiat on-ramp purchases are supported on mainnets only. On testnets (e.…" at bounding box center [705, 547] width 608 height 37
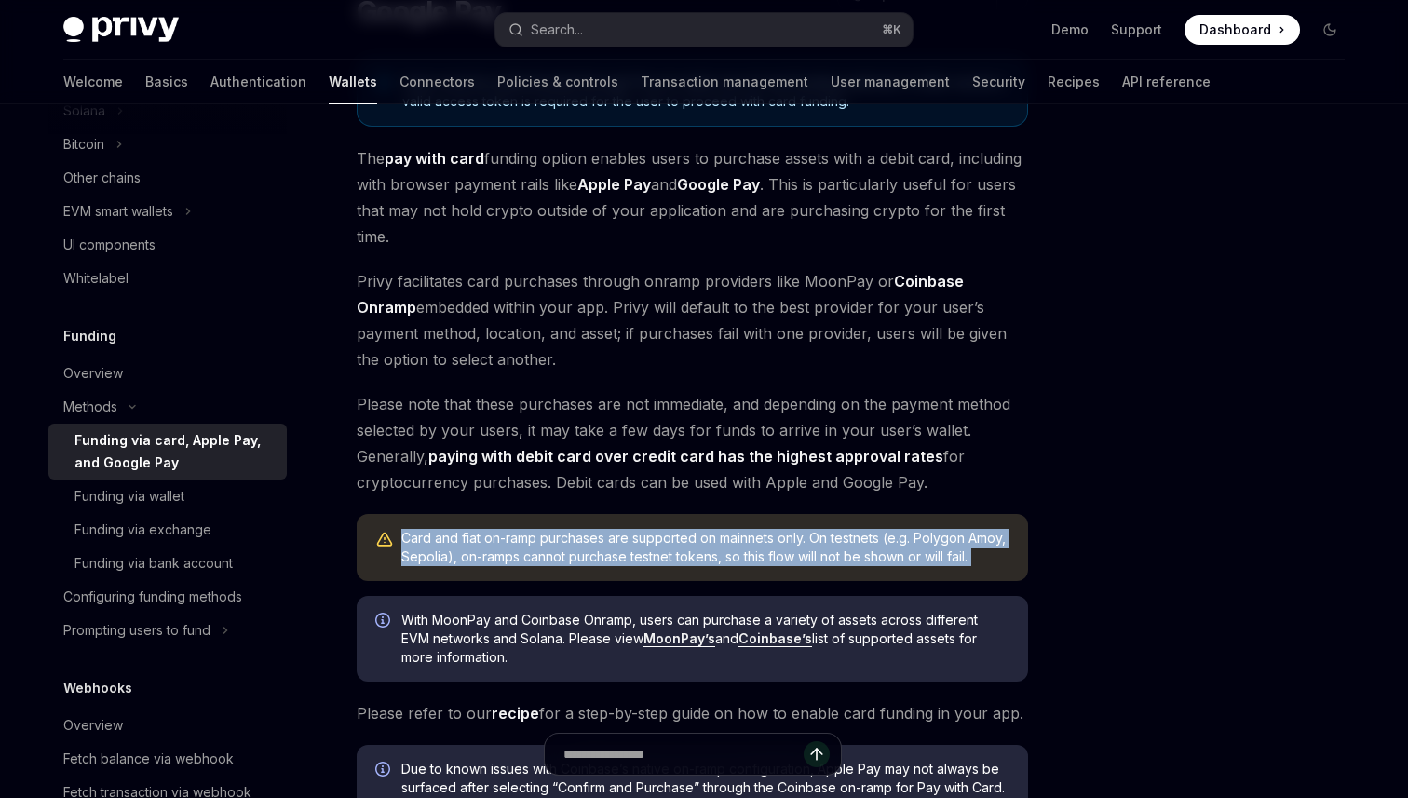
click at [619, 561] on div "Card and fiat on-ramp purchases are supported on mainnets only. On testnets (e.…" at bounding box center [705, 547] width 608 height 37
click at [671, 565] on div "Card and fiat on-ramp purchases are supported on mainnets only. On testnets (e.…" at bounding box center [705, 547] width 608 height 37
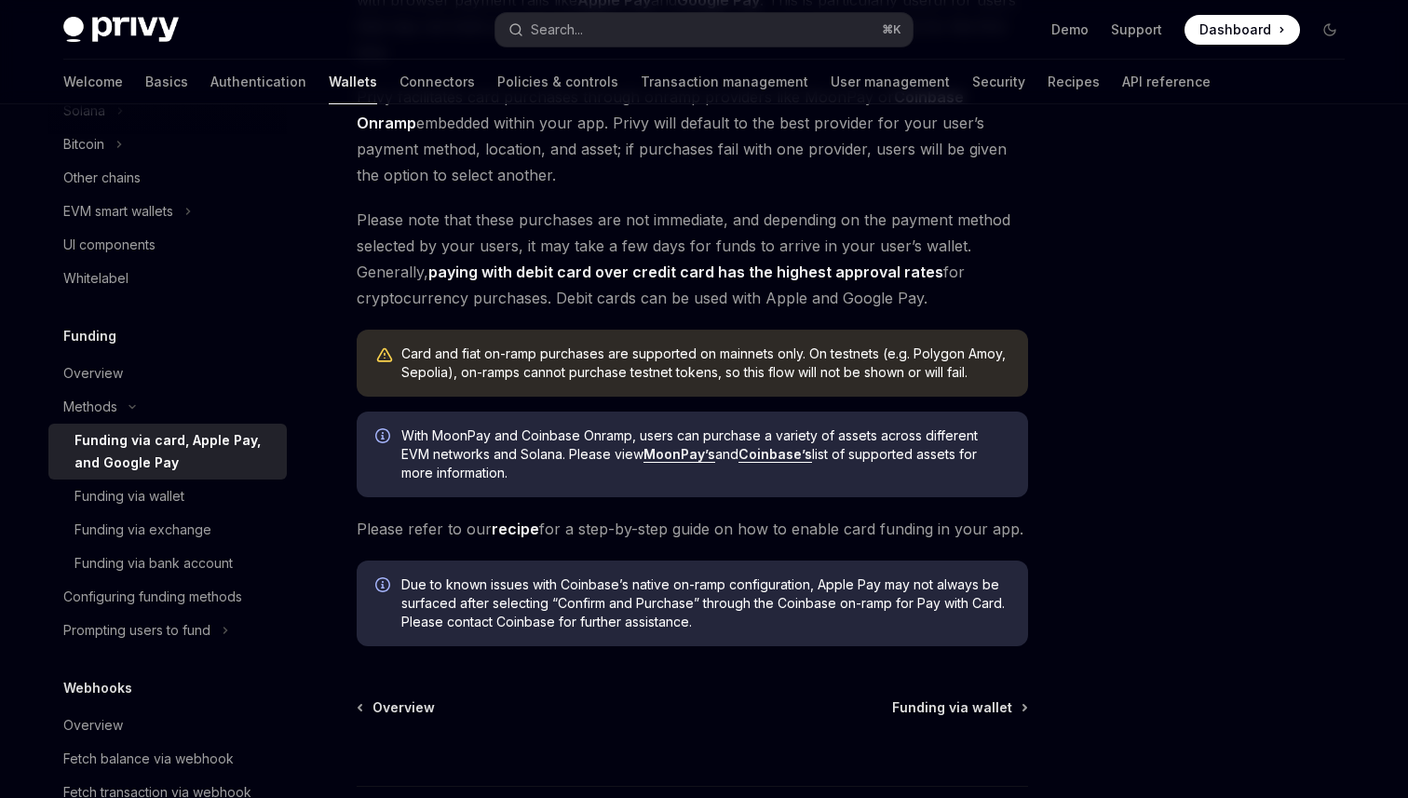
scroll to position [401, 0]
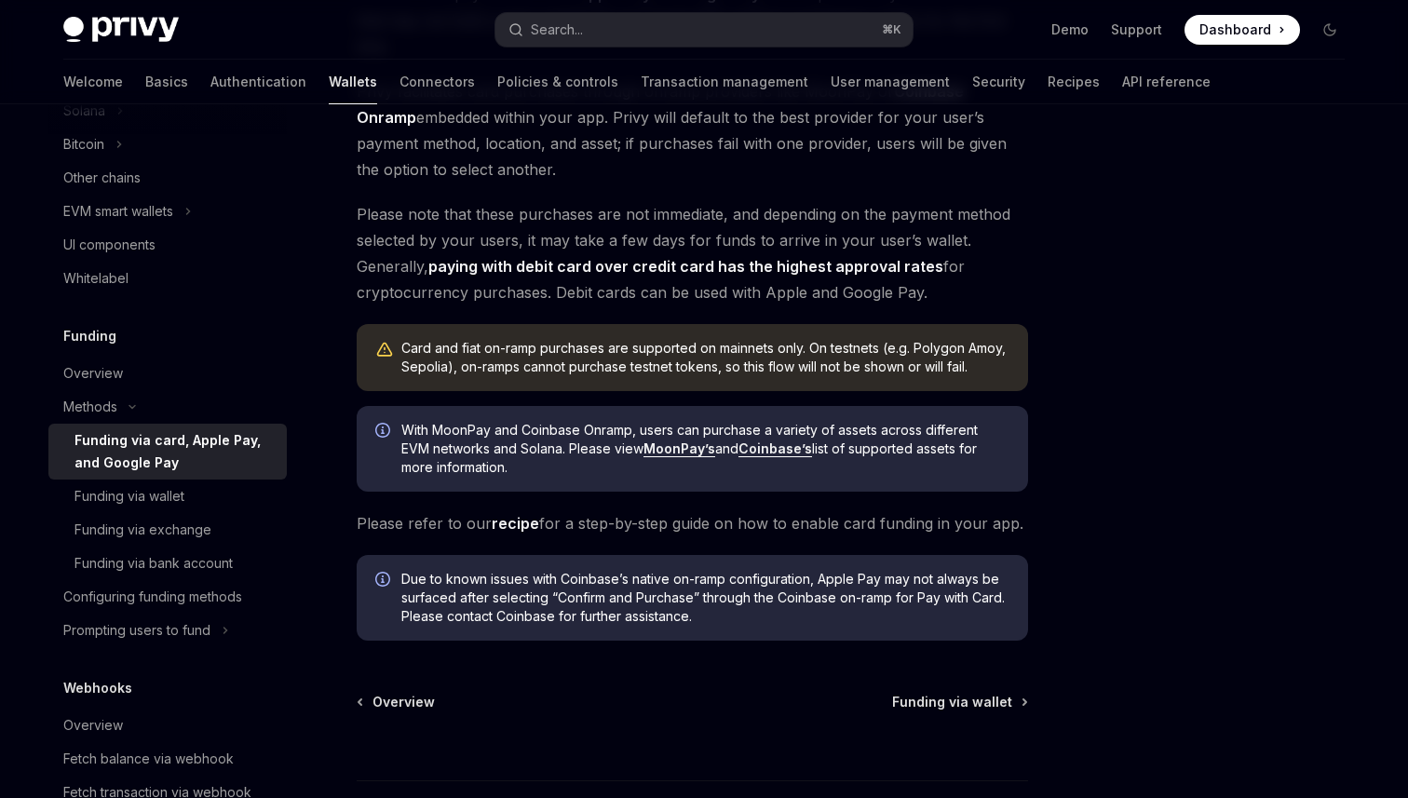
click at [514, 526] on link "recipe" at bounding box center [516, 524] width 48 height 20
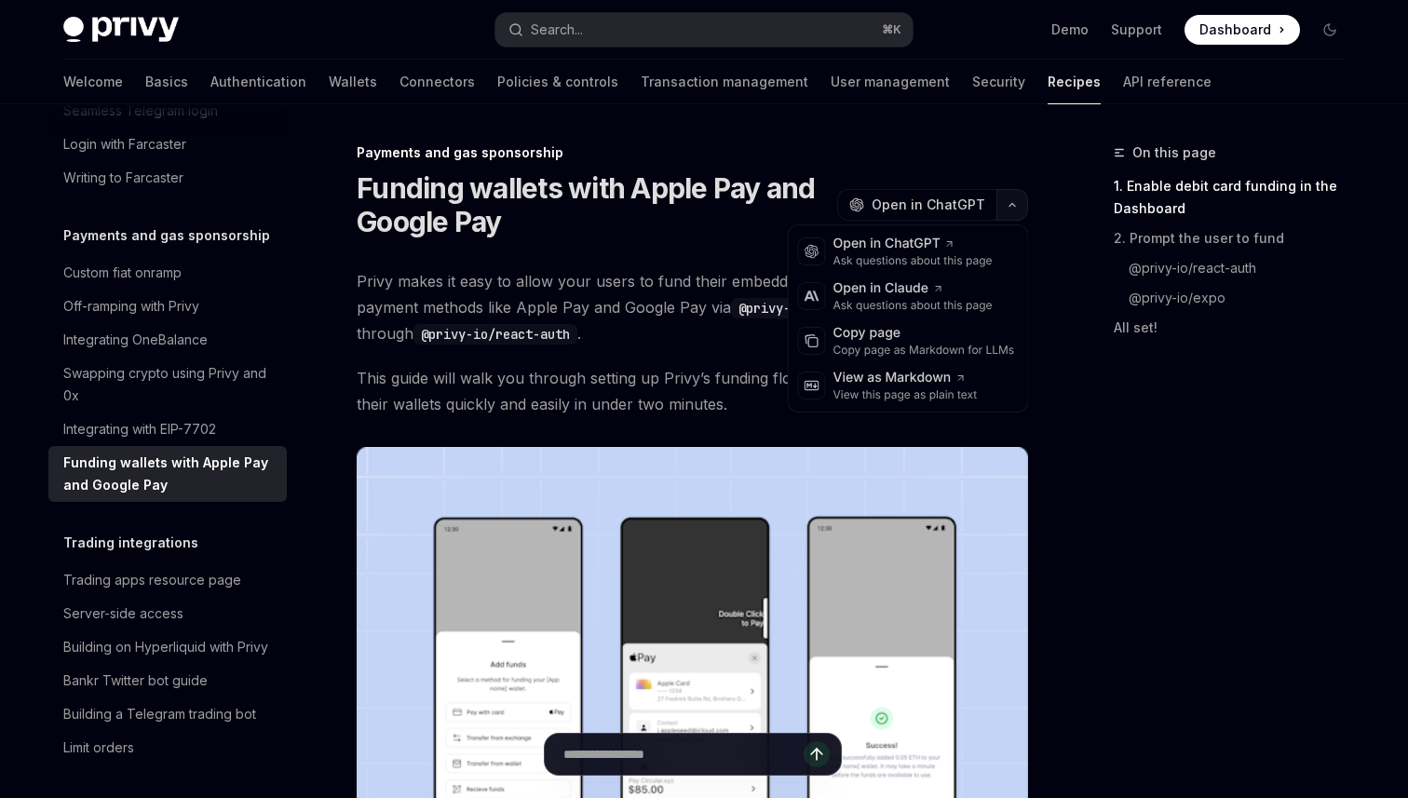
click at [1001, 200] on button "button" at bounding box center [1013, 205] width 32 height 32
click at [863, 334] on div "Copy page" at bounding box center [925, 333] width 182 height 19
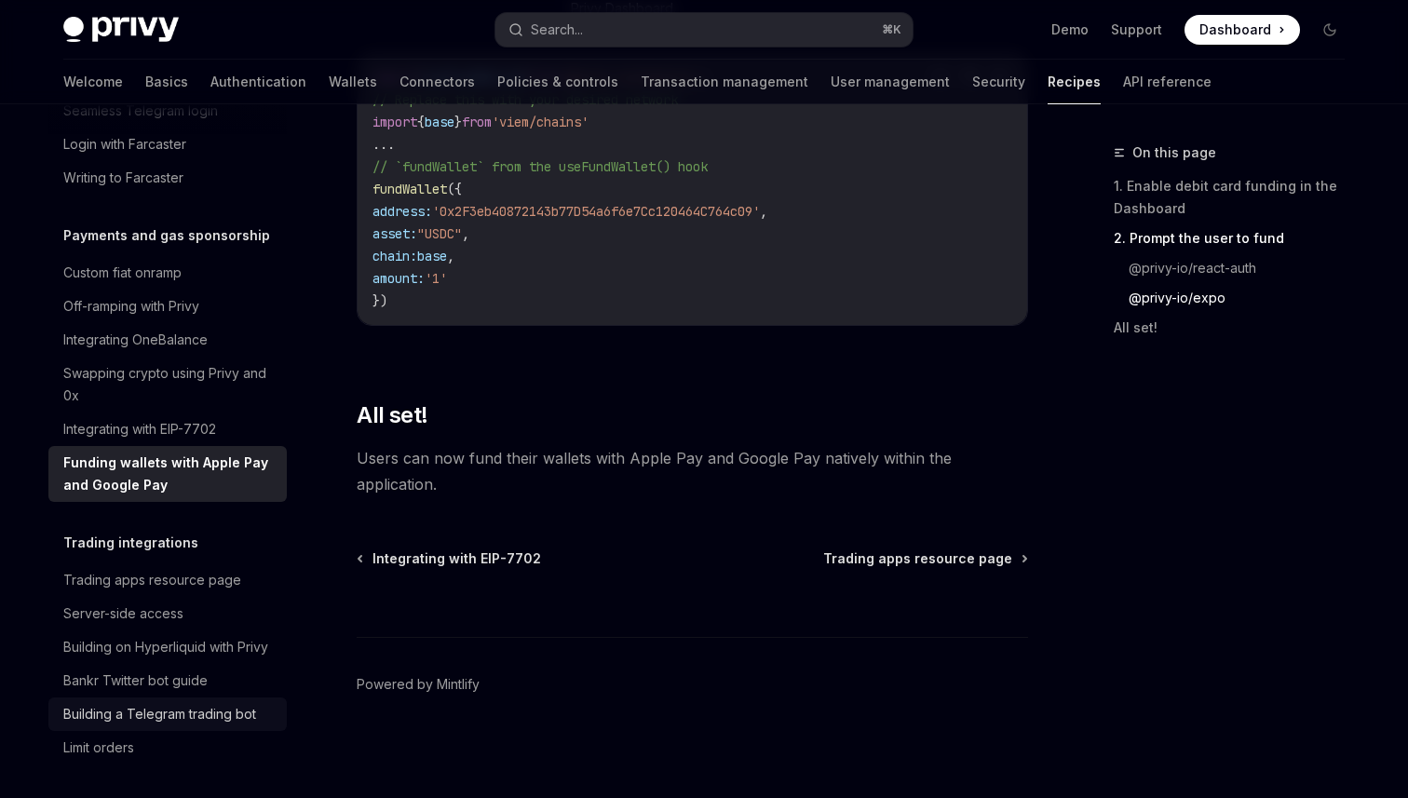
scroll to position [1598, 0]
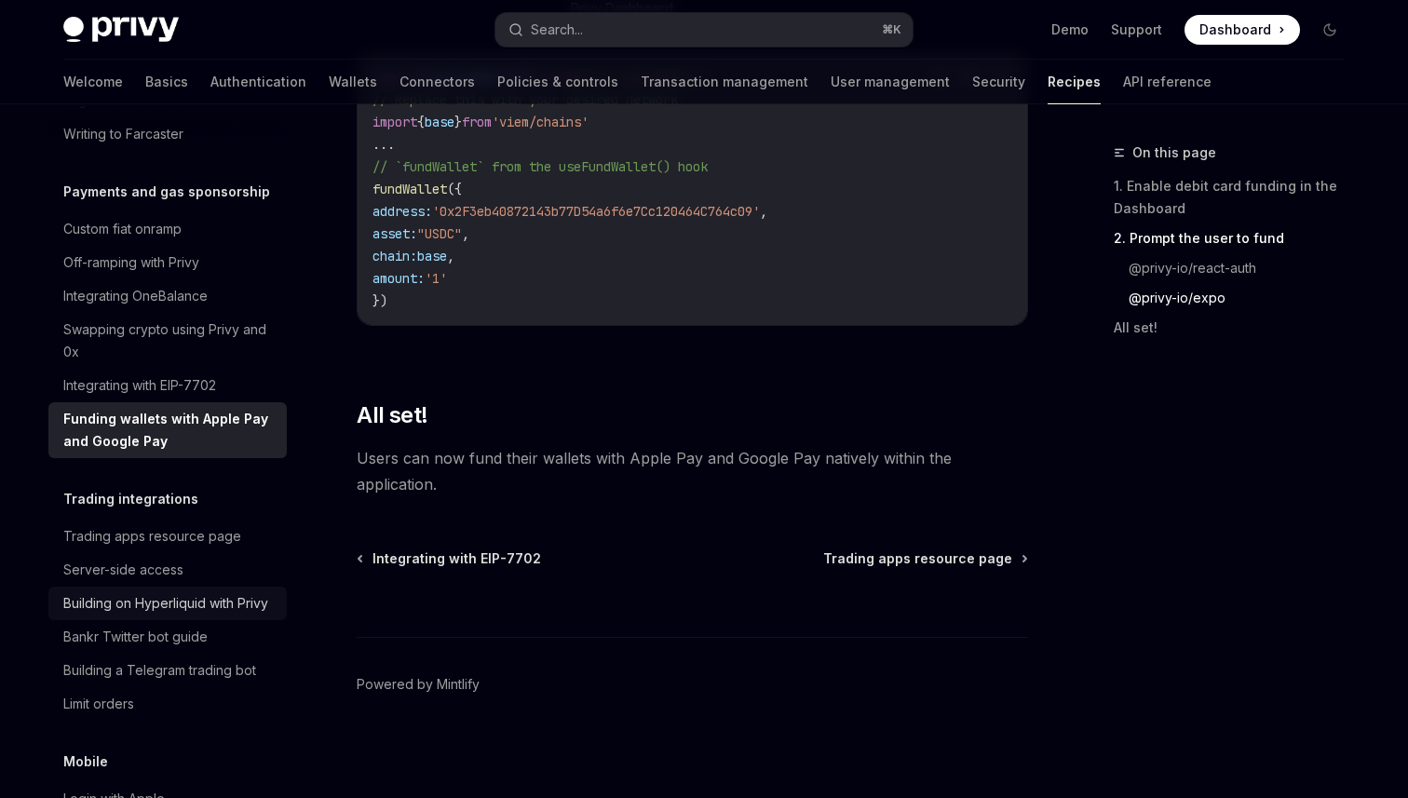
click at [224, 592] on div "Building on Hyperliquid with Privy" at bounding box center [165, 603] width 205 height 22
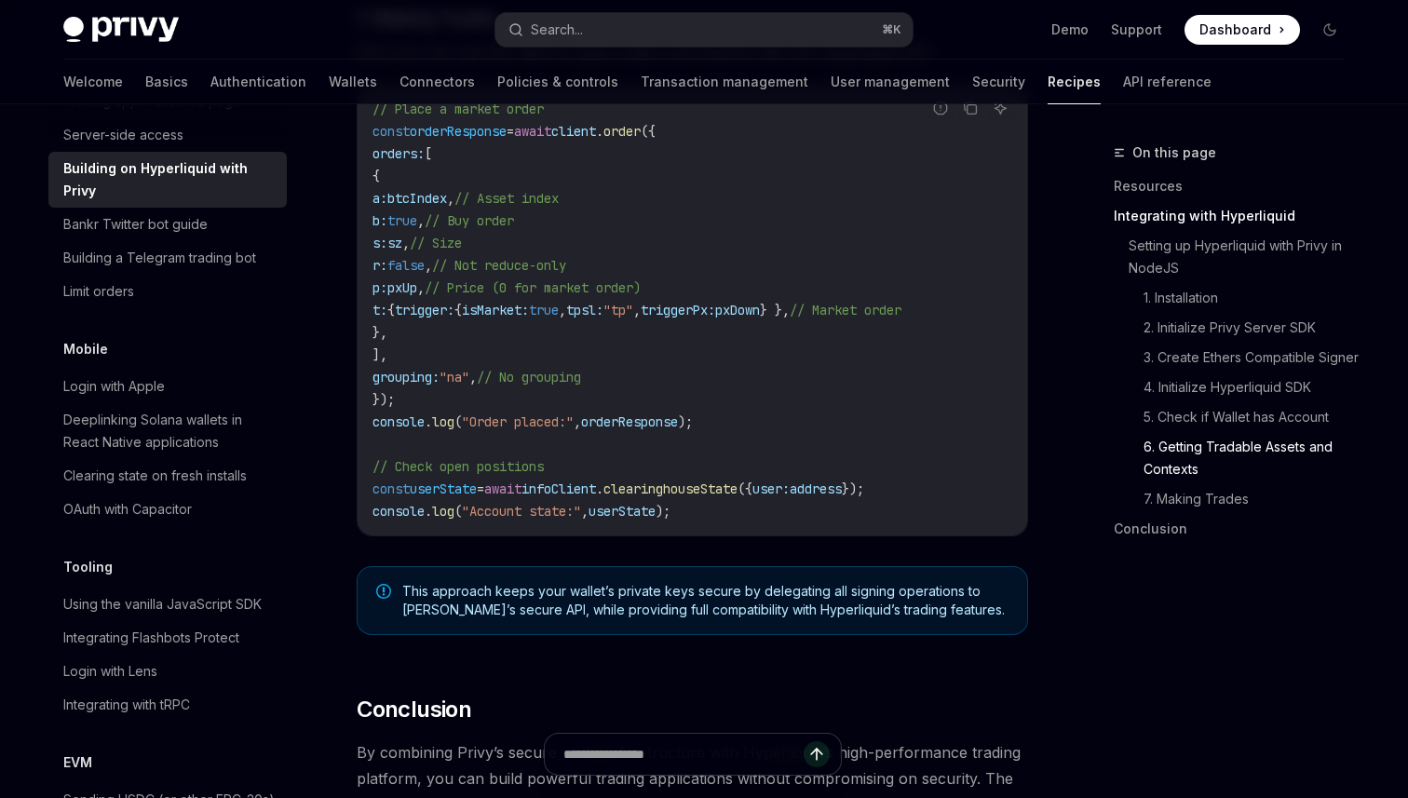
scroll to position [3415, 0]
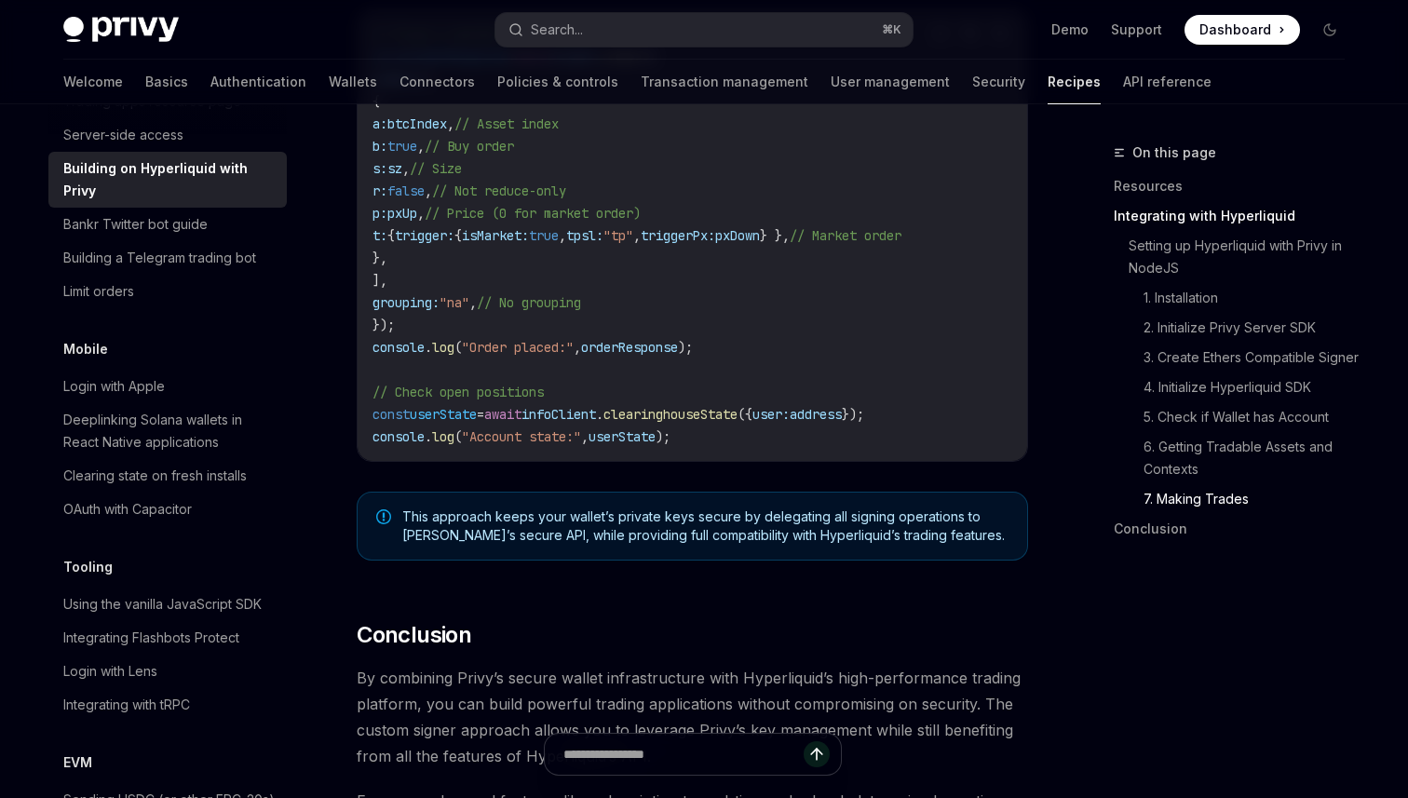
type textarea "*"
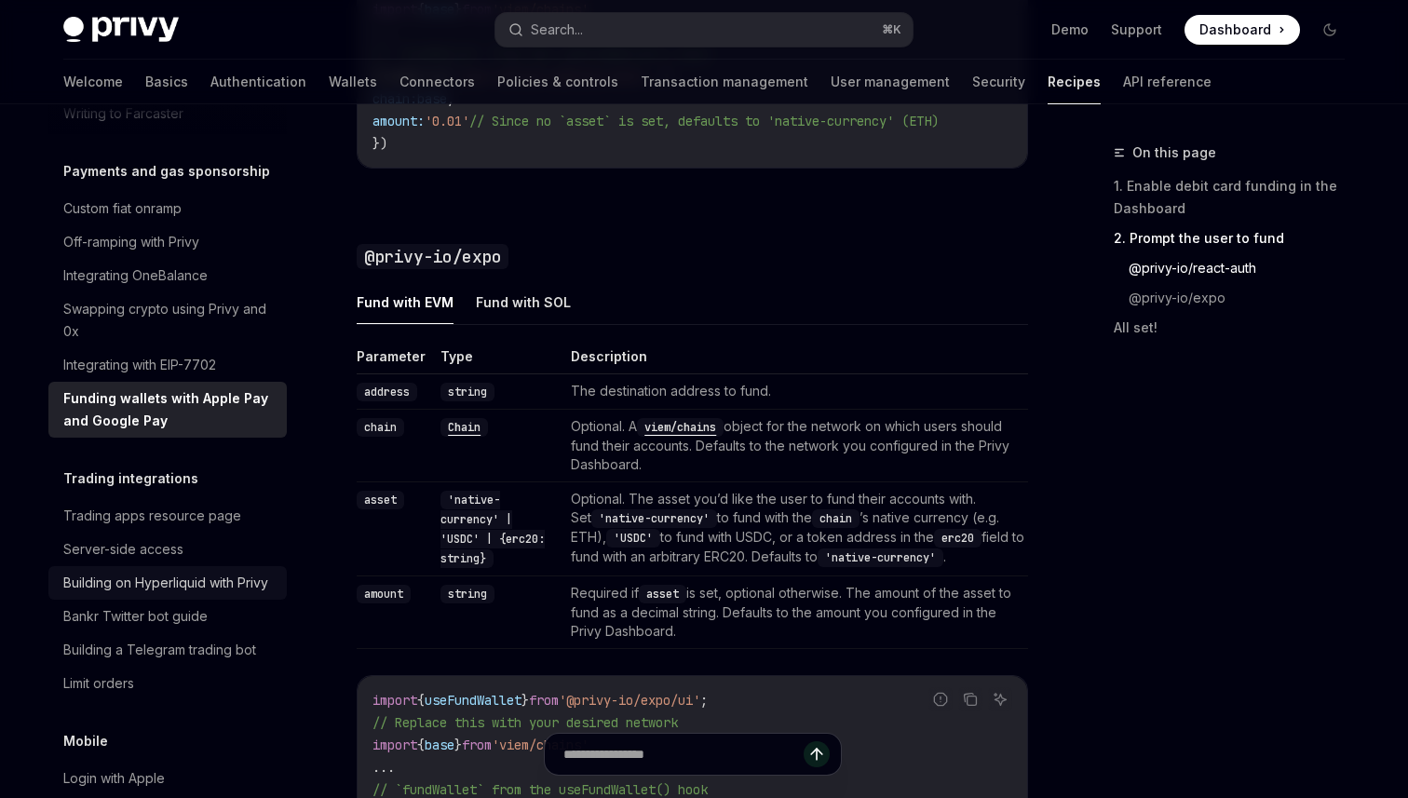
scroll to position [1622, 0]
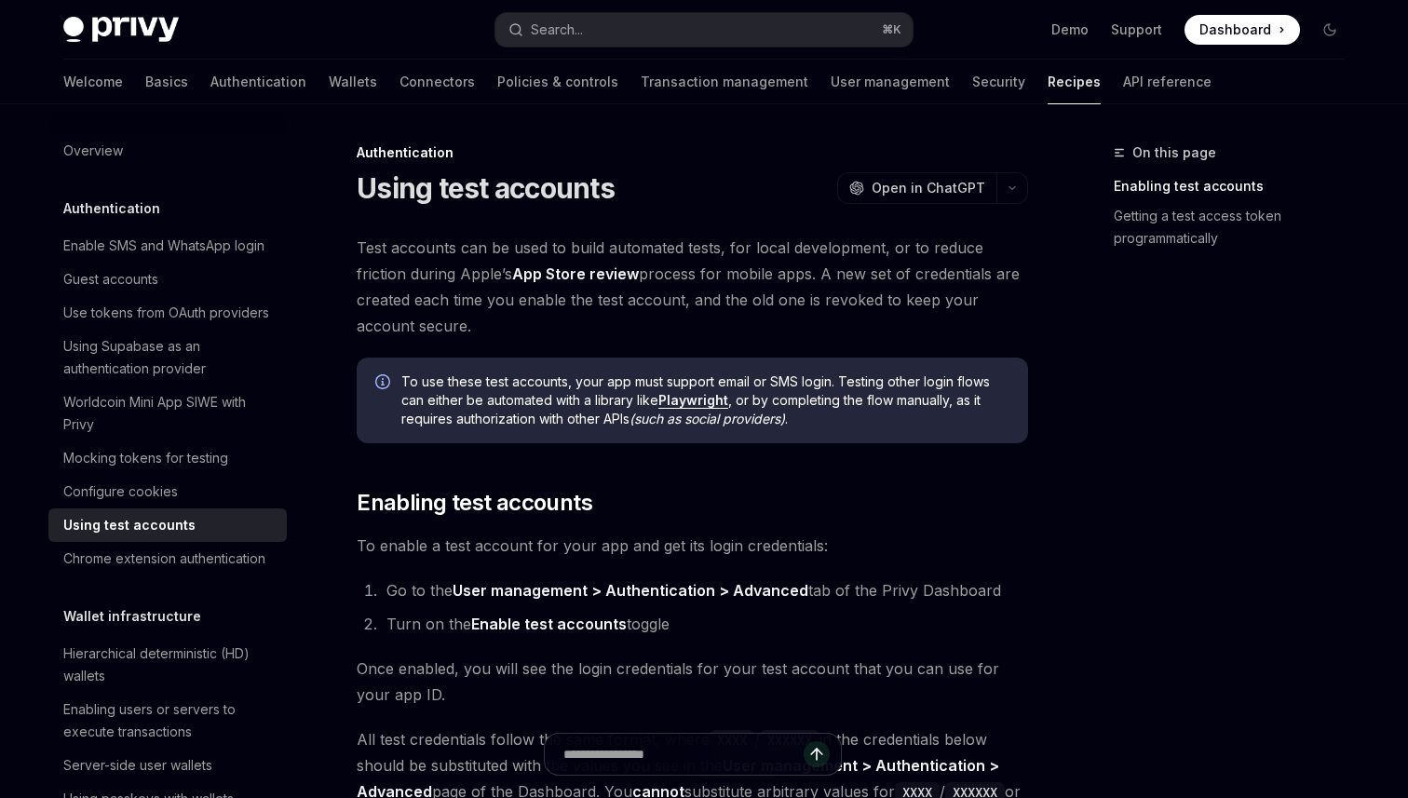
click at [702, 404] on link "Playwright" at bounding box center [693, 400] width 70 height 17
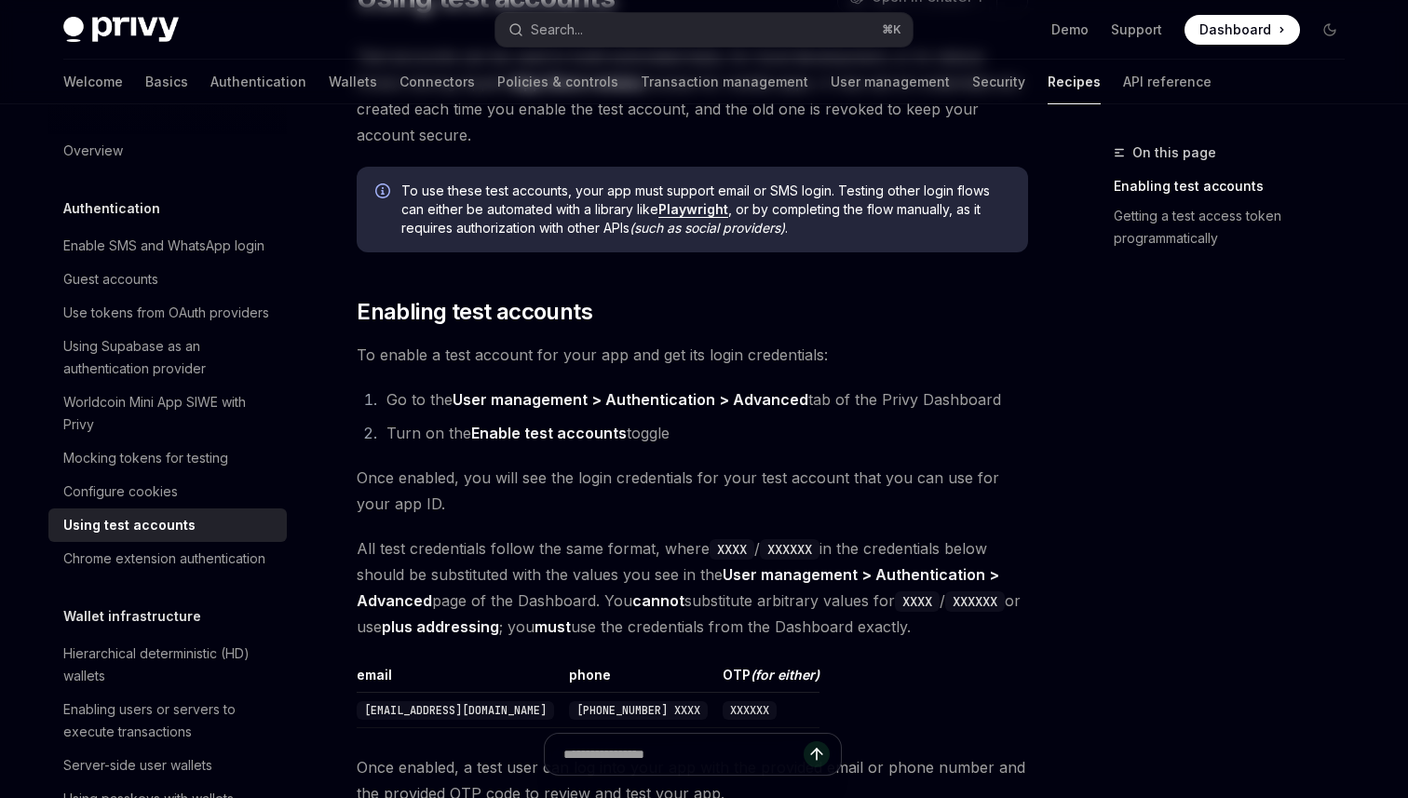
scroll to position [217, 0]
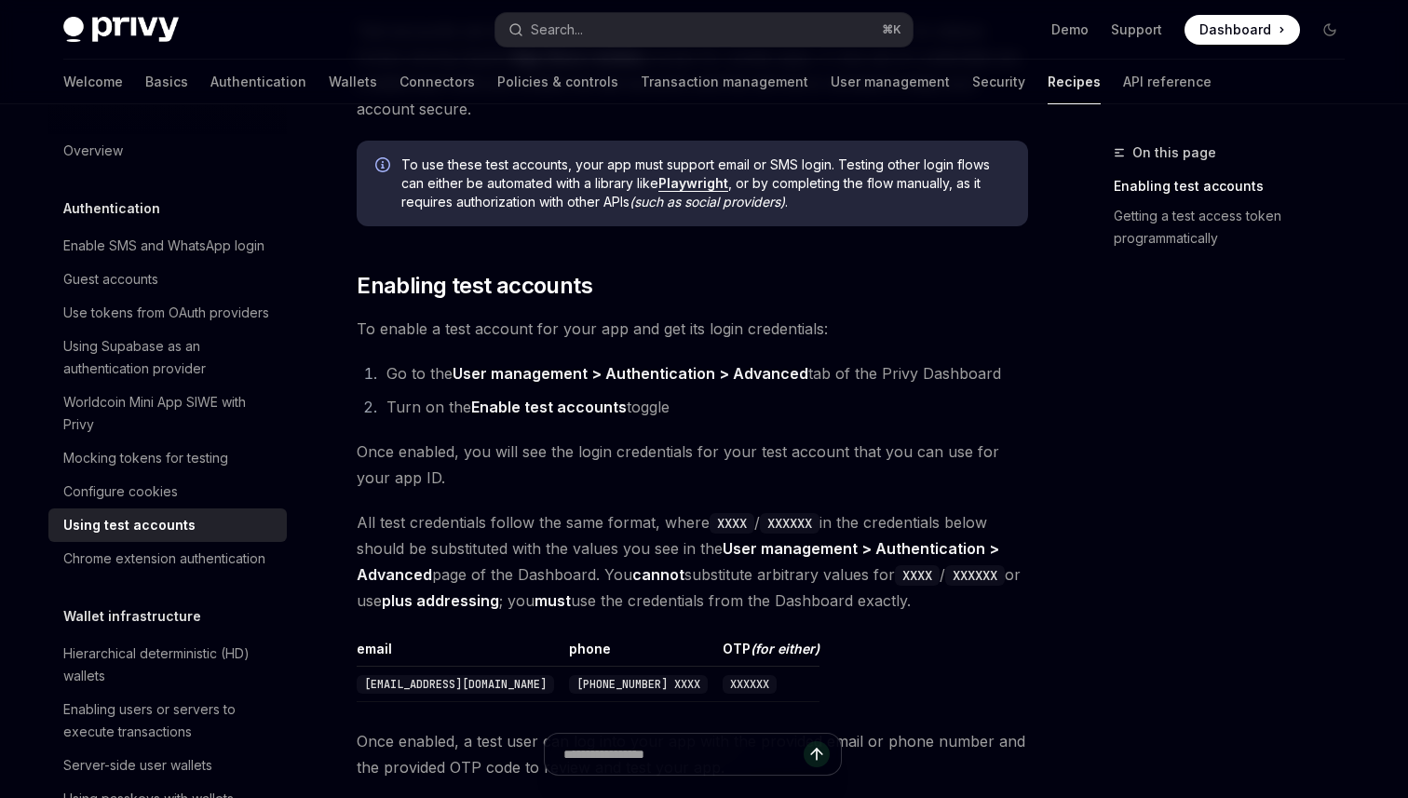
click at [1243, 33] on span "Dashboard" at bounding box center [1236, 29] width 72 height 19
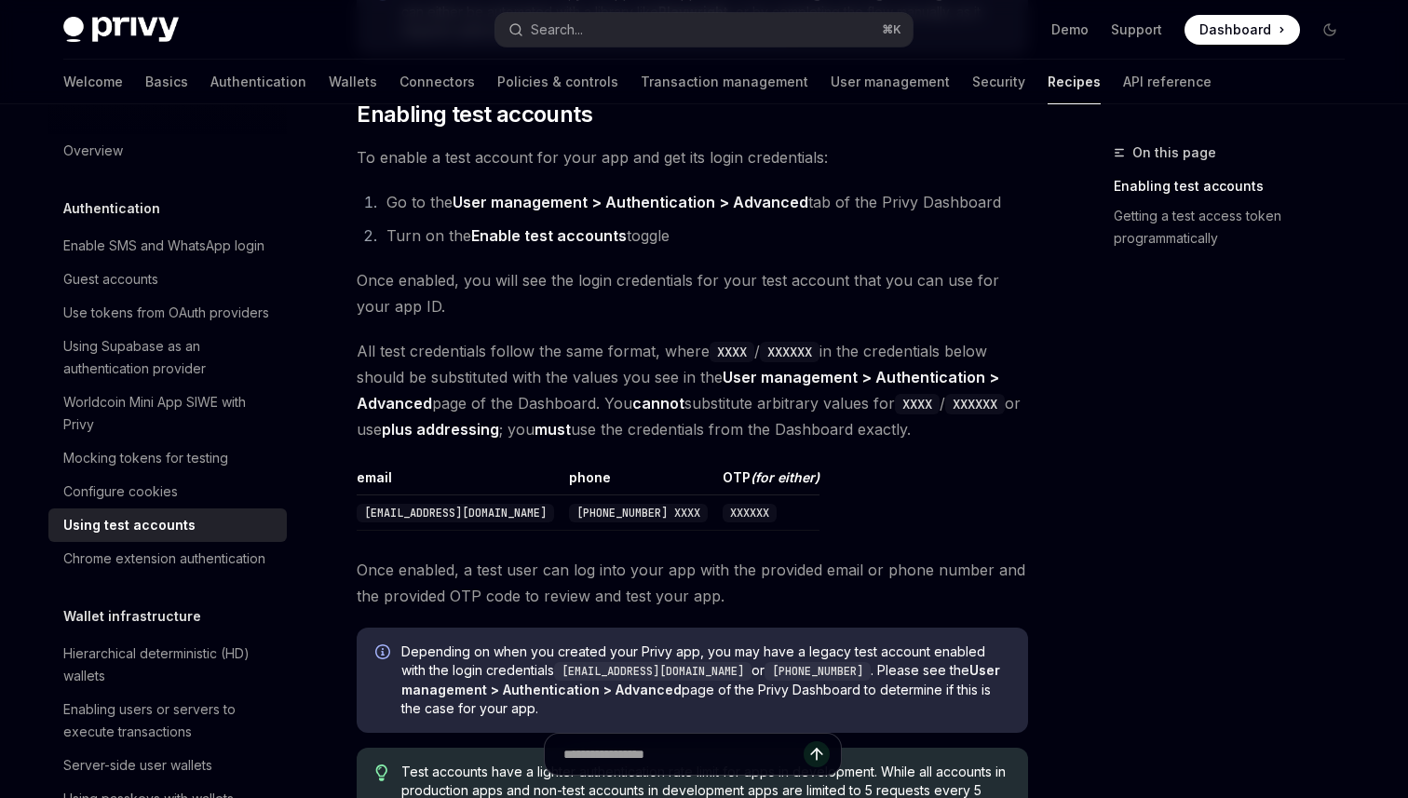
scroll to position [730, 0]
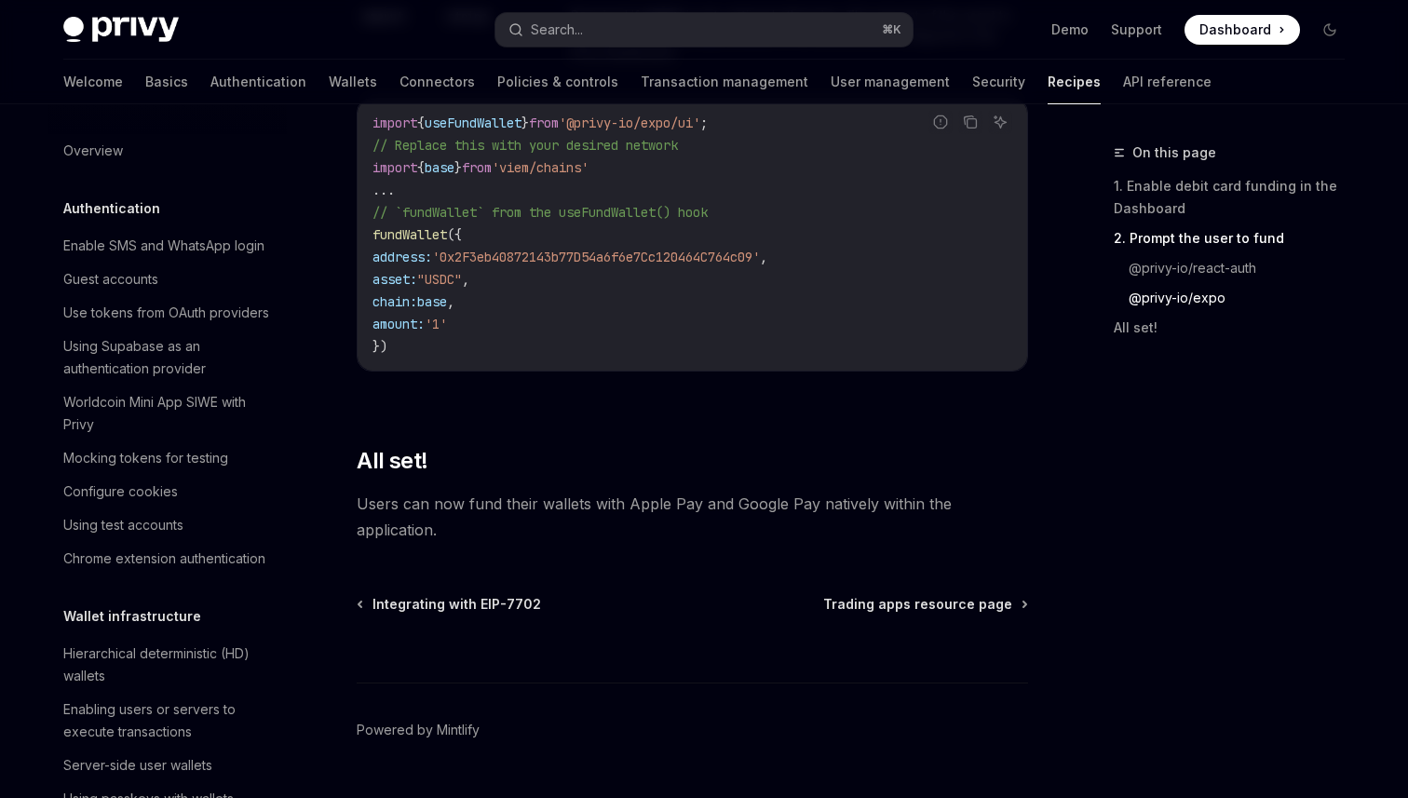
scroll to position [1622, 0]
